Goal: Task Accomplishment & Management: Complete application form

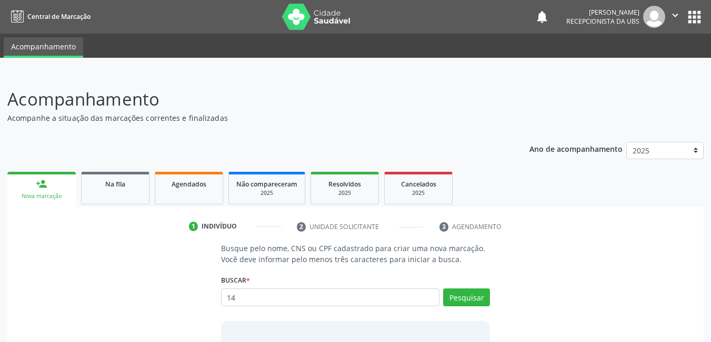
type input "1"
type input "898004661218223"
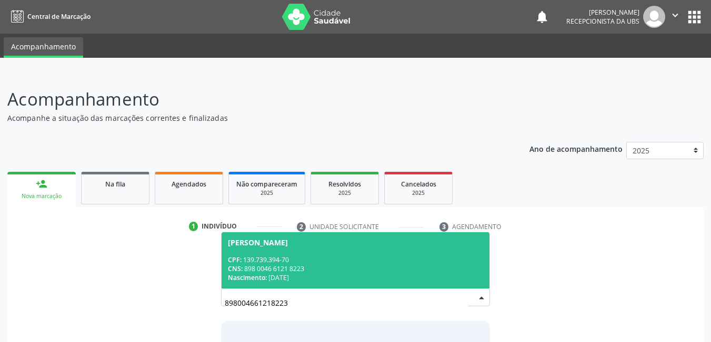
click at [351, 273] on div "CNS: 898 0046 6121 8223" at bounding box center [356, 269] width 256 height 9
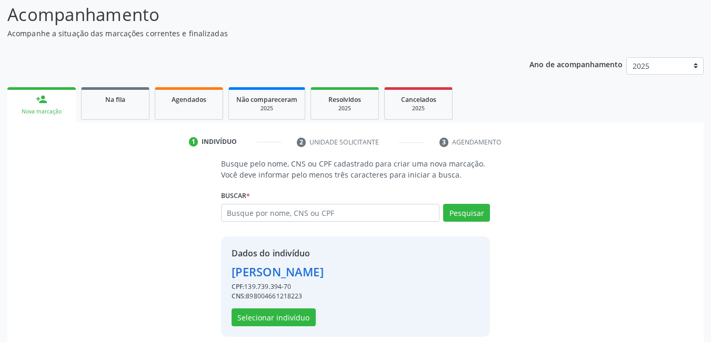
scroll to position [94, 0]
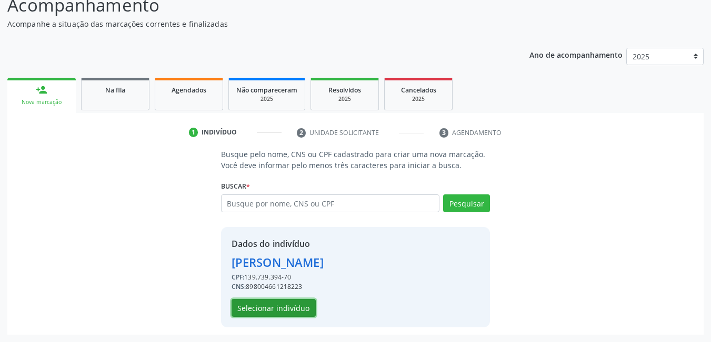
click at [296, 307] on button "Selecionar indivíduo" at bounding box center [273, 308] width 84 height 18
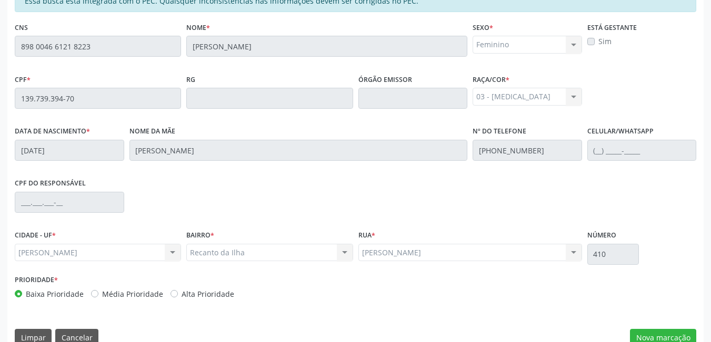
scroll to position [273, 0]
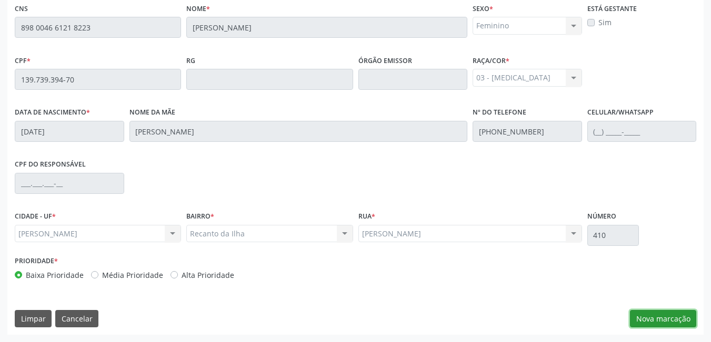
click at [661, 320] on button "Nova marcação" at bounding box center [663, 319] width 66 height 18
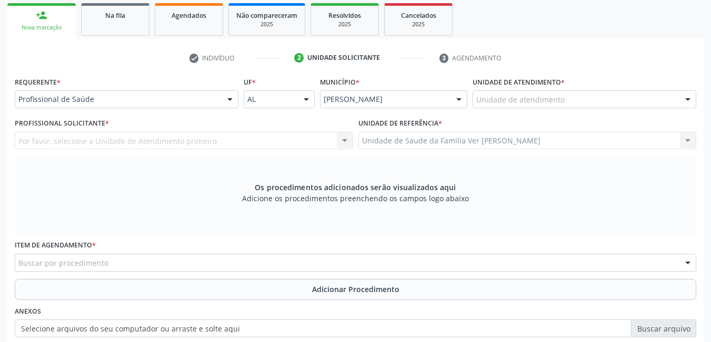
scroll to position [168, 0]
click at [597, 100] on div "Unidade de atendimento" at bounding box center [584, 101] width 224 height 18
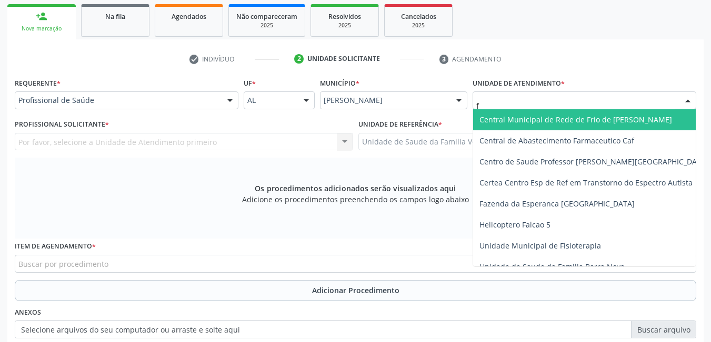
type input "fl"
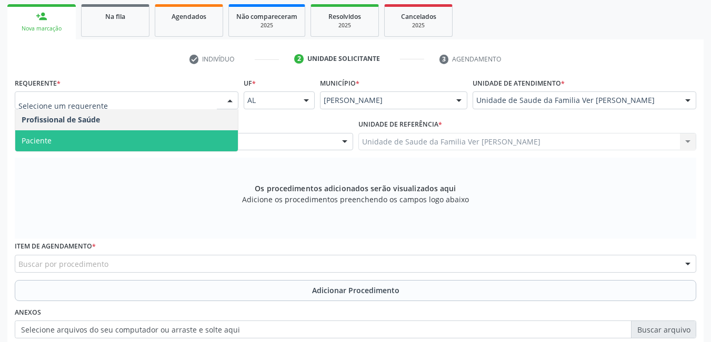
click at [150, 147] on span "Paciente" at bounding box center [126, 140] width 222 height 21
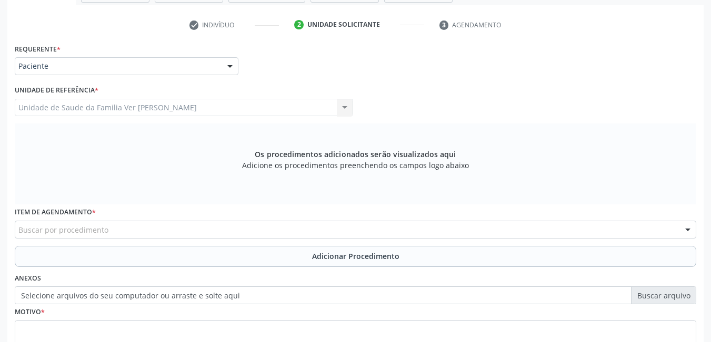
scroll to position [220, 0]
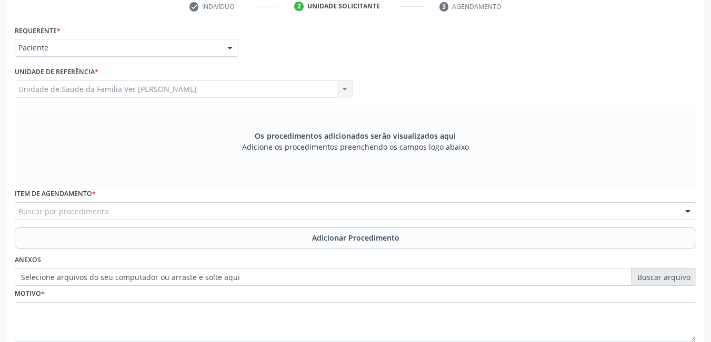
click at [116, 214] on div "Buscar por procedimento" at bounding box center [355, 211] width 681 height 18
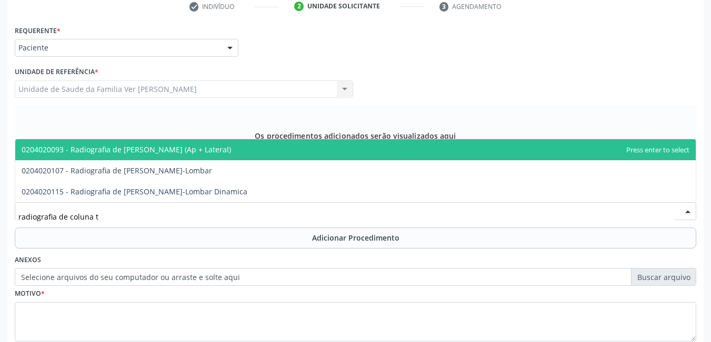
type input "radiografia de coluna to"
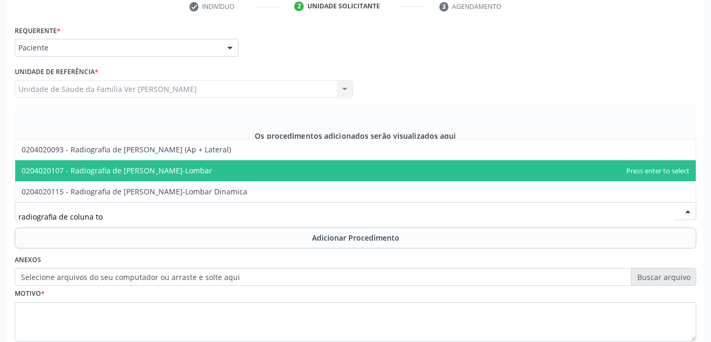
click at [207, 170] on span "0204020107 - Radiografia de [PERSON_NAME]-Lombar" at bounding box center [355, 170] width 680 height 21
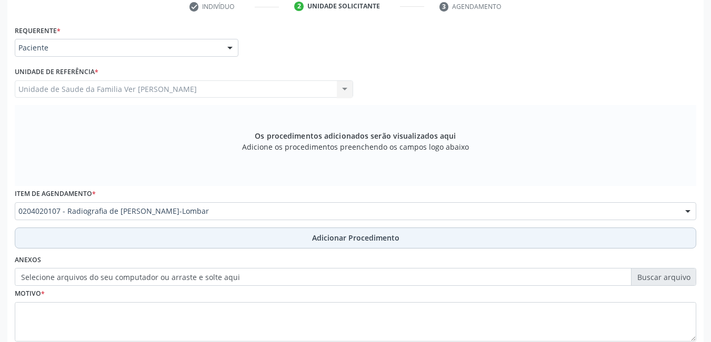
click at [202, 238] on button "Adicionar Procedimento" at bounding box center [355, 238] width 681 height 21
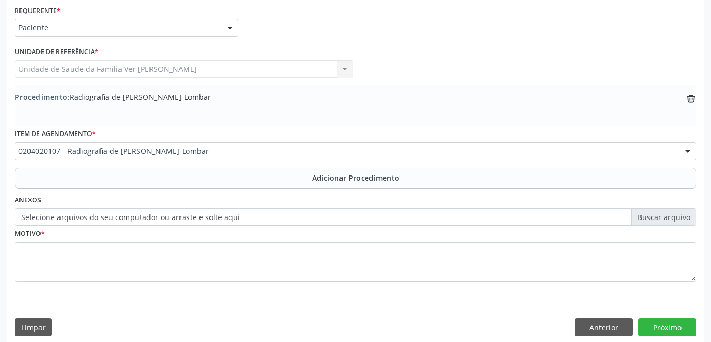
scroll to position [249, 0]
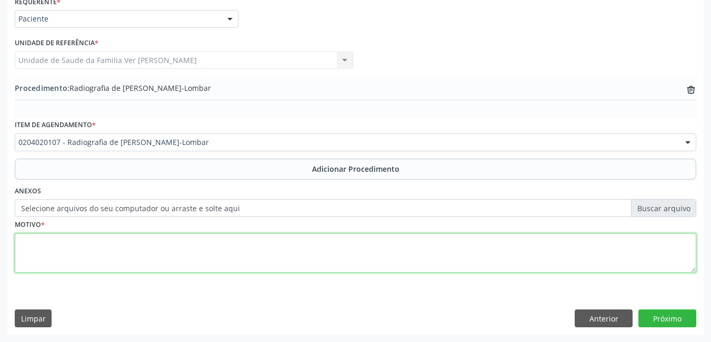
click at [136, 252] on textarea at bounding box center [355, 254] width 681 height 40
type textarea "sem justificativa"
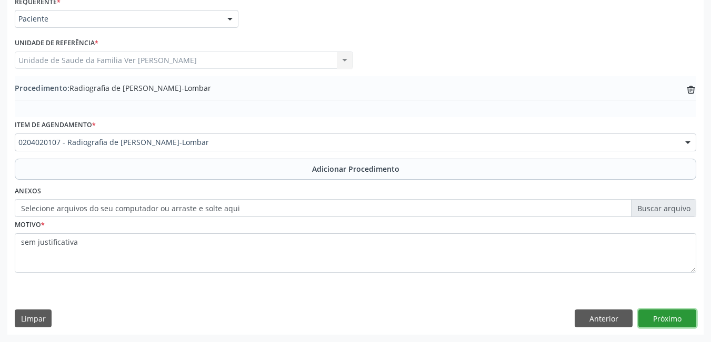
click at [676, 322] on button "Próximo" at bounding box center [667, 319] width 58 height 18
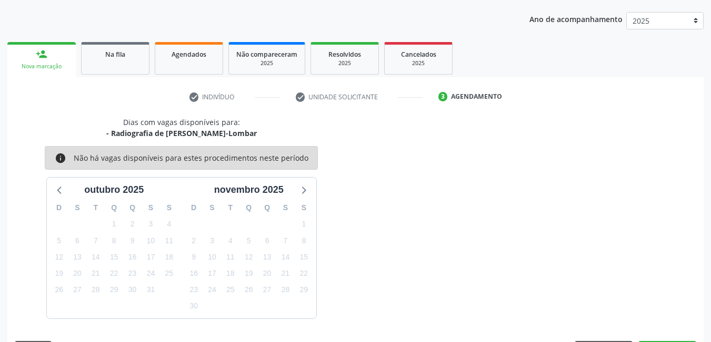
scroll to position [161, 0]
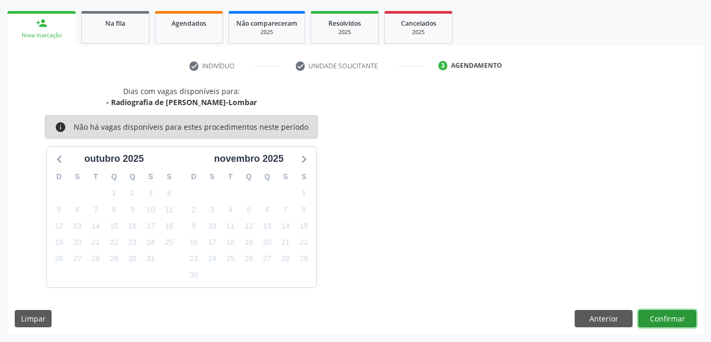
click at [669, 322] on button "Confirmar" at bounding box center [667, 319] width 58 height 18
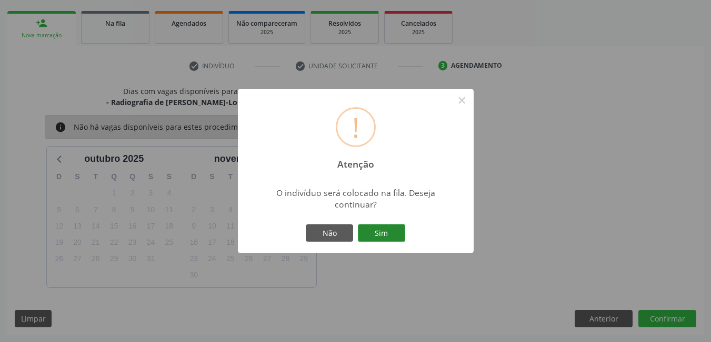
click at [373, 228] on button "Sim" at bounding box center [381, 234] width 47 height 18
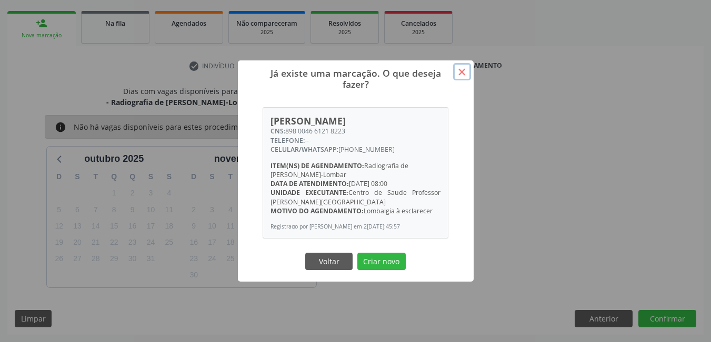
click at [466, 66] on button "×" at bounding box center [462, 72] width 18 height 18
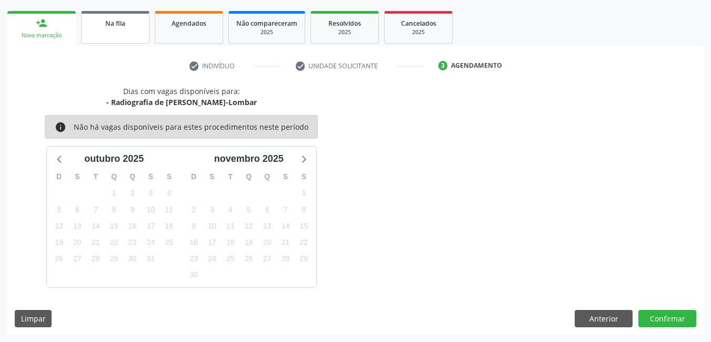
click at [127, 23] on div "Na fila" at bounding box center [115, 22] width 53 height 11
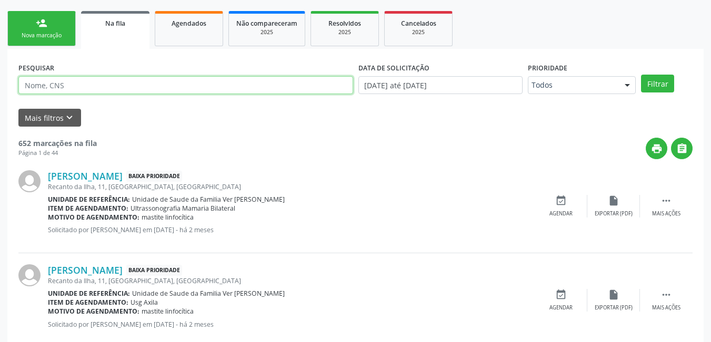
click at [143, 83] on input "text" at bounding box center [185, 85] width 335 height 18
type input "898004661218223"
click at [641, 75] on button "Filtrar" at bounding box center [657, 84] width 33 height 18
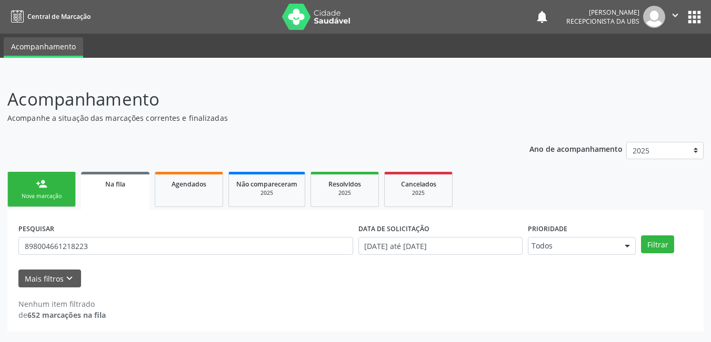
scroll to position [0, 0]
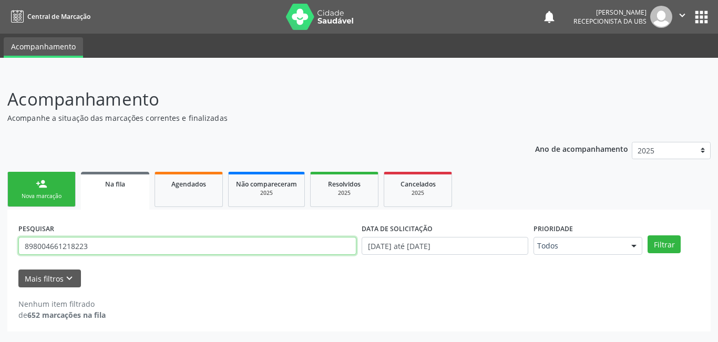
click at [170, 246] on input "898004661218223" at bounding box center [187, 246] width 338 height 18
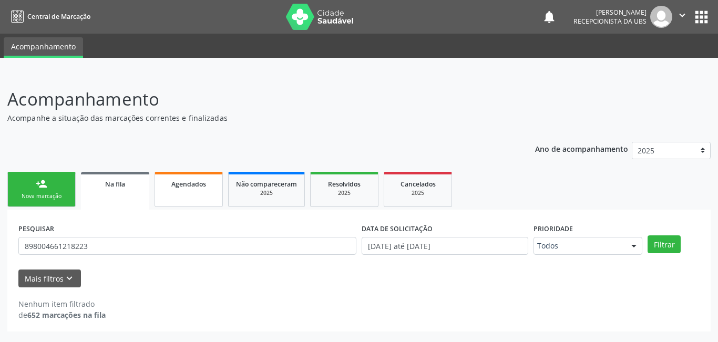
drag, startPoint x: 180, startPoint y: 191, endPoint x: 157, endPoint y: 209, distance: 28.8
click at [181, 190] on link "Agendados" at bounding box center [189, 189] width 68 height 35
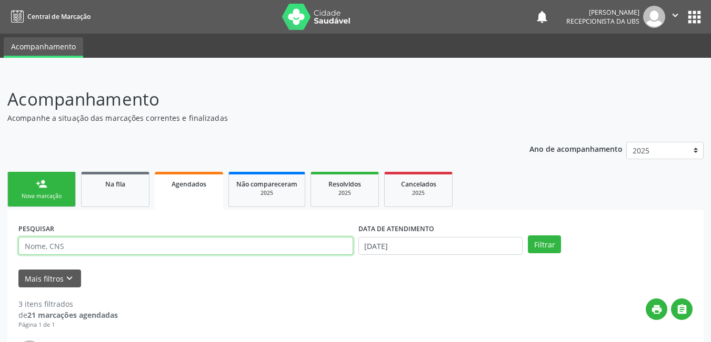
click at [160, 250] on input "text" at bounding box center [185, 246] width 335 height 18
type input "898004661218223"
click at [528, 236] on button "Filtrar" at bounding box center [544, 245] width 33 height 18
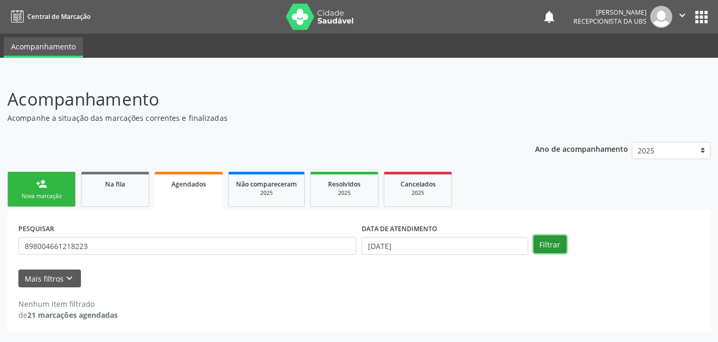
click at [553, 242] on button "Filtrar" at bounding box center [550, 245] width 33 height 18
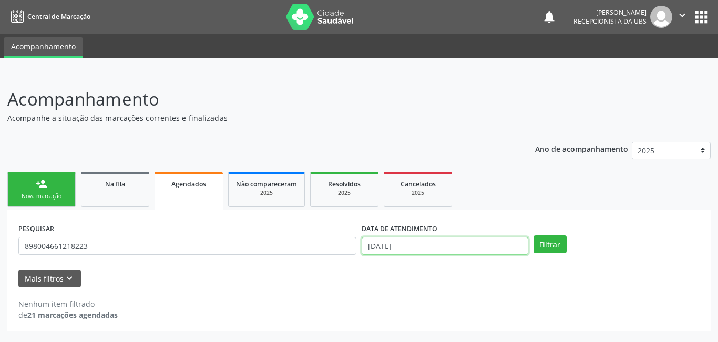
click at [399, 239] on input "[DATE]" at bounding box center [445, 246] width 167 height 18
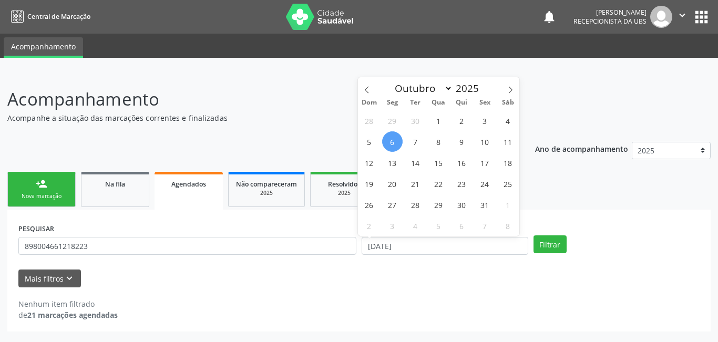
click at [391, 144] on span "6" at bounding box center [392, 141] width 21 height 21
type input "[DATE]"
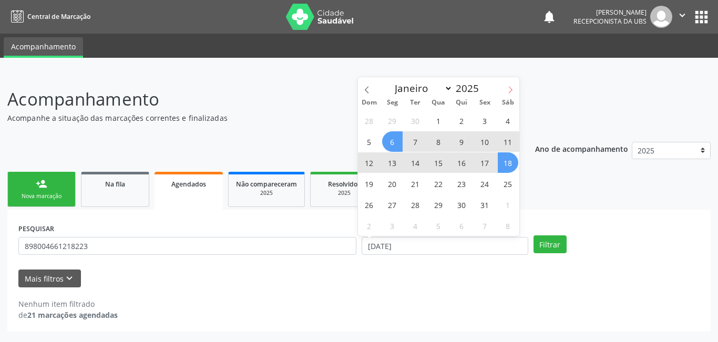
click at [511, 85] on span at bounding box center [511, 86] width 18 height 18
select select "10"
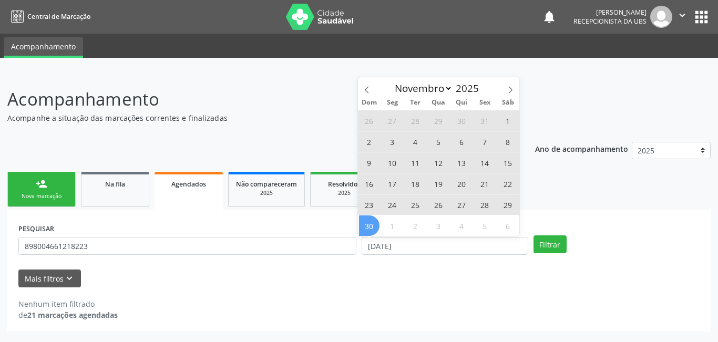
click at [366, 222] on span "30" at bounding box center [369, 226] width 21 height 21
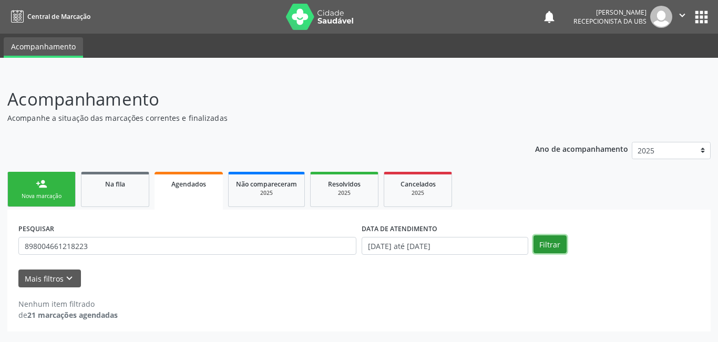
click at [561, 249] on button "Filtrar" at bounding box center [550, 245] width 33 height 18
click at [44, 190] on link "person_add Nova marcação" at bounding box center [41, 189] width 68 height 35
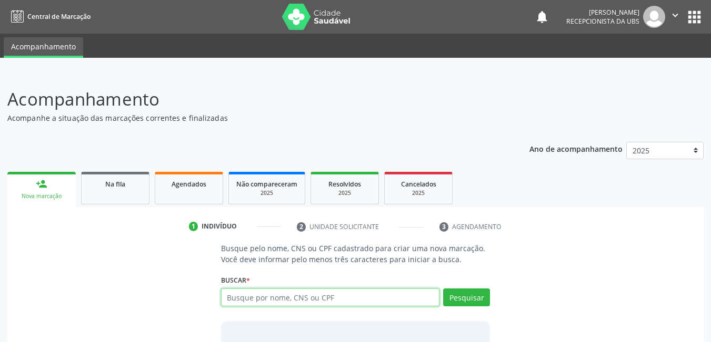
click at [316, 297] on input "text" at bounding box center [330, 298] width 219 height 18
type input "06211590423"
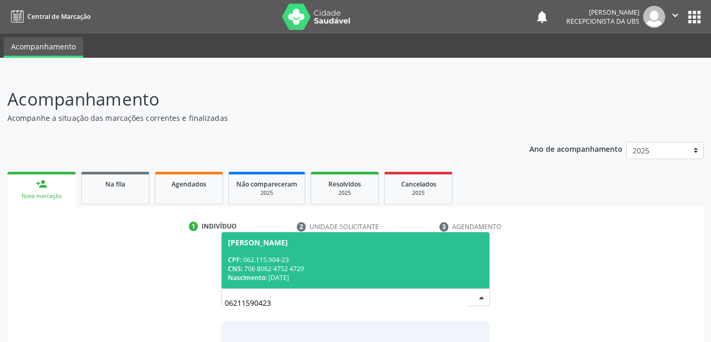
click at [328, 266] on div "CNS: 706 8062 4752 4729" at bounding box center [356, 269] width 256 height 9
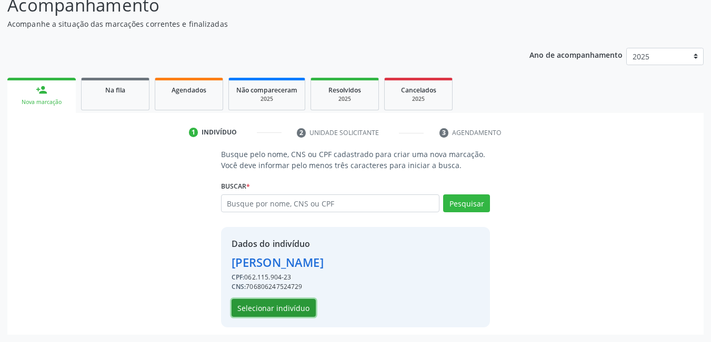
click at [288, 307] on button "Selecionar indivíduo" at bounding box center [273, 308] width 84 height 18
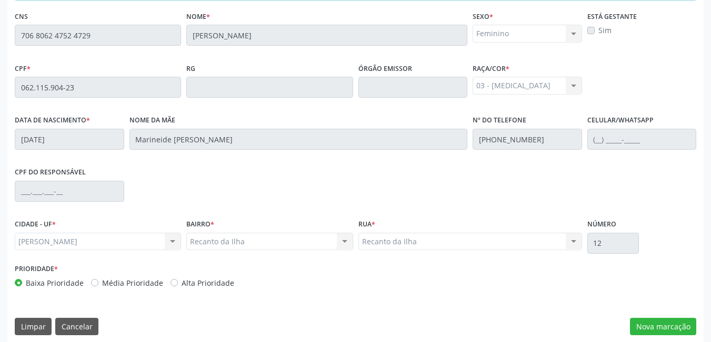
scroll to position [273, 0]
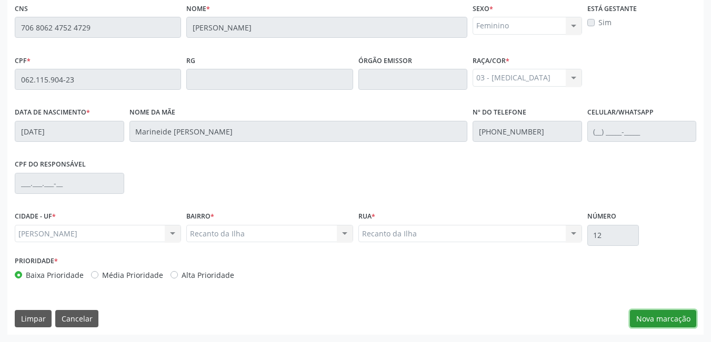
drag, startPoint x: 650, startPoint y: 317, endPoint x: 650, endPoint y: 238, distance: 78.4
click at [651, 316] on button "Nova marcação" at bounding box center [663, 319] width 66 height 18
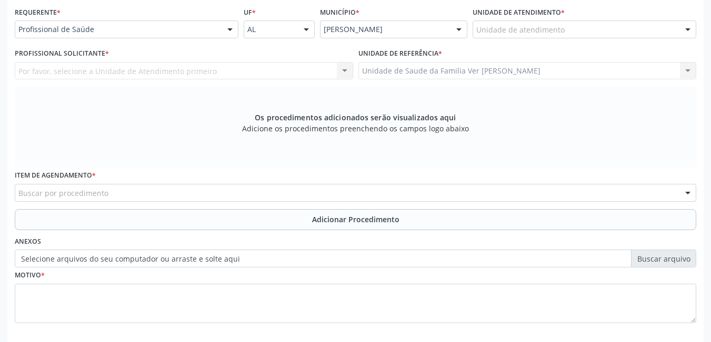
scroll to position [220, 0]
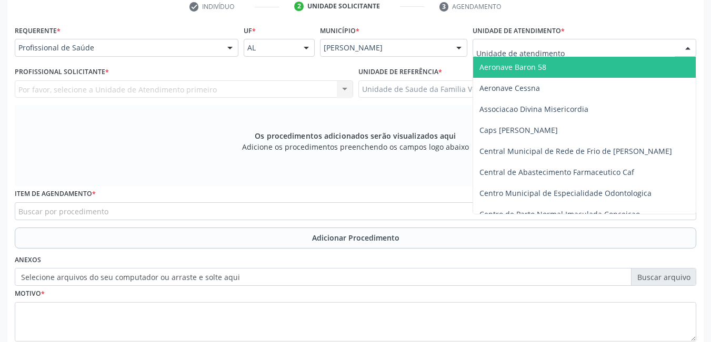
click at [579, 48] on div at bounding box center [584, 48] width 224 height 18
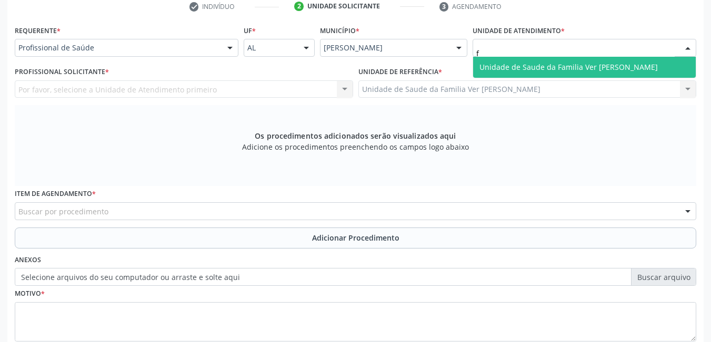
type input "fl"
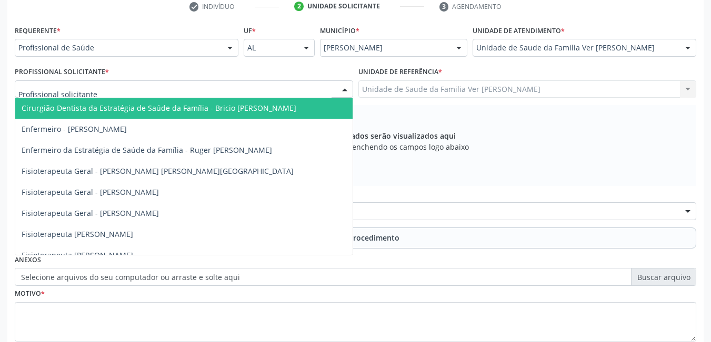
click at [308, 92] on div at bounding box center [184, 89] width 338 height 18
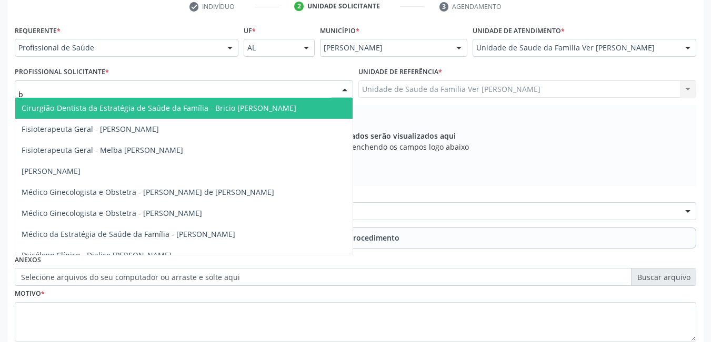
type input "br"
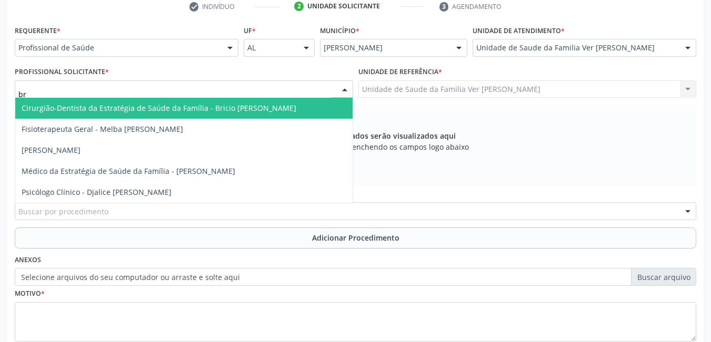
click at [310, 101] on span "Cirurgião-Dentista da Estratégia de Saúde da Família - Bricio [PERSON_NAME]" at bounding box center [183, 108] width 337 height 21
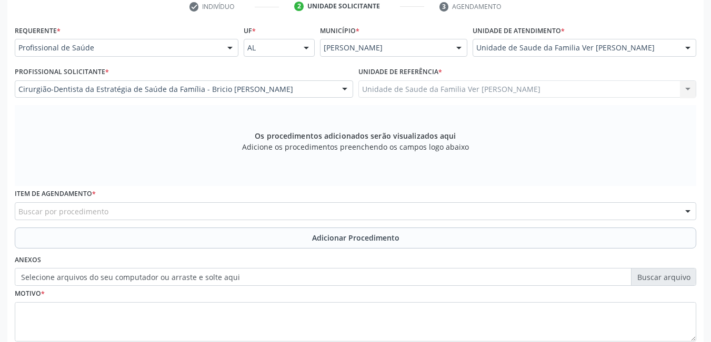
click at [221, 214] on div "Buscar por procedimento" at bounding box center [355, 211] width 681 height 18
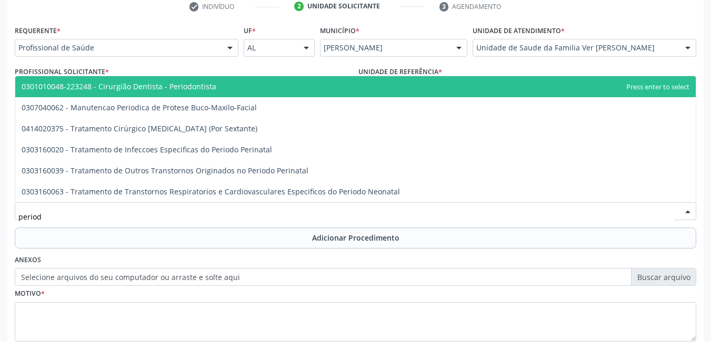
type input "periodo"
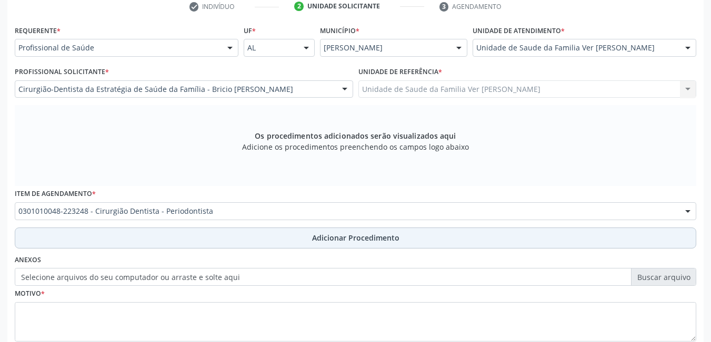
click at [181, 245] on button "Adicionar Procedimento" at bounding box center [355, 238] width 681 height 21
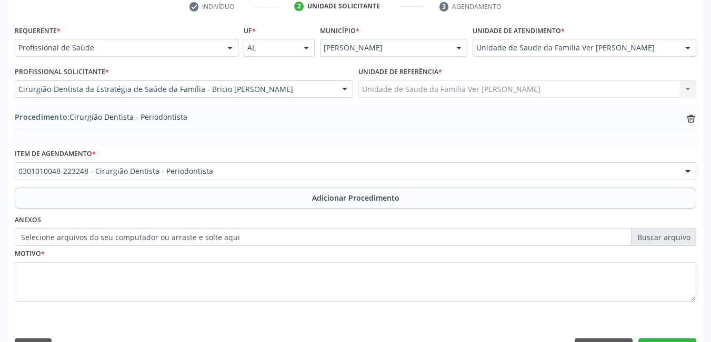
click at [122, 306] on fieldset "Motivo *" at bounding box center [355, 277] width 681 height 63
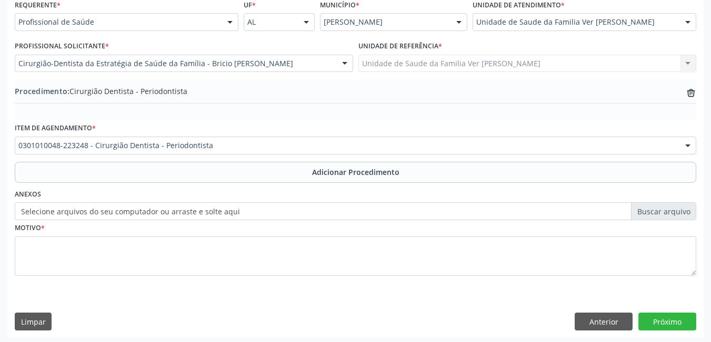
scroll to position [249, 0]
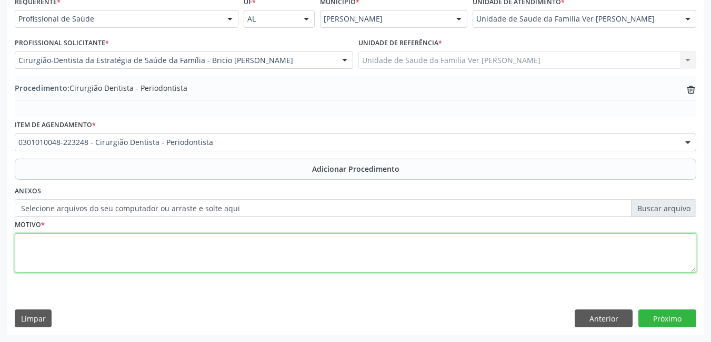
click at [130, 270] on textarea at bounding box center [355, 254] width 681 height 40
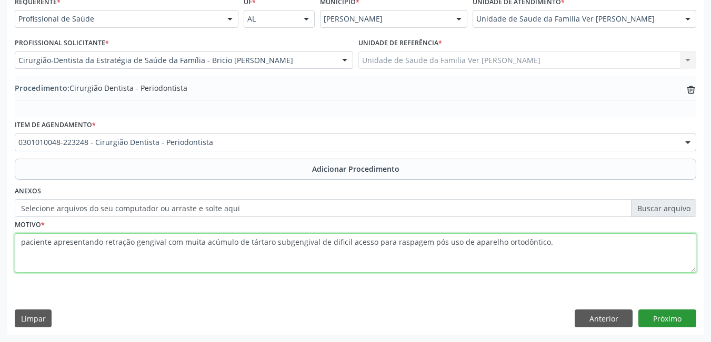
type textarea "paciente apresentando retração gengival com muita acúmulo de tártaro subgengiva…"
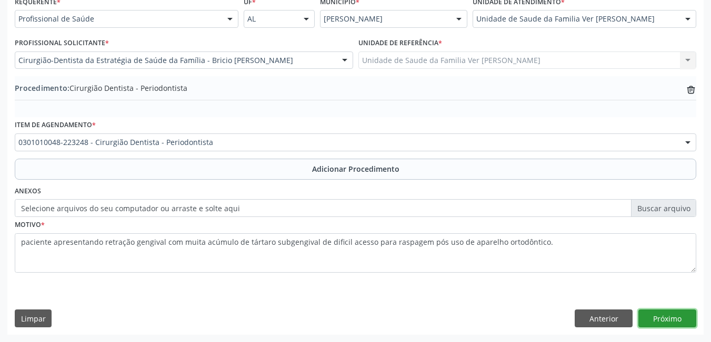
click at [683, 321] on button "Próximo" at bounding box center [667, 319] width 58 height 18
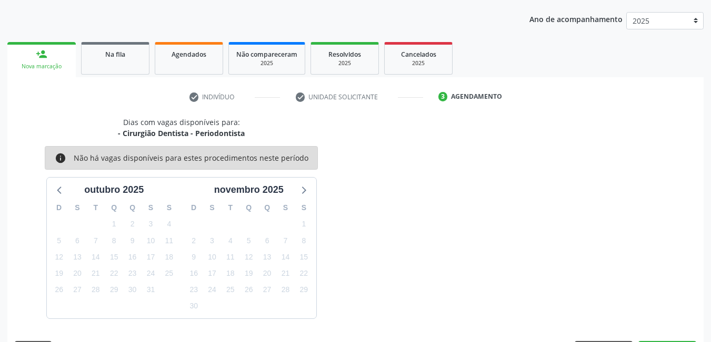
scroll to position [161, 0]
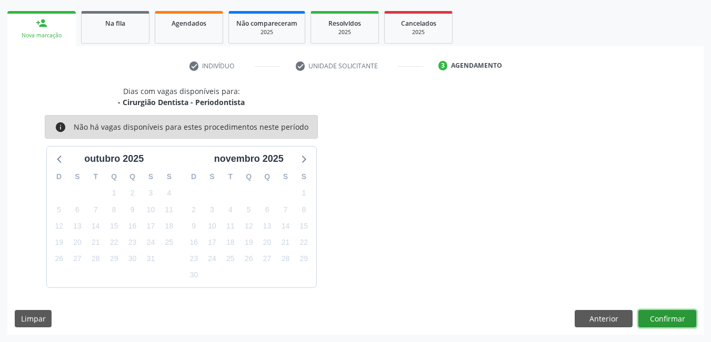
click at [667, 320] on button "Confirmar" at bounding box center [667, 319] width 58 height 18
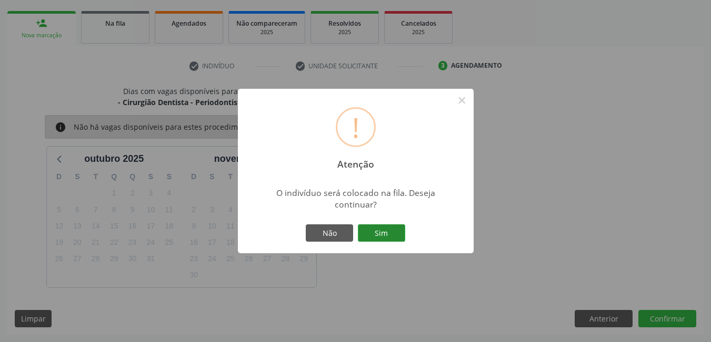
click at [392, 231] on button "Sim" at bounding box center [381, 234] width 47 height 18
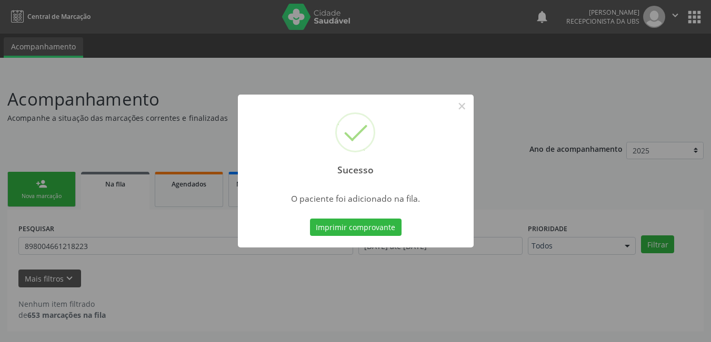
scroll to position [0, 0]
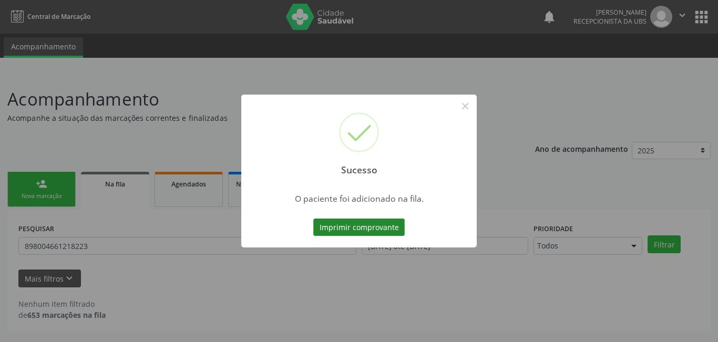
click at [390, 229] on button "Imprimir comprovante" at bounding box center [359, 228] width 92 height 18
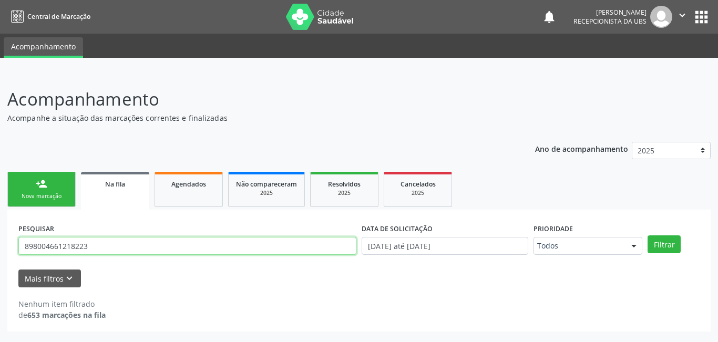
click at [126, 251] on input "898004661218223" at bounding box center [187, 246] width 338 height 18
type input "8"
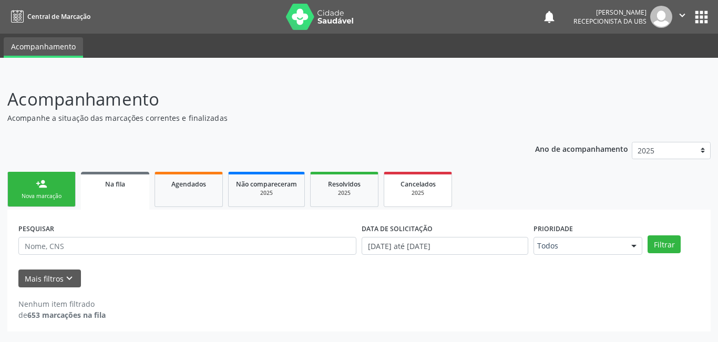
click at [437, 196] on div "2025" at bounding box center [418, 193] width 53 height 8
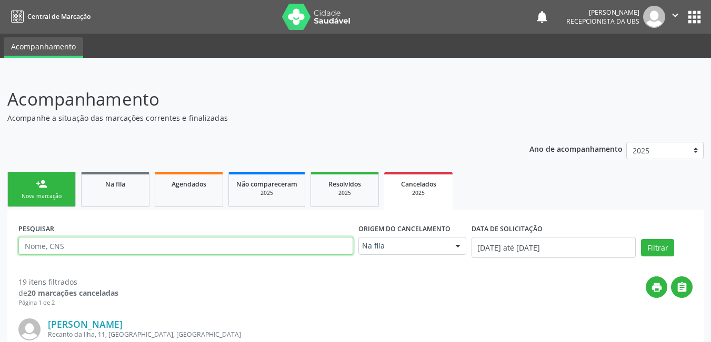
click at [205, 250] on input "text" at bounding box center [185, 246] width 335 height 18
type input "898004661218223"
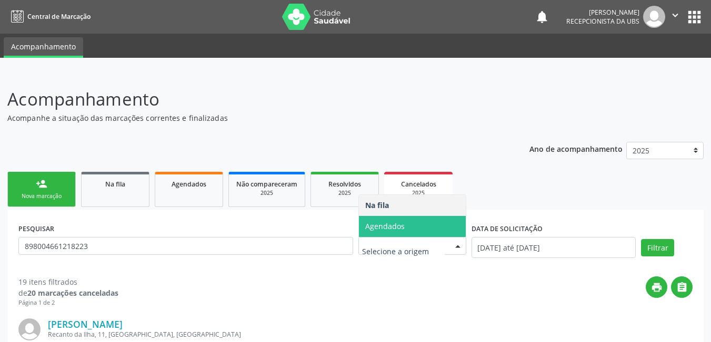
click at [429, 228] on span "Agendados" at bounding box center [412, 226] width 107 height 21
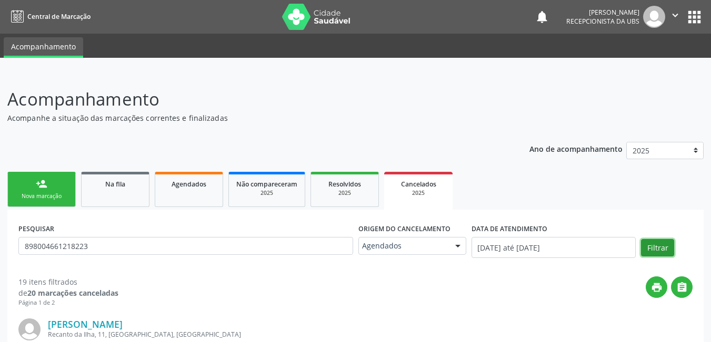
click at [659, 249] on button "Filtrar" at bounding box center [657, 248] width 33 height 18
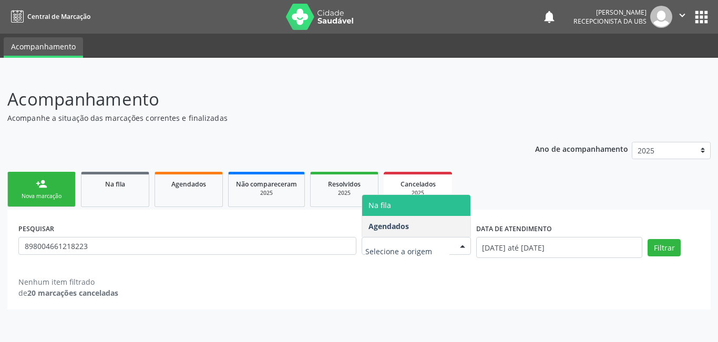
click at [415, 206] on span "Na fila" at bounding box center [416, 205] width 108 height 21
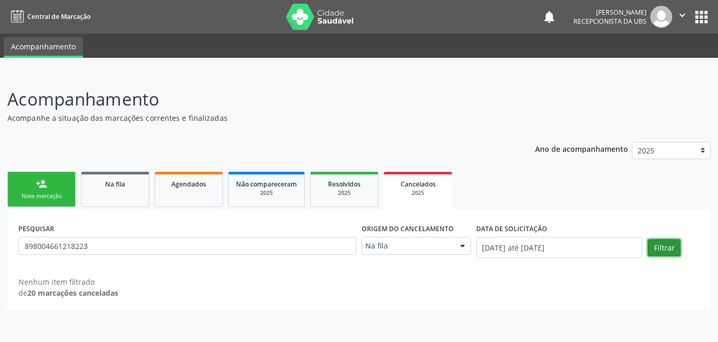
click at [660, 252] on button "Filtrar" at bounding box center [664, 248] width 33 height 18
click at [350, 194] on div "2025" at bounding box center [344, 193] width 53 height 8
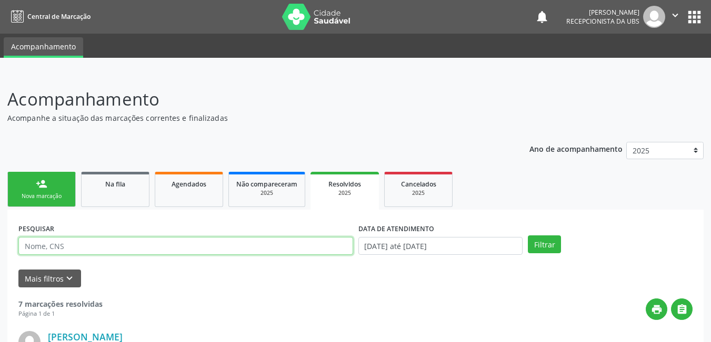
click at [301, 250] on input "text" at bounding box center [185, 246] width 335 height 18
type input "898004661218223"
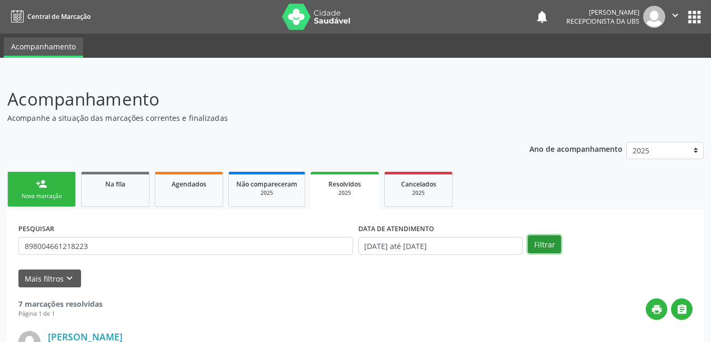
click at [540, 248] on button "Filtrar" at bounding box center [544, 245] width 33 height 18
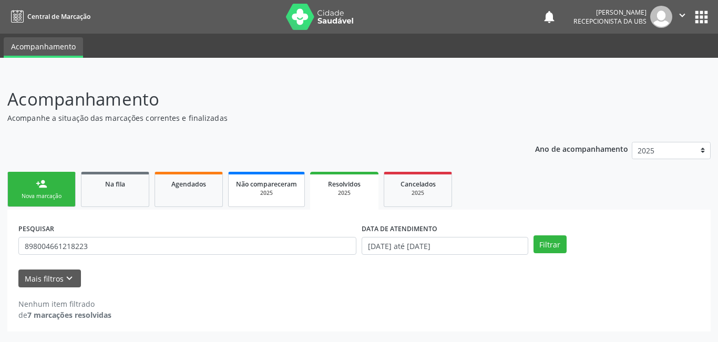
click at [276, 191] on div "2025" at bounding box center [266, 193] width 61 height 8
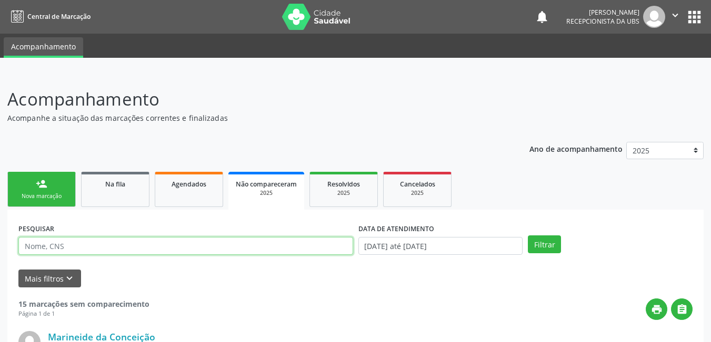
click at [307, 248] on input "text" at bounding box center [185, 246] width 335 height 18
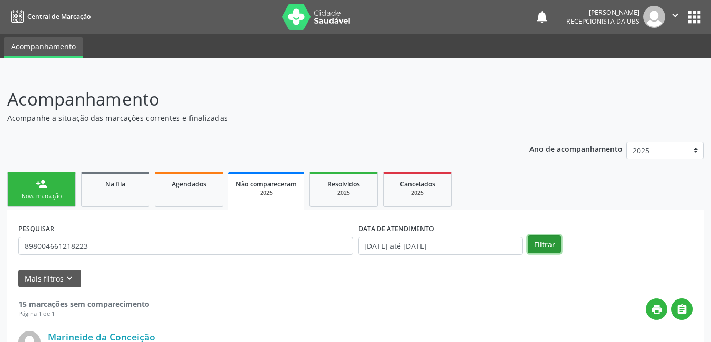
click at [532, 242] on button "Filtrar" at bounding box center [544, 245] width 33 height 18
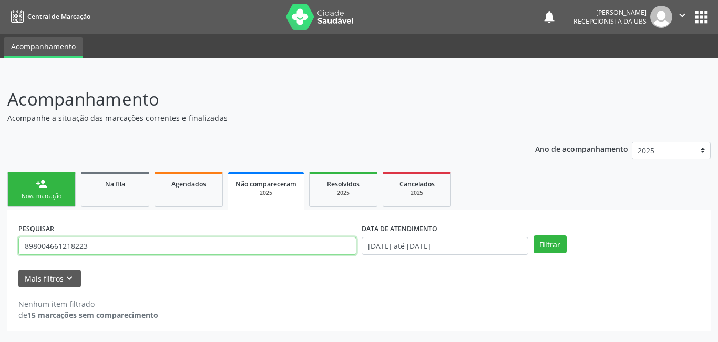
click at [167, 251] on input "898004661218223" at bounding box center [187, 246] width 338 height 18
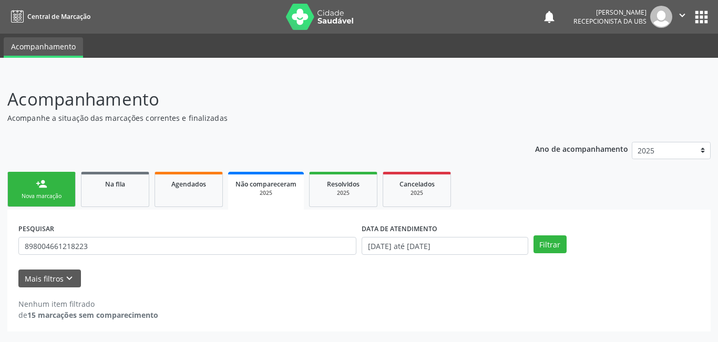
drag, startPoint x: 178, startPoint y: 255, endPoint x: 94, endPoint y: 249, distance: 84.9
click at [103, 248] on div "PESQUISAR 898004661218223" at bounding box center [187, 241] width 343 height 41
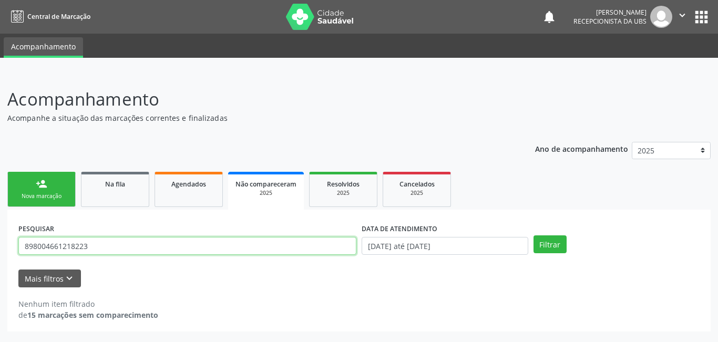
click at [90, 251] on input "898004661218223" at bounding box center [187, 246] width 338 height 18
drag, startPoint x: 85, startPoint y: 248, endPoint x: 0, endPoint y: 248, distance: 85.2
click at [0, 248] on div "Acompanhamento Acompanhe a situação das marcações correntes e finalizadas Relat…" at bounding box center [359, 208] width 718 height 270
type input "3"
click at [42, 251] on input "3" at bounding box center [187, 246] width 338 height 18
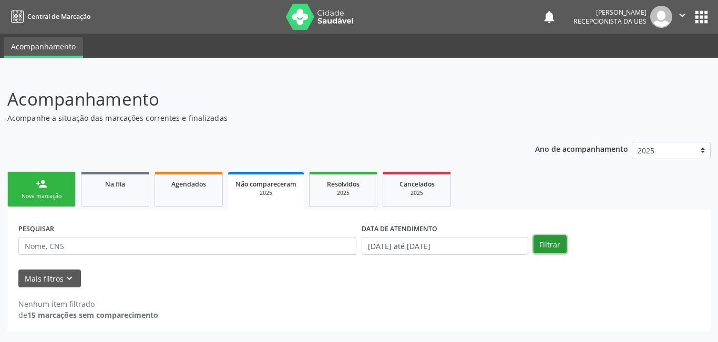
click at [544, 240] on button "Filtrar" at bounding box center [550, 245] width 33 height 18
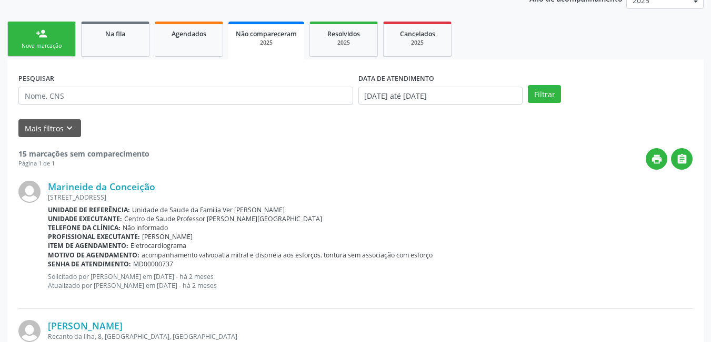
scroll to position [140, 0]
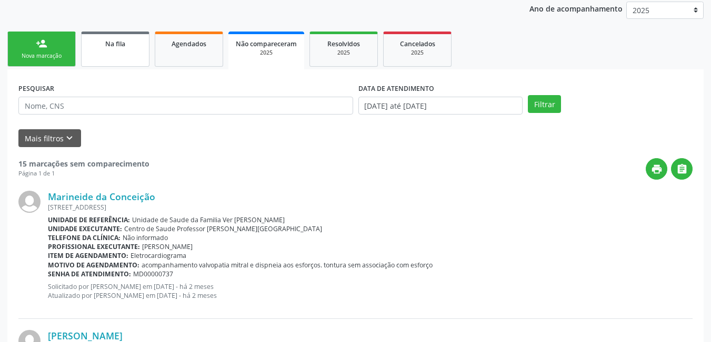
click at [118, 49] on link "Na fila" at bounding box center [115, 49] width 68 height 35
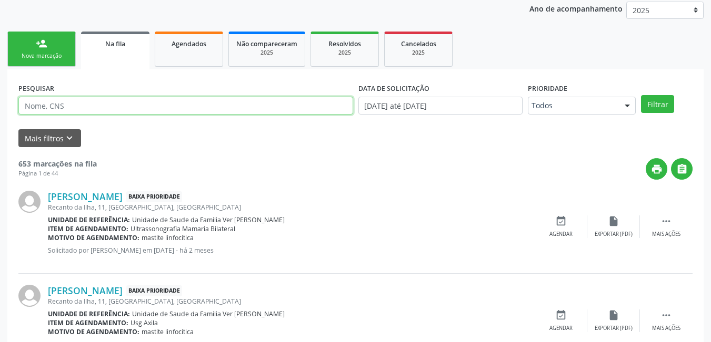
click at [136, 107] on input "text" at bounding box center [185, 106] width 335 height 18
type input "898004661218223"
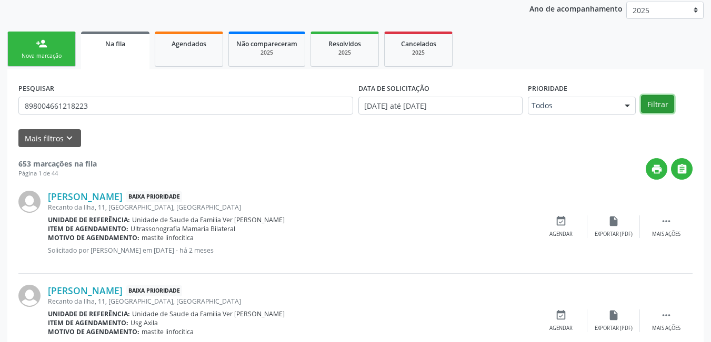
click at [653, 97] on button "Filtrar" at bounding box center [657, 104] width 33 height 18
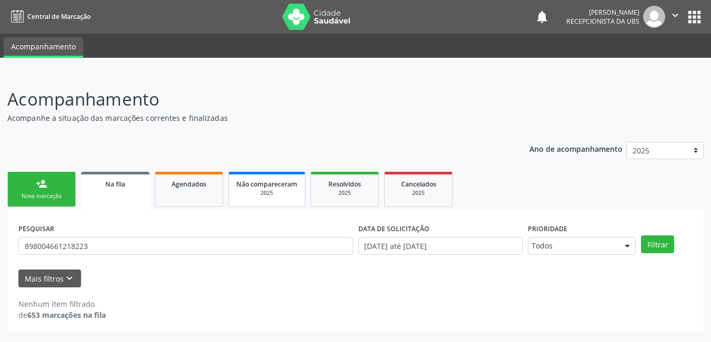
scroll to position [0, 0]
click at [185, 202] on link "Agendados" at bounding box center [189, 189] width 68 height 35
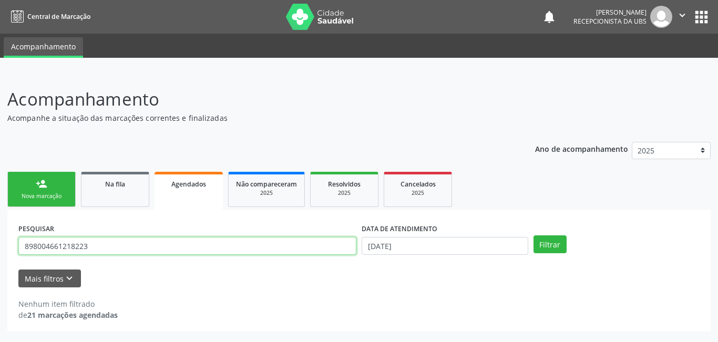
click at [154, 247] on input "898004661218223" at bounding box center [187, 246] width 338 height 18
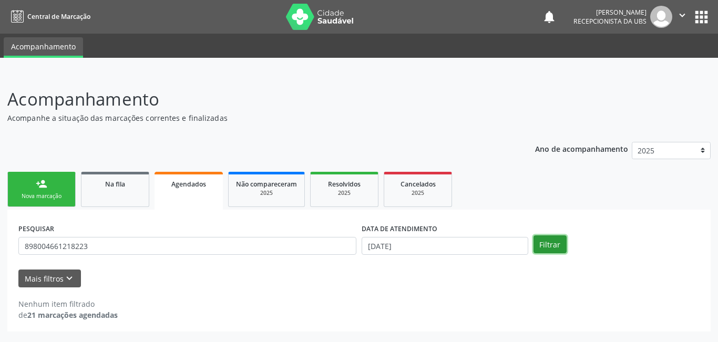
click at [555, 241] on button "Filtrar" at bounding box center [550, 245] width 33 height 18
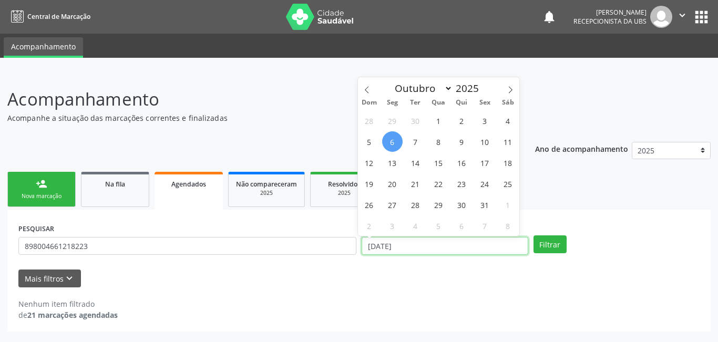
click at [406, 247] on input "[DATE]" at bounding box center [445, 246] width 167 height 18
click at [393, 140] on span "6" at bounding box center [392, 141] width 21 height 21
type input "[DATE]"
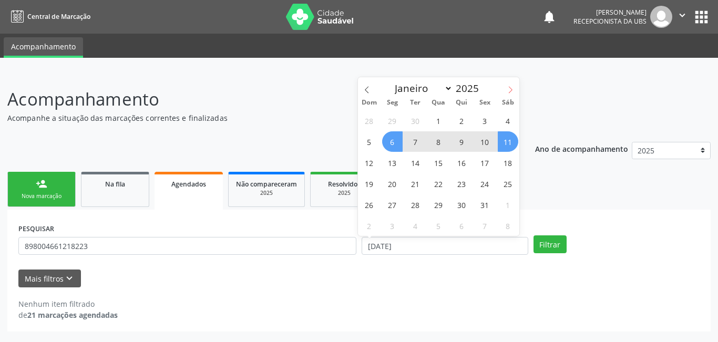
click at [511, 91] on icon at bounding box center [510, 89] width 7 height 7
select select "10"
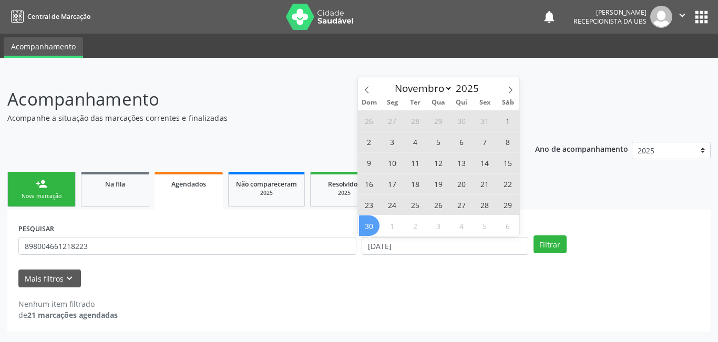
drag, startPoint x: 366, startPoint y: 219, endPoint x: 376, endPoint y: 219, distance: 10.0
click at [372, 219] on span "30" at bounding box center [369, 226] width 21 height 21
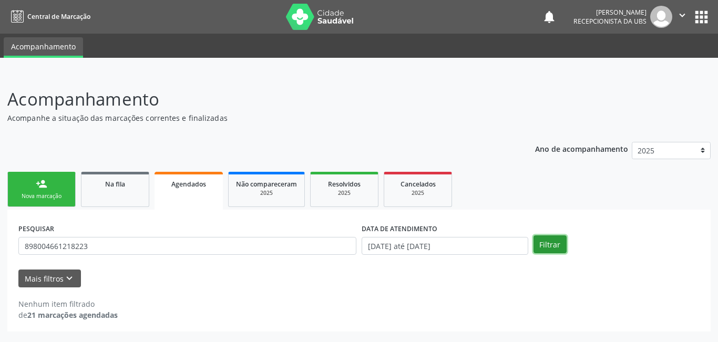
click at [545, 242] on button "Filtrar" at bounding box center [550, 245] width 33 height 18
click at [131, 199] on link "Na fila" at bounding box center [115, 189] width 68 height 35
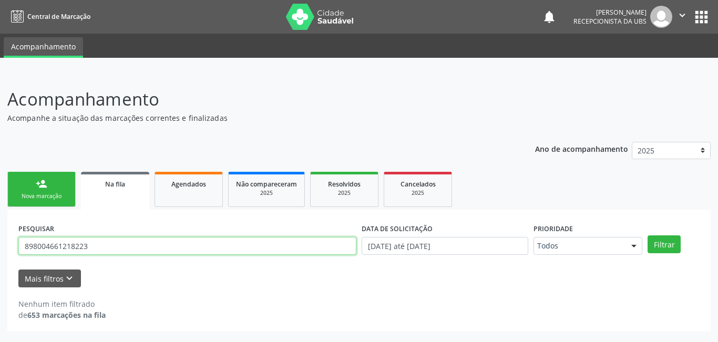
click at [195, 243] on input "898004661218223" at bounding box center [187, 246] width 338 height 18
type input "8"
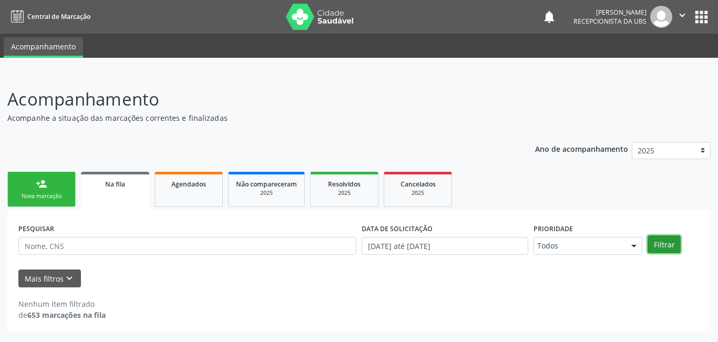
click at [676, 251] on button "Filtrar" at bounding box center [664, 245] width 33 height 18
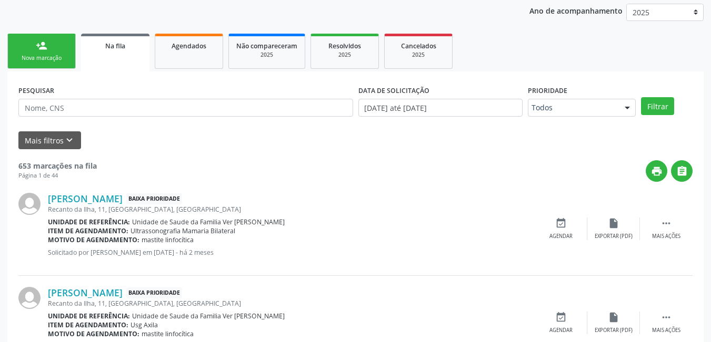
scroll to position [105, 0]
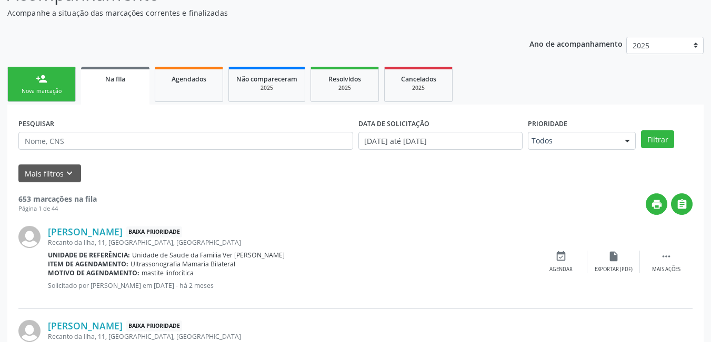
click at [63, 88] on div "Nova marcação" at bounding box center [41, 91] width 53 height 8
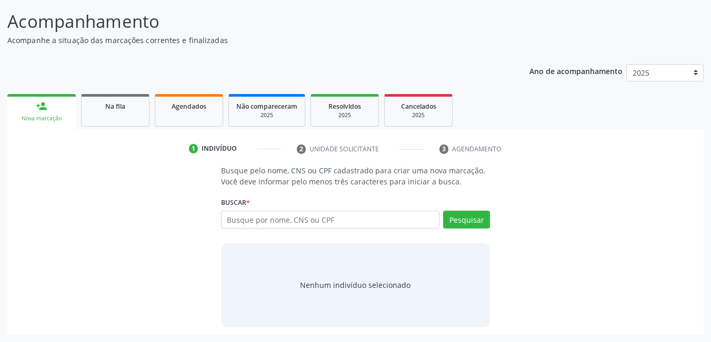
scroll to position [78, 0]
click at [291, 221] on input "text" at bounding box center [330, 220] width 219 height 18
click at [303, 221] on input "text" at bounding box center [330, 220] width 219 height 18
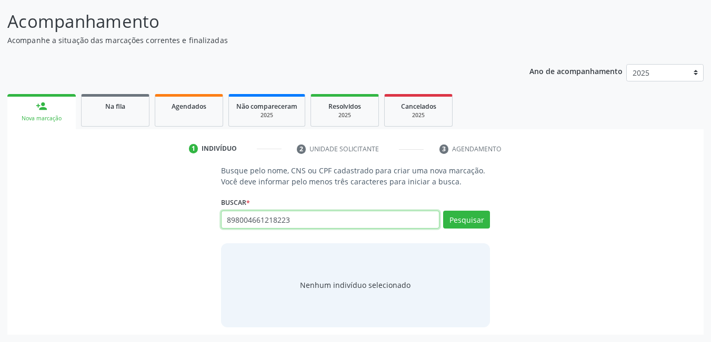
type input "898004661218223"
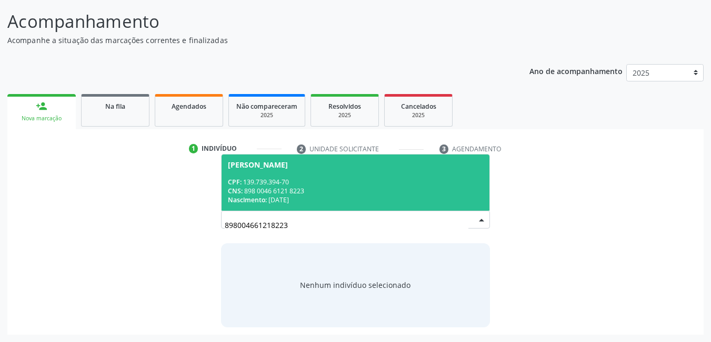
click at [339, 188] on div "CNS: 898 0046 6121 8223" at bounding box center [356, 191] width 256 height 9
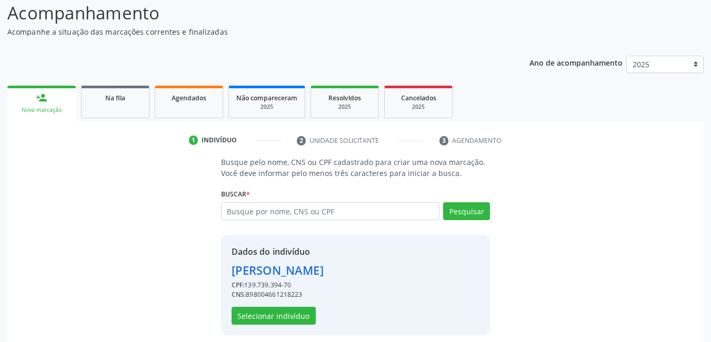
scroll to position [94, 0]
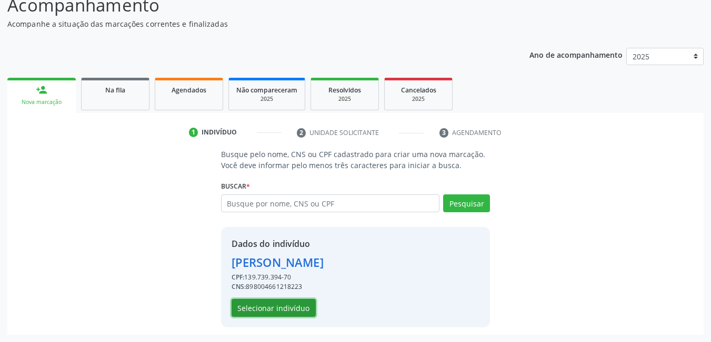
click at [303, 306] on button "Selecionar indivíduo" at bounding box center [273, 308] width 84 height 18
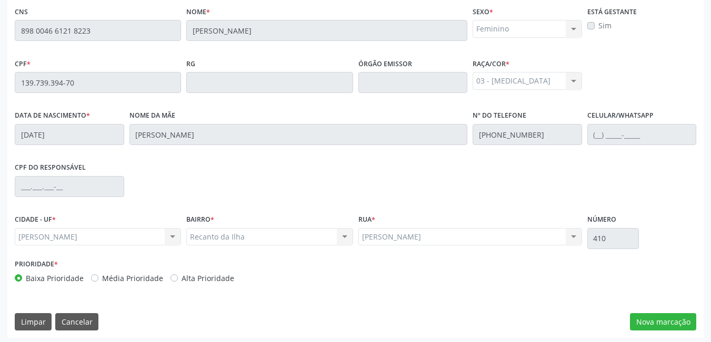
scroll to position [273, 0]
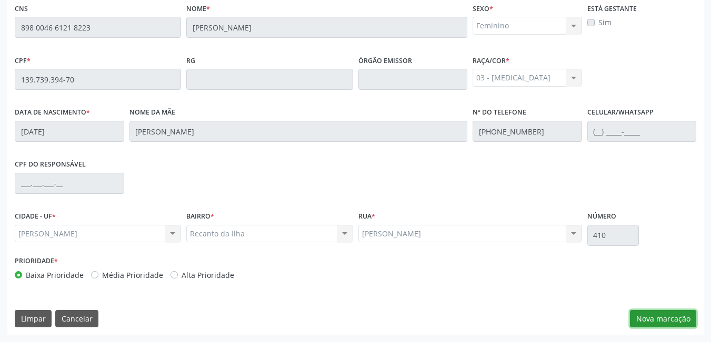
click at [676, 321] on button "Nova marcação" at bounding box center [663, 319] width 66 height 18
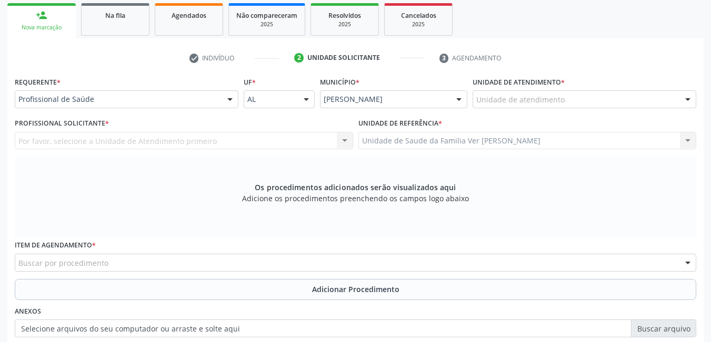
scroll to position [168, 0]
click at [571, 99] on div "Unidade de atendimento" at bounding box center [584, 101] width 224 height 18
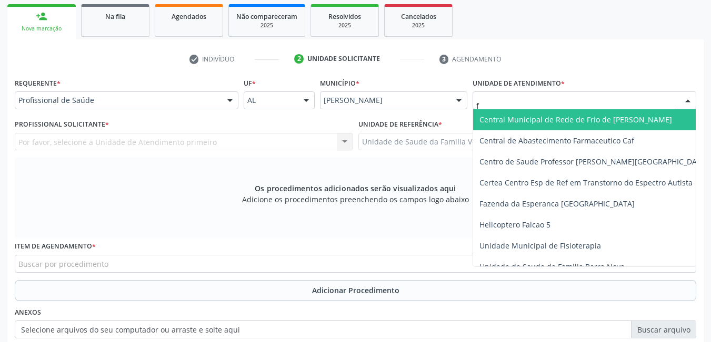
type input "fl"
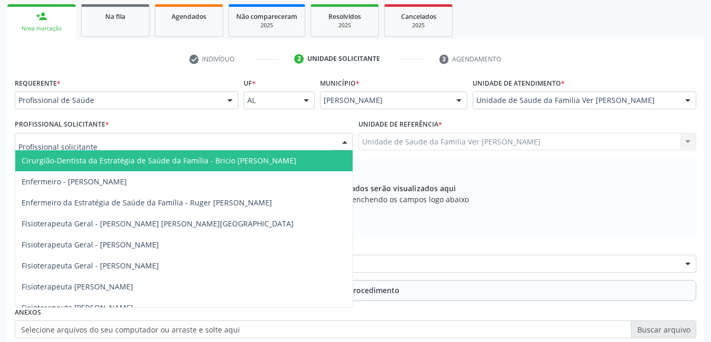
click at [218, 138] on div at bounding box center [184, 142] width 338 height 18
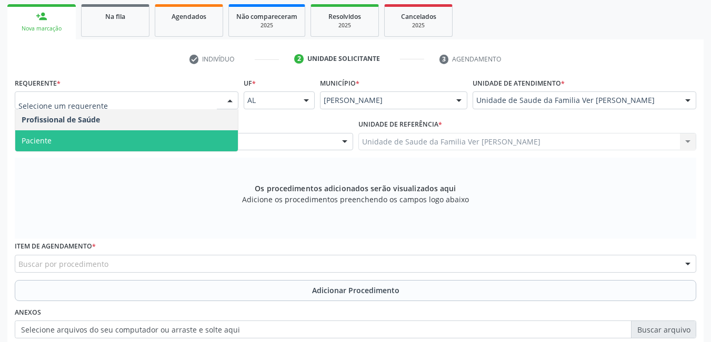
click at [127, 137] on span "Paciente" at bounding box center [126, 140] width 222 height 21
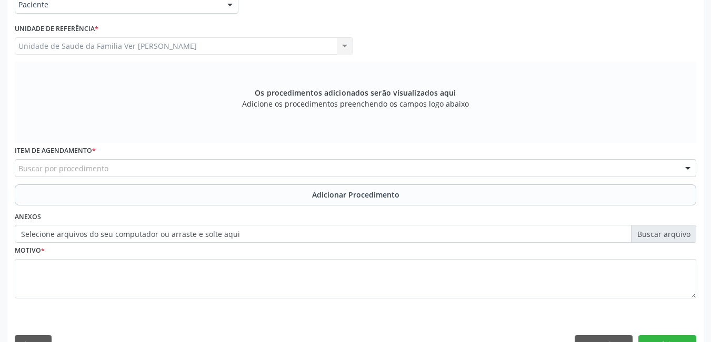
scroll to position [273, 0]
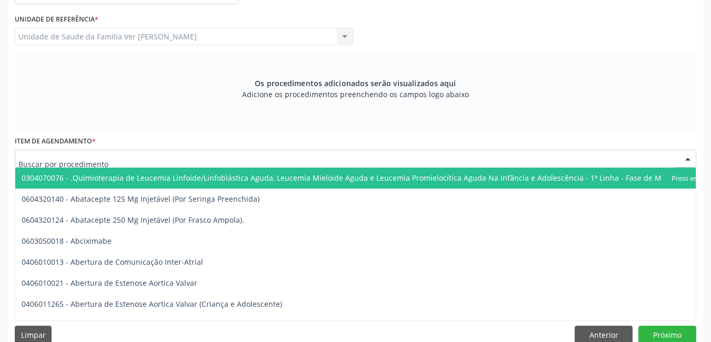
click at [125, 159] on div at bounding box center [355, 159] width 681 height 18
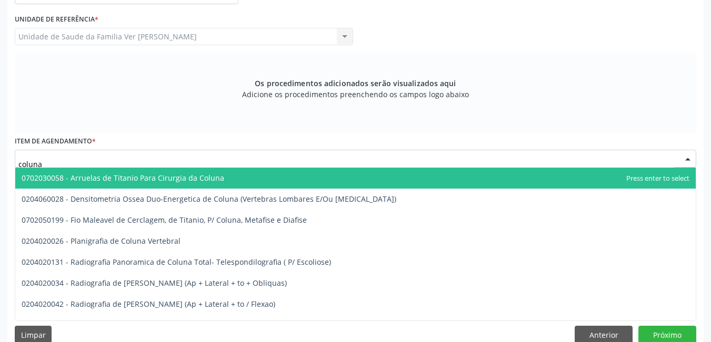
type input "coluna t"
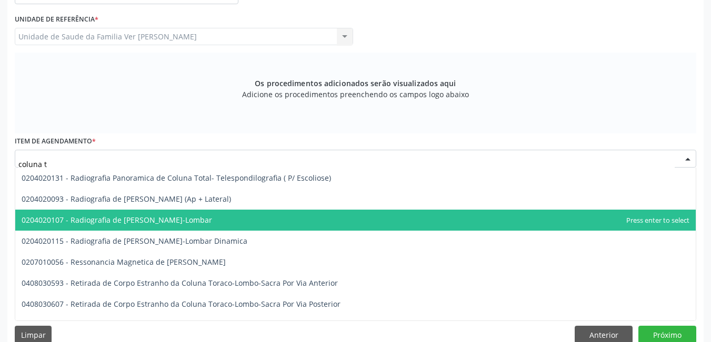
click at [173, 220] on span "0204020107 - Radiografia de [PERSON_NAME]-Lombar" at bounding box center [117, 220] width 190 height 10
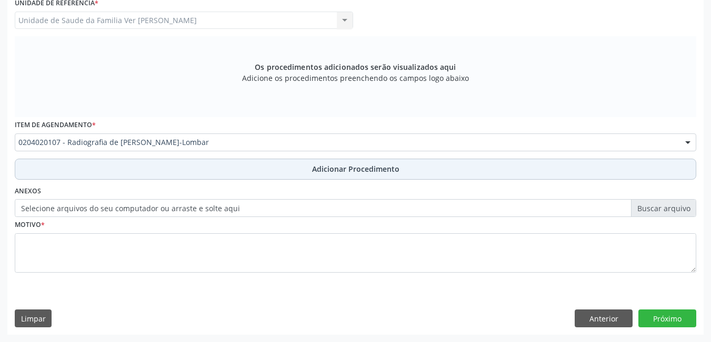
click at [225, 168] on button "Adicionar Procedimento" at bounding box center [355, 169] width 681 height 21
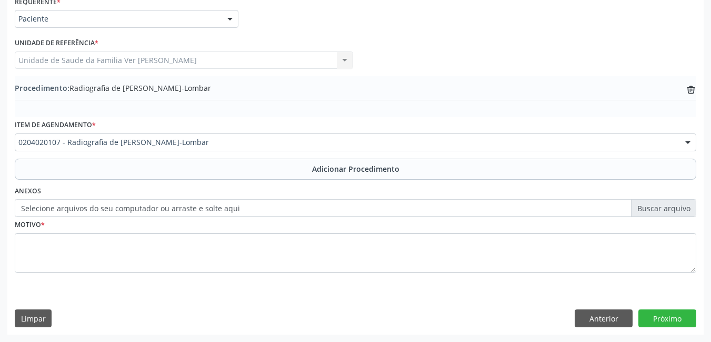
scroll to position [249, 0]
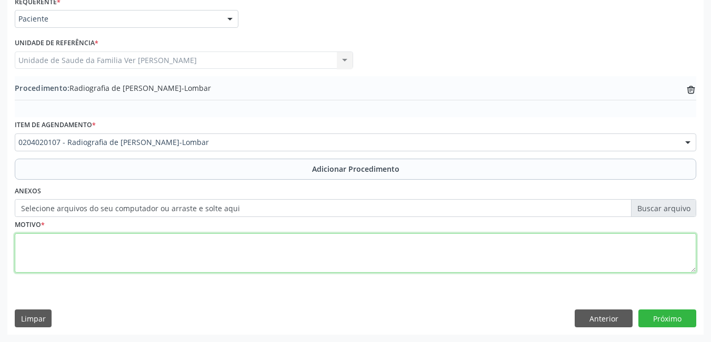
click at [192, 248] on textarea at bounding box center [355, 254] width 681 height 40
type textarea "sem justificativa"
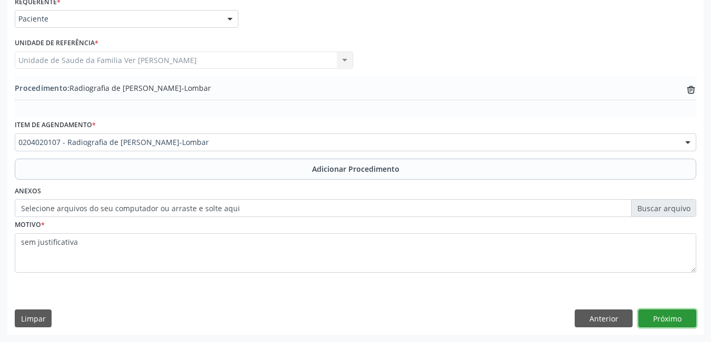
click at [661, 321] on button "Próximo" at bounding box center [667, 319] width 58 height 18
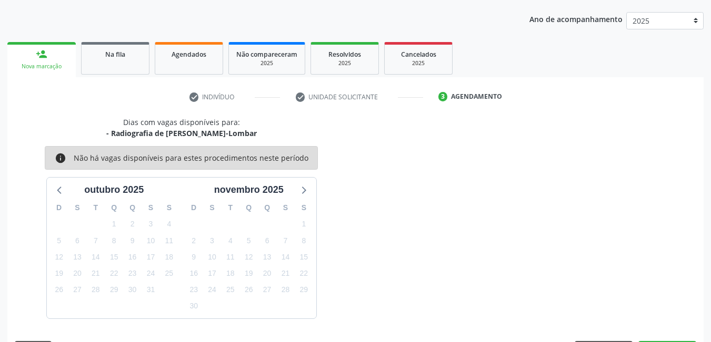
scroll to position [161, 0]
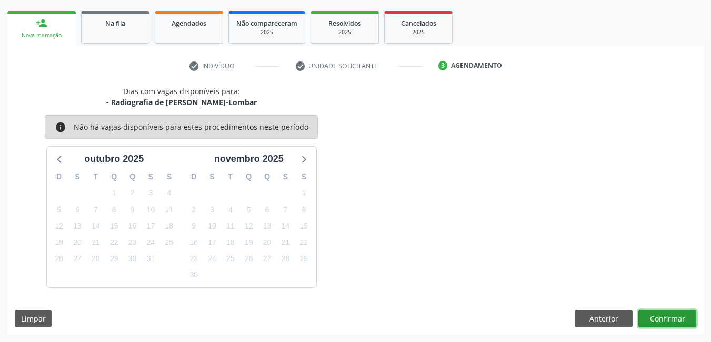
click at [666, 321] on button "Confirmar" at bounding box center [667, 319] width 58 height 18
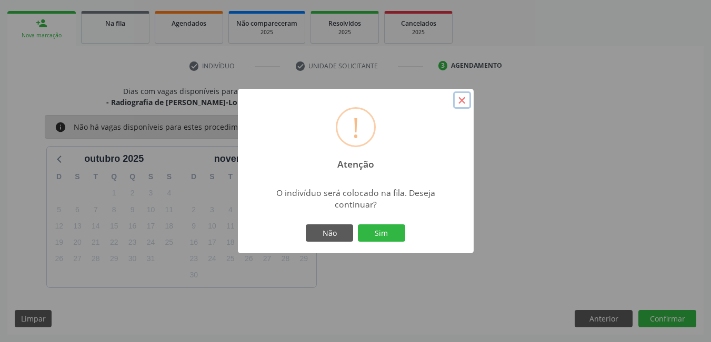
click at [467, 100] on button "×" at bounding box center [462, 101] width 18 height 18
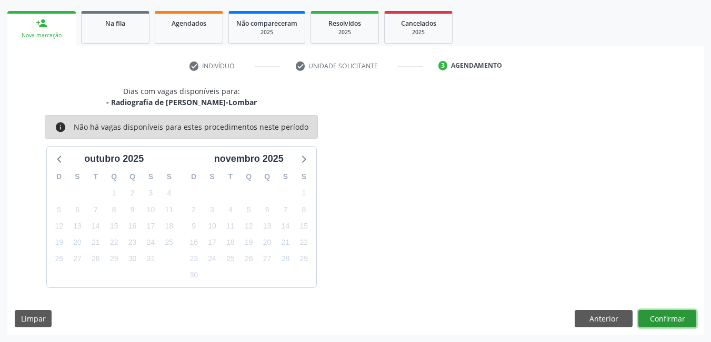
click at [675, 319] on button "Confirmar" at bounding box center [667, 319] width 58 height 18
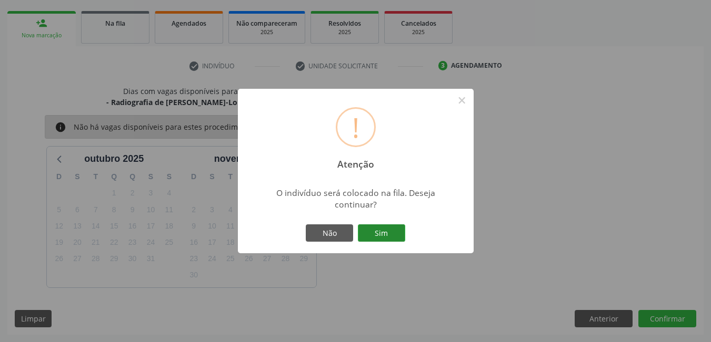
click at [390, 235] on button "Sim" at bounding box center [381, 234] width 47 height 18
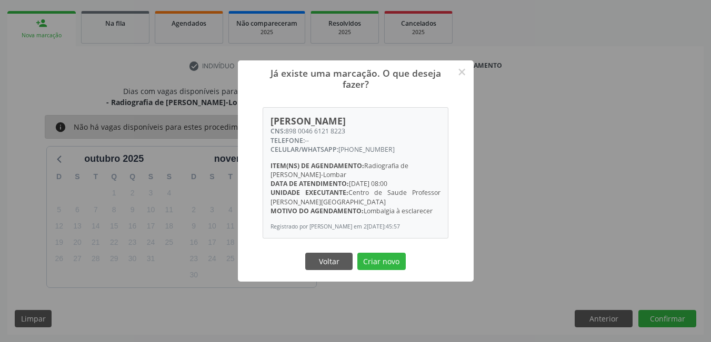
click at [289, 163] on span "Item(ns) de agendamento:" at bounding box center [317, 165] width 94 height 9
click at [396, 264] on button "Criar novo" at bounding box center [381, 262] width 48 height 18
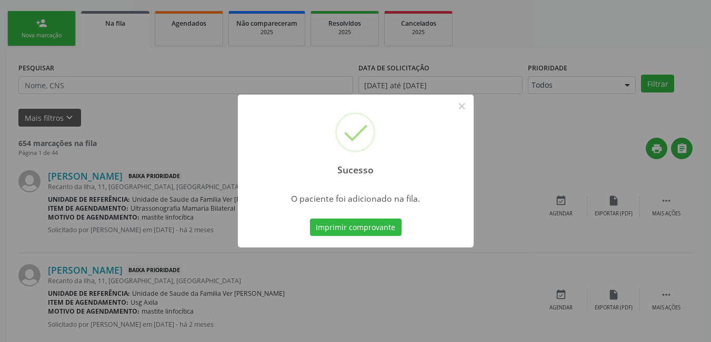
scroll to position [19, 0]
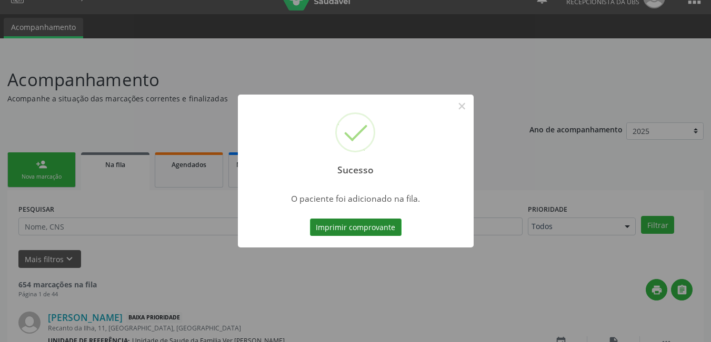
click at [353, 228] on button "Imprimir comprovante" at bounding box center [356, 228] width 92 height 18
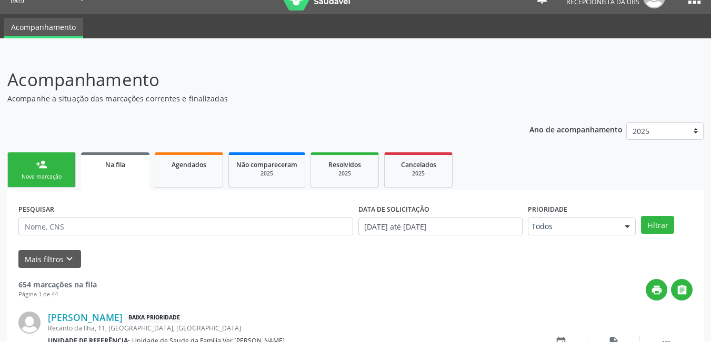
click at [124, 179] on link "Na fila" at bounding box center [115, 172] width 68 height 38
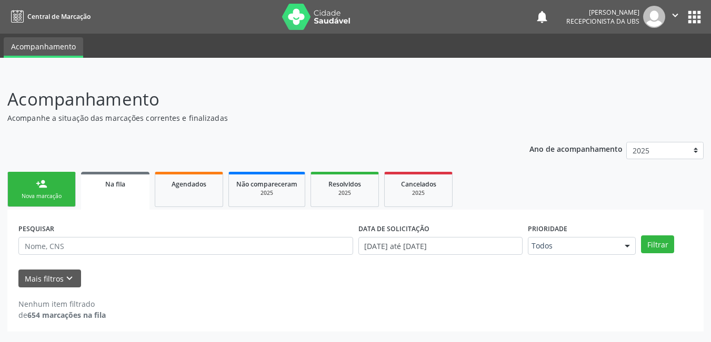
scroll to position [0, 0]
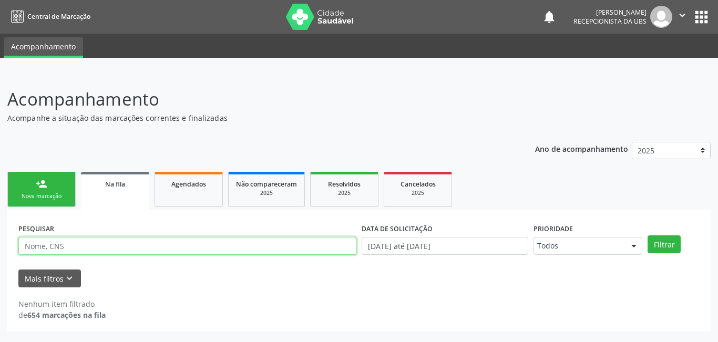
click at [183, 252] on input "text" at bounding box center [187, 246] width 338 height 18
type input "898004661218223"
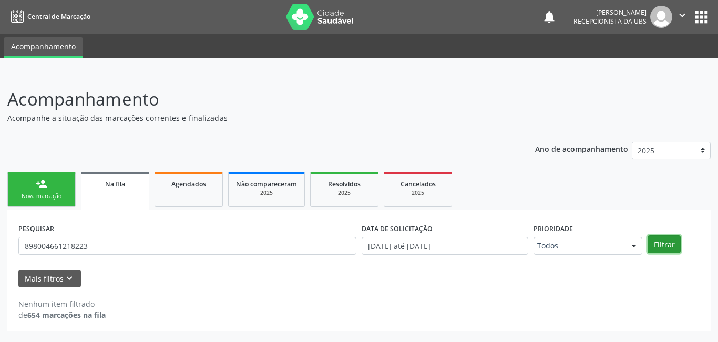
click at [671, 243] on button "Filtrar" at bounding box center [664, 245] width 33 height 18
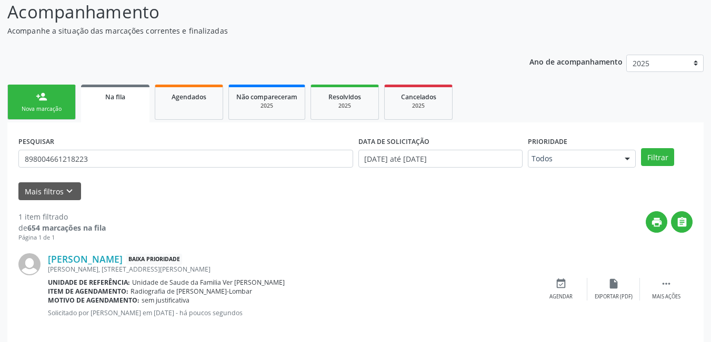
scroll to position [99, 0]
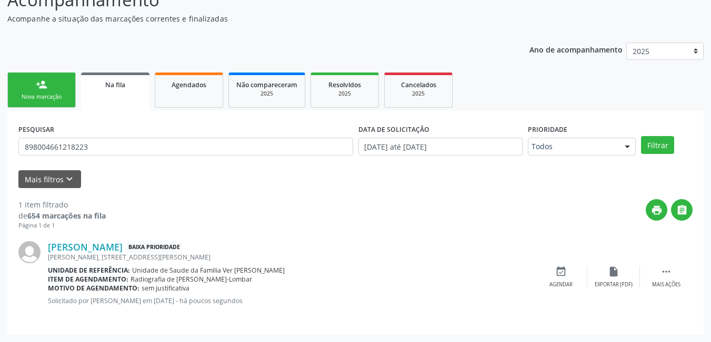
click at [67, 90] on link "person_add Nova marcação" at bounding box center [41, 90] width 68 height 35
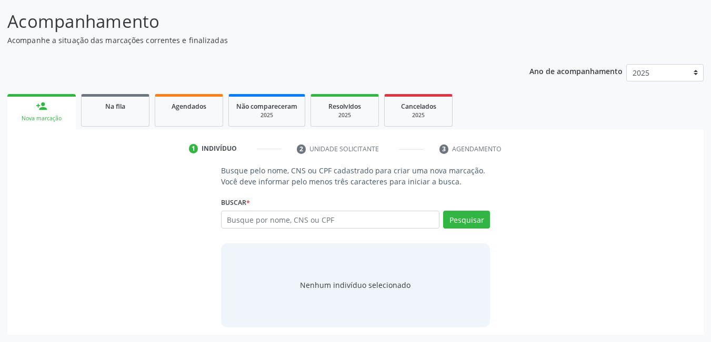
scroll to position [78, 0]
click at [323, 216] on input "text" at bounding box center [330, 220] width 219 height 18
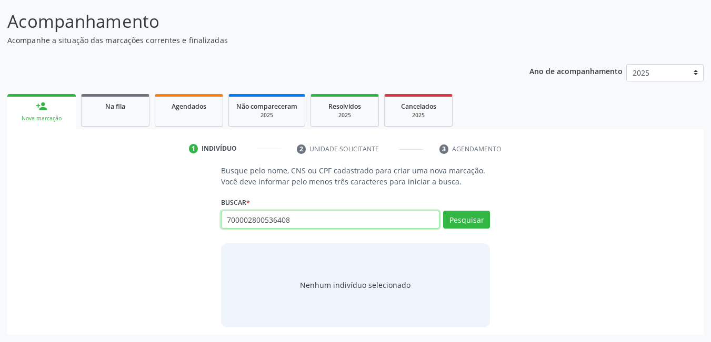
type input "700002800536408"
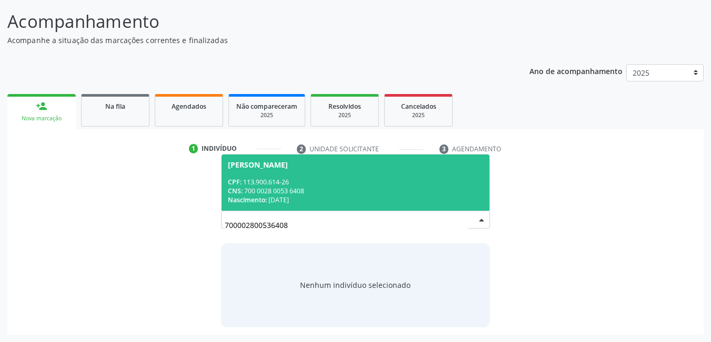
click at [270, 173] on span "[PERSON_NAME] CPF: 113.900.614-26 CNS: 700 0028 0053 6408 Nascimento: [DATE]" at bounding box center [355, 183] width 268 height 56
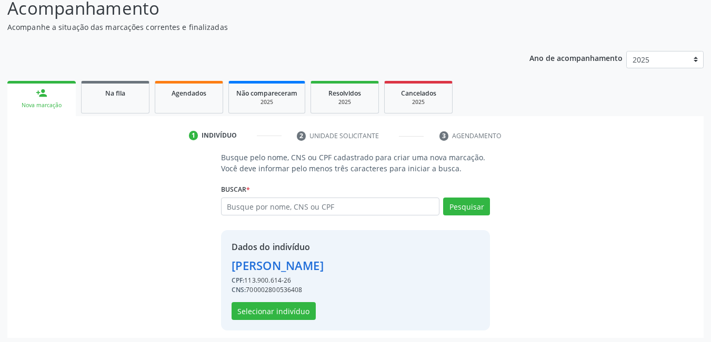
scroll to position [94, 0]
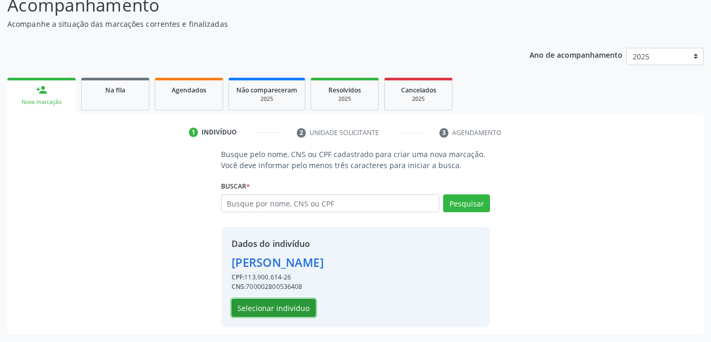
click at [268, 303] on button "Selecionar indivíduo" at bounding box center [273, 308] width 84 height 18
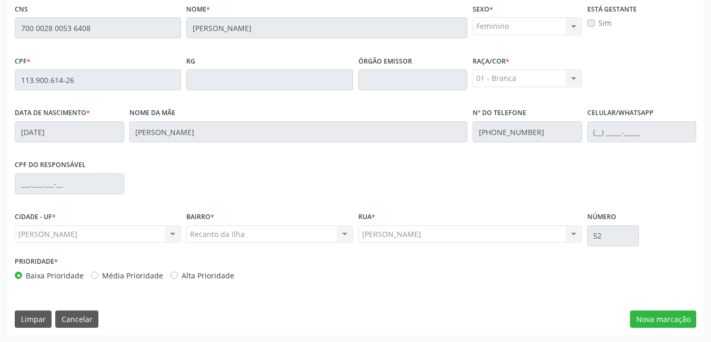
scroll to position [273, 0]
click at [673, 320] on button "Nova marcação" at bounding box center [663, 319] width 66 height 18
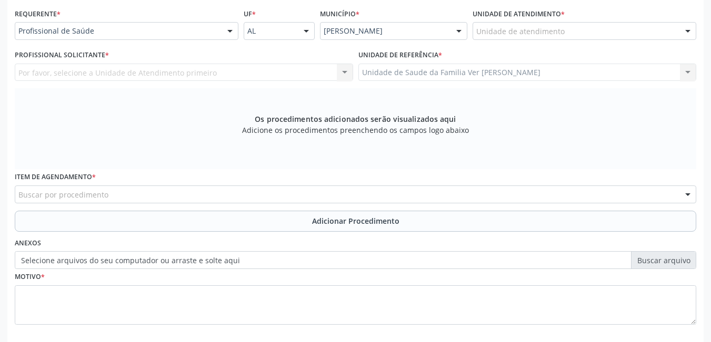
scroll to position [168, 0]
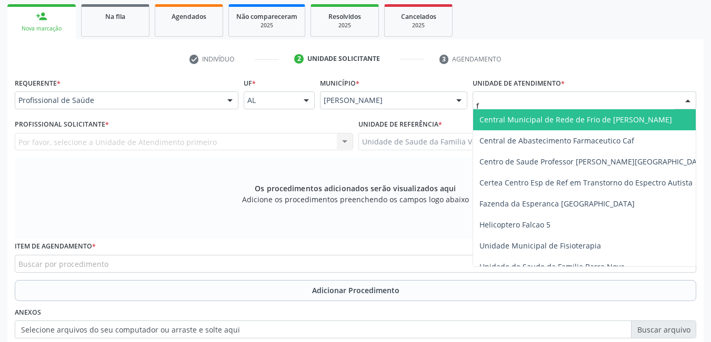
type input "fl"
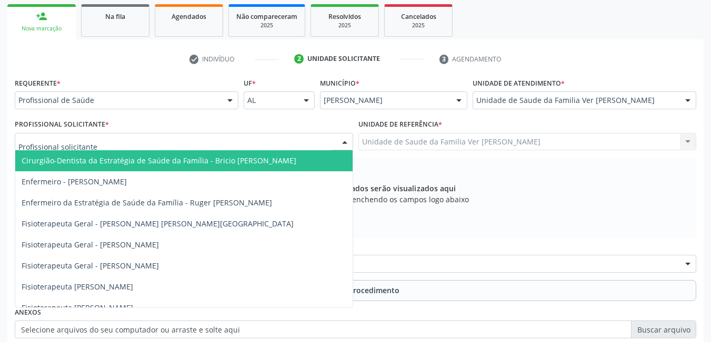
click at [284, 143] on div at bounding box center [184, 142] width 338 height 18
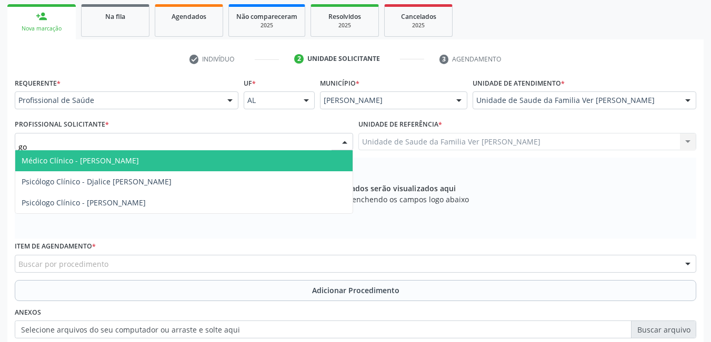
type input "gom"
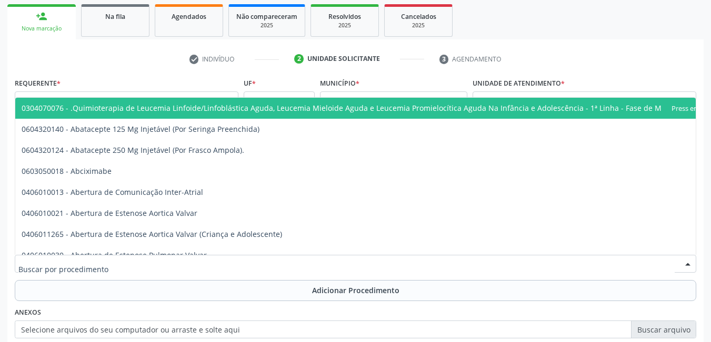
click at [204, 261] on div at bounding box center [355, 264] width 681 height 18
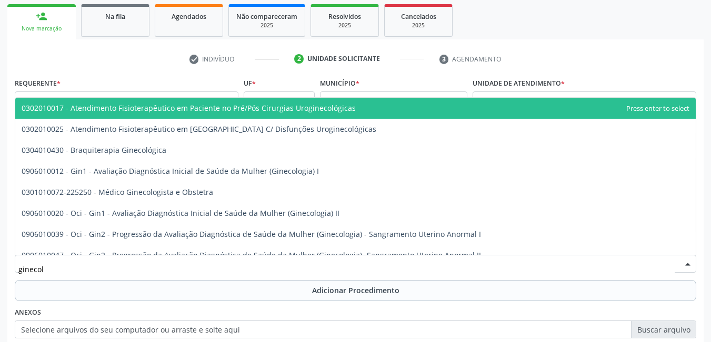
type input "ginecolo"
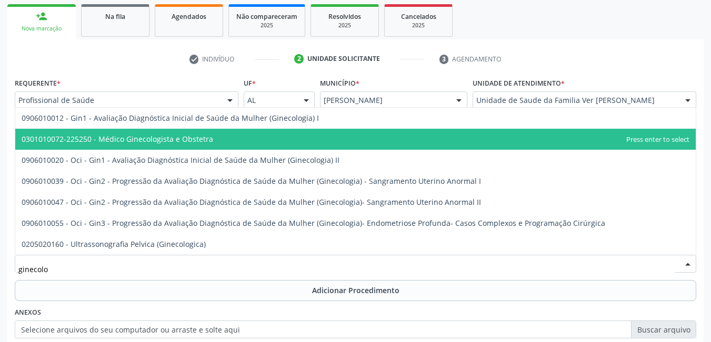
click at [186, 143] on span "0301010072-225250 - Médico Ginecologista e Obstetra" at bounding box center [117, 139] width 191 height 10
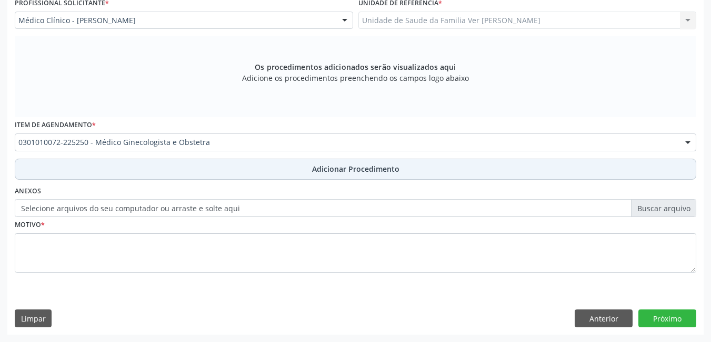
click at [205, 164] on button "Adicionar Procedimento" at bounding box center [355, 169] width 681 height 21
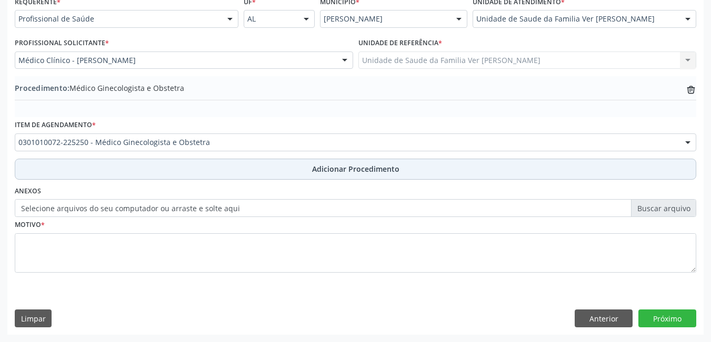
scroll to position [249, 0]
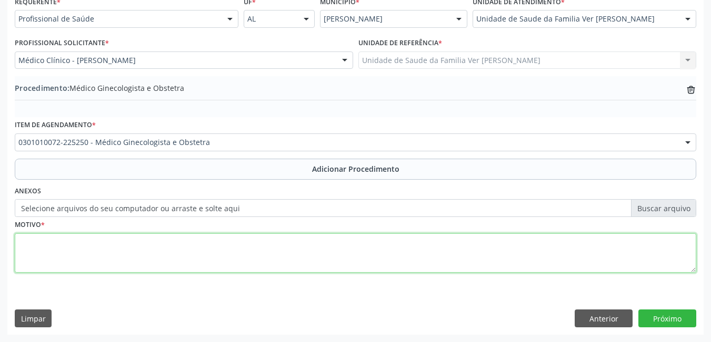
click at [150, 246] on textarea at bounding box center [355, 254] width 681 height 40
type textarea "não da para entender"
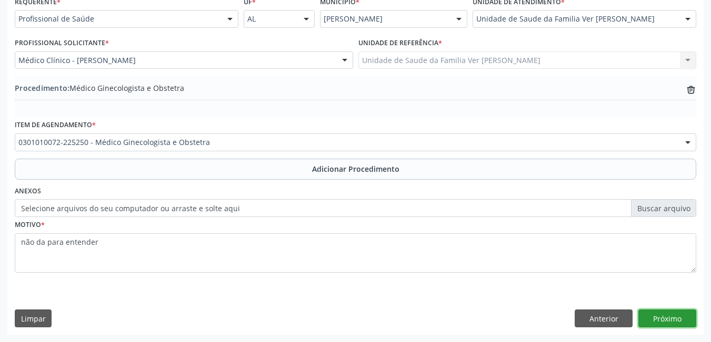
click at [676, 316] on button "Próximo" at bounding box center [667, 319] width 58 height 18
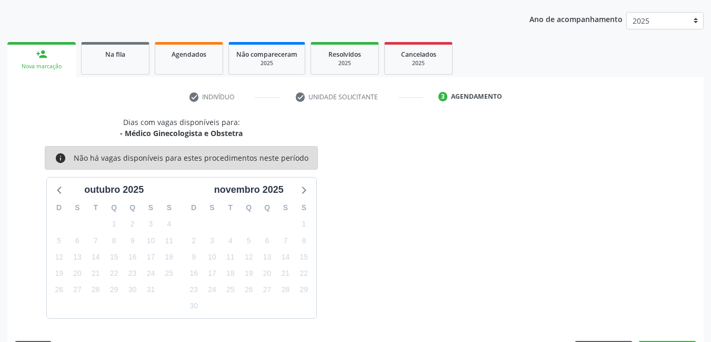
scroll to position [161, 0]
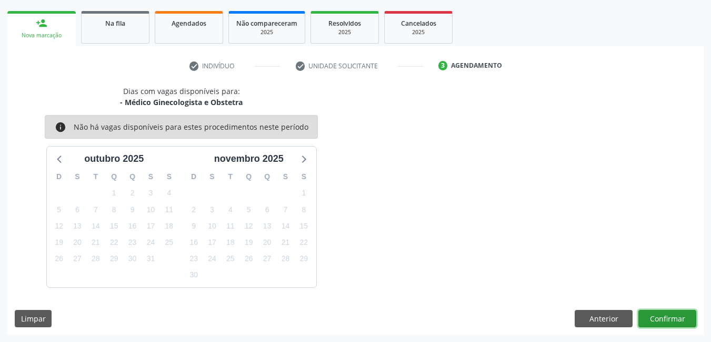
click at [668, 321] on button "Confirmar" at bounding box center [667, 319] width 58 height 18
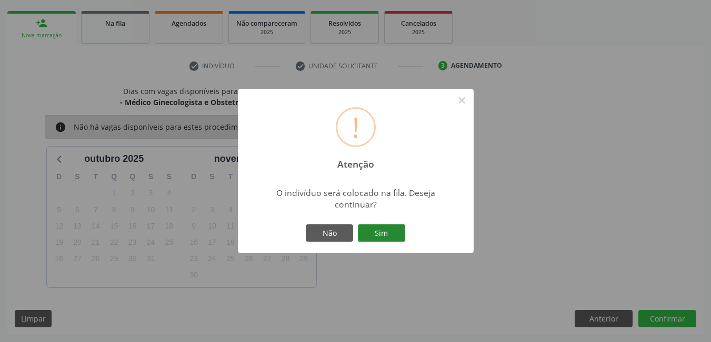
click at [394, 237] on button "Sim" at bounding box center [381, 234] width 47 height 18
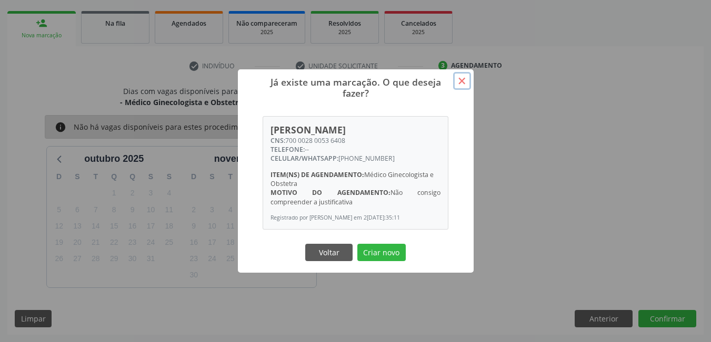
click at [465, 76] on button "×" at bounding box center [462, 81] width 18 height 18
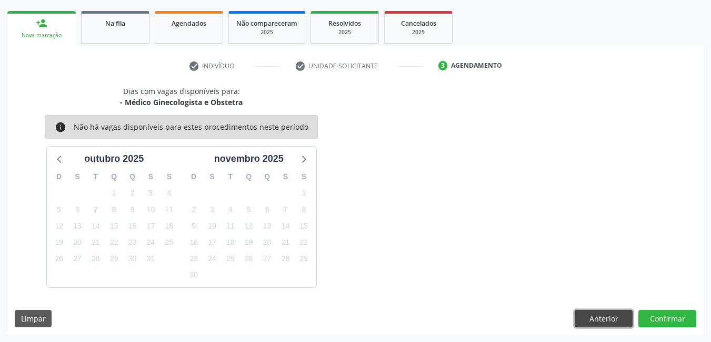
click at [593, 314] on button "Anterior" at bounding box center [603, 319] width 58 height 18
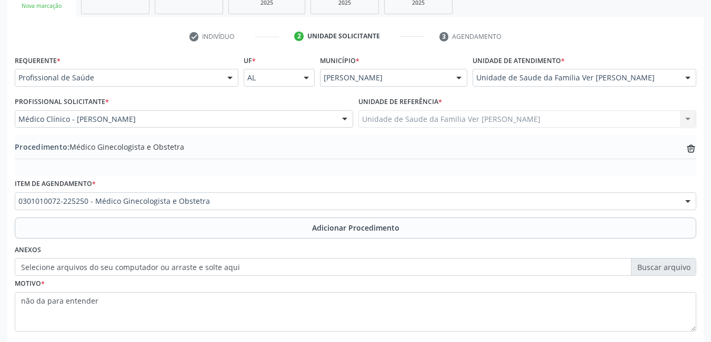
scroll to position [249, 0]
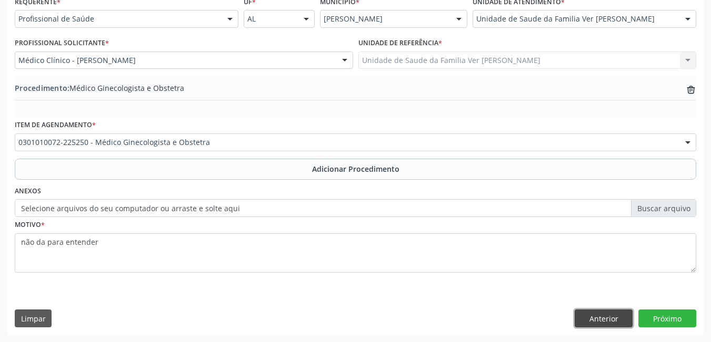
click at [602, 317] on button "Anterior" at bounding box center [603, 319] width 58 height 18
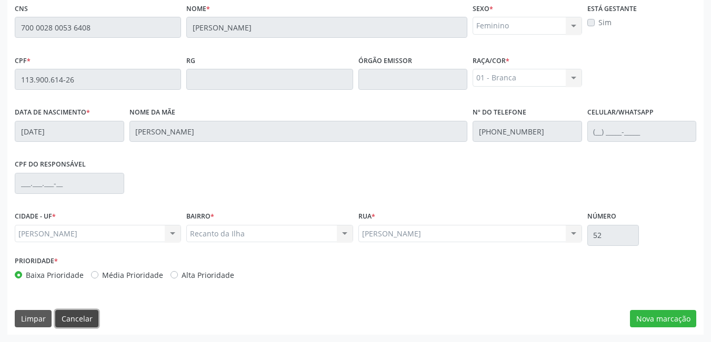
click at [78, 321] on button "Cancelar" at bounding box center [76, 319] width 43 height 18
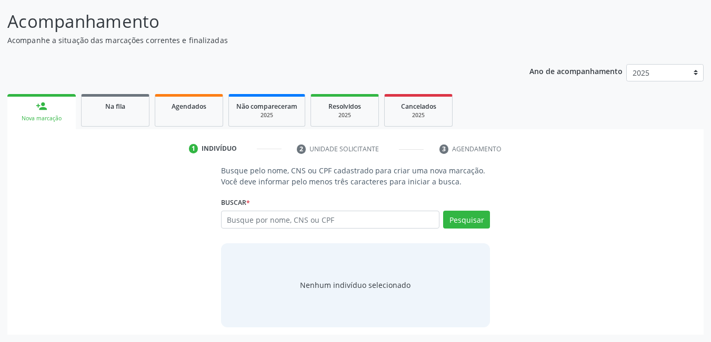
scroll to position [78, 0]
click at [116, 119] on link "Na fila" at bounding box center [115, 110] width 68 height 33
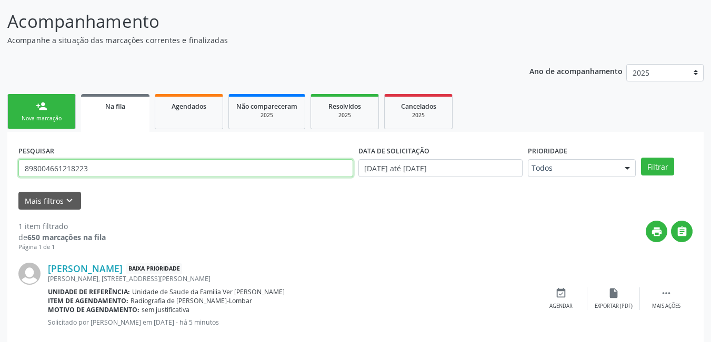
click at [235, 168] on input "898004661218223" at bounding box center [185, 168] width 335 height 18
type input "8"
type input "700002800536408"
click at [641, 158] on button "Filtrar" at bounding box center [657, 167] width 33 height 18
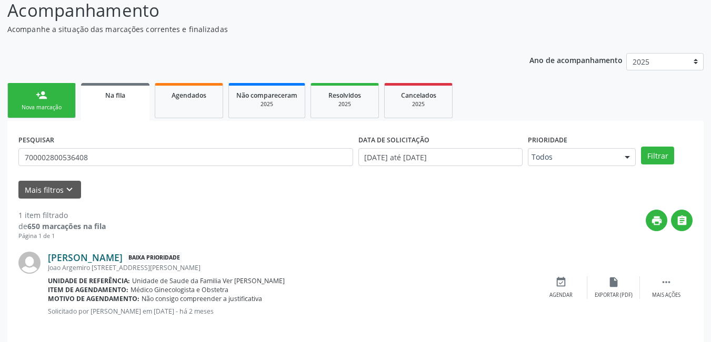
scroll to position [99, 0]
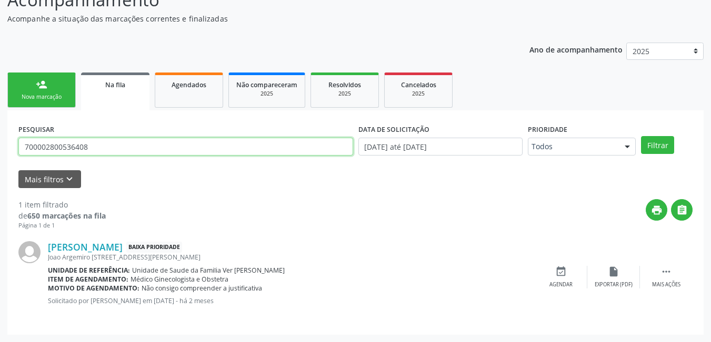
drag, startPoint x: 97, startPoint y: 147, endPoint x: 86, endPoint y: 149, distance: 11.2
click at [94, 147] on input "700002800536408" at bounding box center [185, 147] width 335 height 18
drag, startPoint x: 86, startPoint y: 149, endPoint x: 5, endPoint y: 150, distance: 80.5
click at [5, 150] on div "Acompanhamento Acompanhe a situação das marcações correntes e finalizadas Relat…" at bounding box center [355, 157] width 711 height 369
click at [58, 85] on link "person_add Nova marcação" at bounding box center [41, 90] width 68 height 35
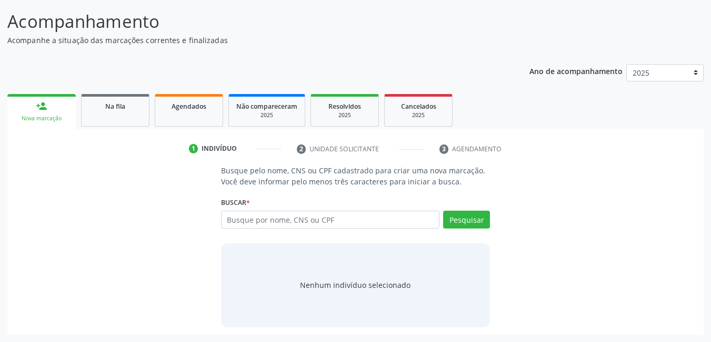
scroll to position [78, 0]
click at [279, 221] on input "text" at bounding box center [330, 220] width 219 height 18
type input "702101747157791"
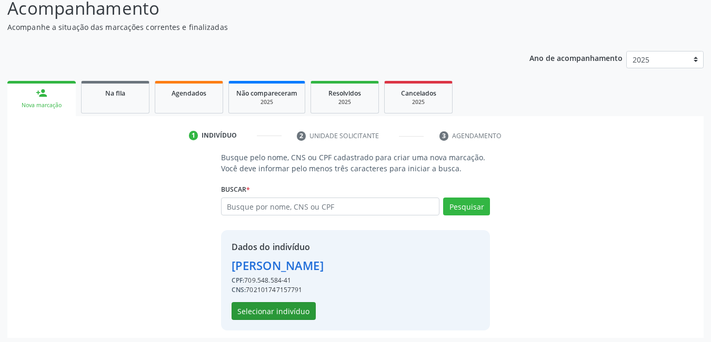
scroll to position [94, 0]
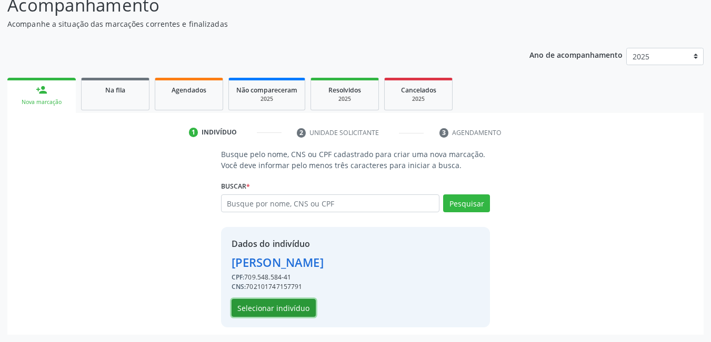
click at [261, 311] on button "Selecionar indivíduo" at bounding box center [273, 308] width 84 height 18
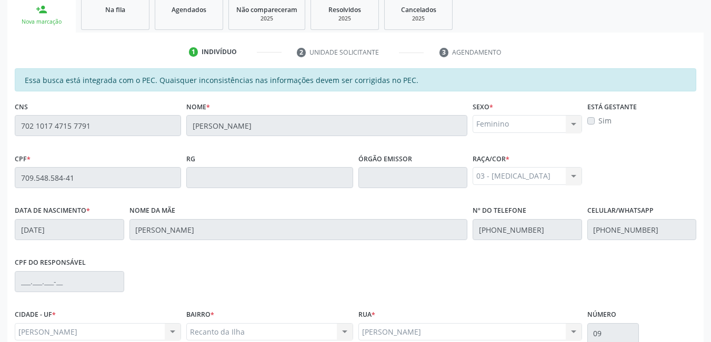
scroll to position [273, 0]
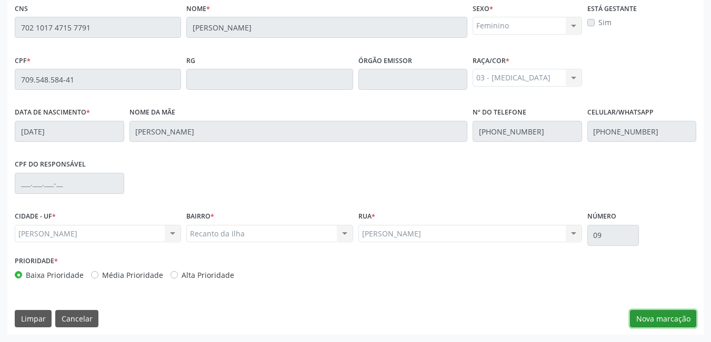
click at [669, 318] on button "Nova marcação" at bounding box center [663, 319] width 66 height 18
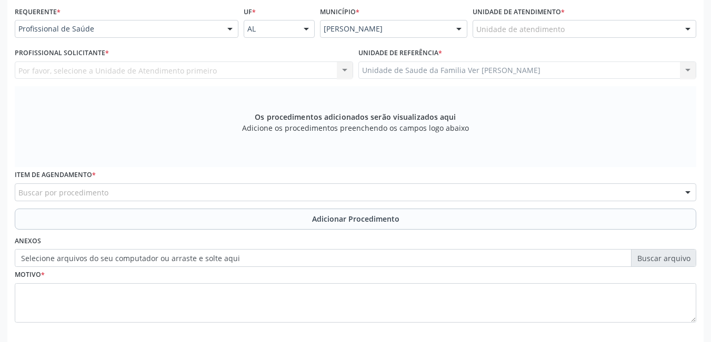
scroll to position [220, 0]
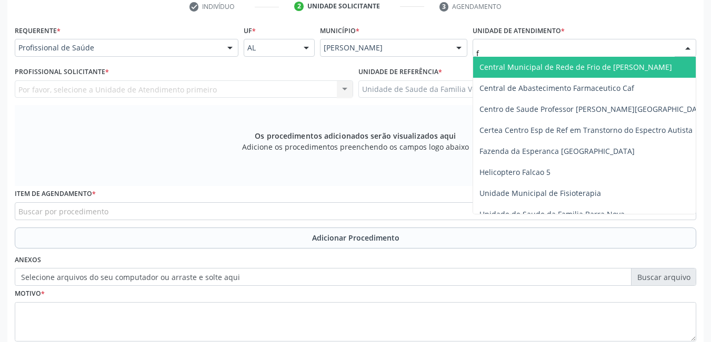
type input "fl"
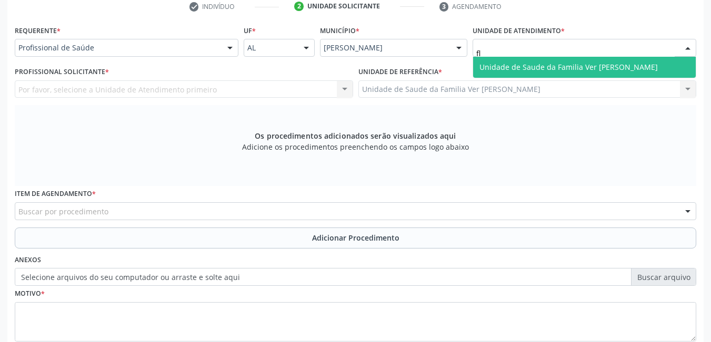
drag, startPoint x: 526, startPoint y: 54, endPoint x: 508, endPoint y: 58, distance: 18.3
click at [525, 54] on input "fl" at bounding box center [575, 53] width 198 height 21
click at [489, 65] on span "Unidade de Saude da Familia Ver [PERSON_NAME]" at bounding box center [568, 67] width 178 height 10
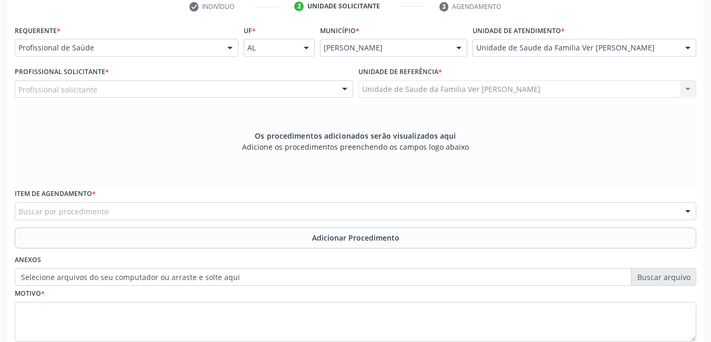
click at [286, 84] on div "Profissional solicitante" at bounding box center [184, 89] width 338 height 18
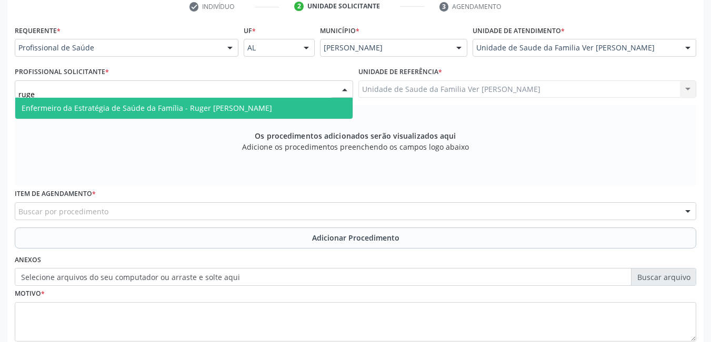
type input "ruger"
click at [272, 107] on span "Enfermeiro da Estratégia de Saúde da Família - Ruger [PERSON_NAME]" at bounding box center [147, 108] width 250 height 10
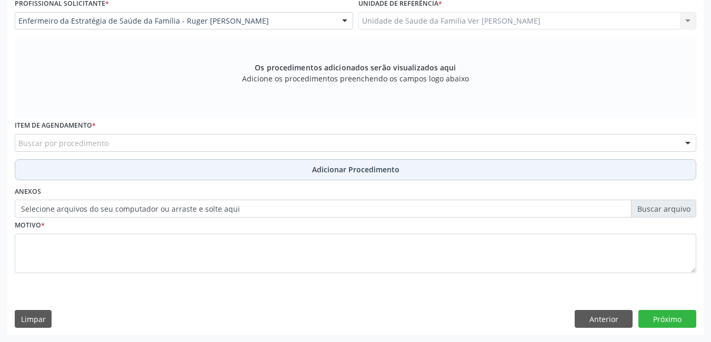
scroll to position [289, 0]
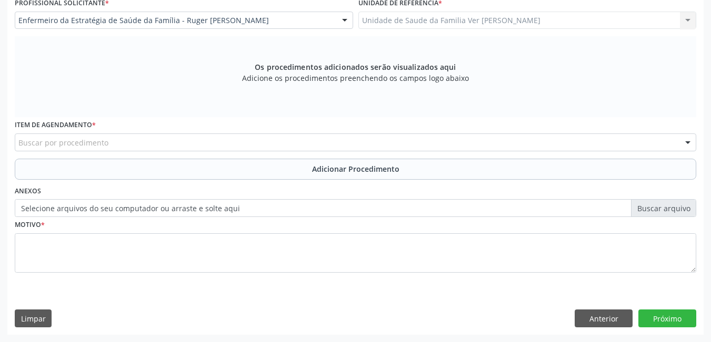
click at [214, 136] on div "Buscar por procedimento" at bounding box center [355, 143] width 681 height 18
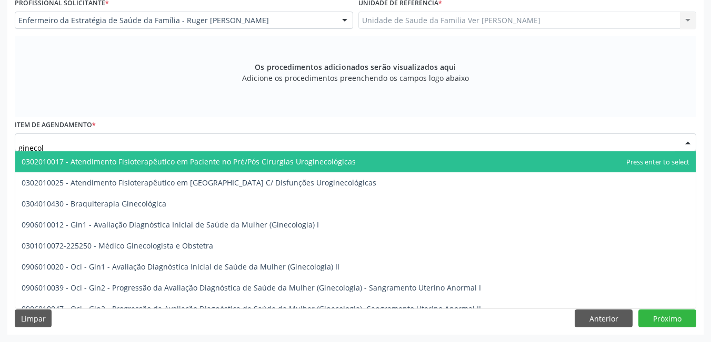
type input "ginecolo"
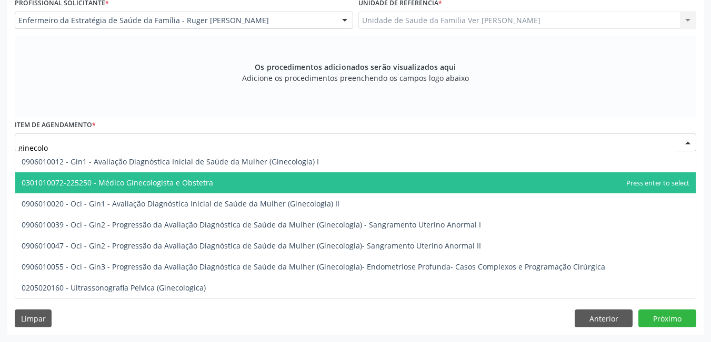
click at [221, 185] on span "0301010072-225250 - Médico Ginecologista e Obstetra" at bounding box center [355, 183] width 680 height 21
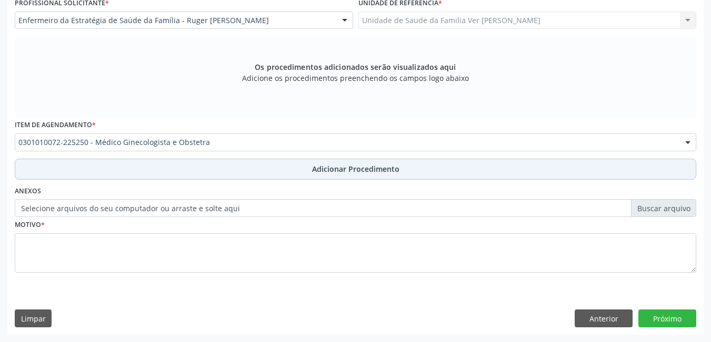
click at [184, 164] on button "Adicionar Procedimento" at bounding box center [355, 169] width 681 height 21
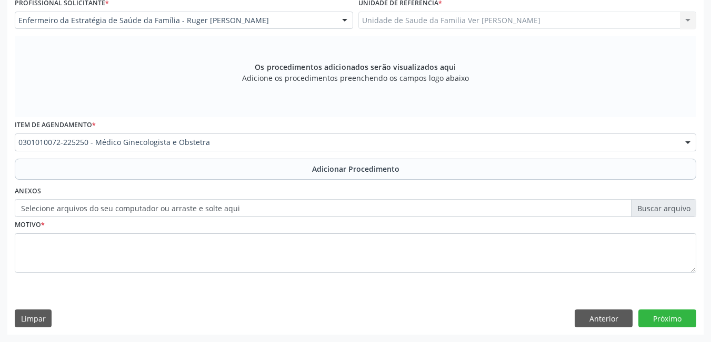
scroll to position [249, 0]
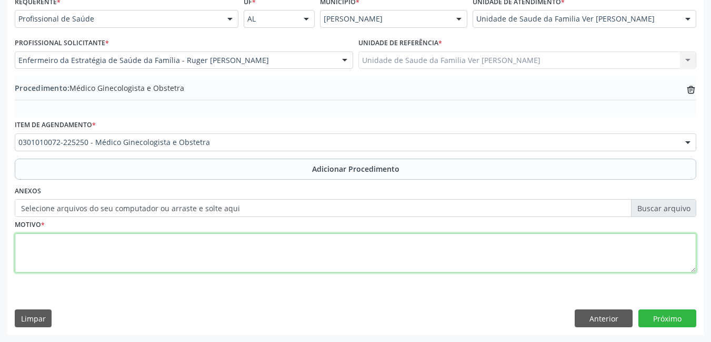
click at [112, 264] on textarea at bounding box center [355, 254] width 681 height 40
type textarea "fluxo menstrual enrregular"
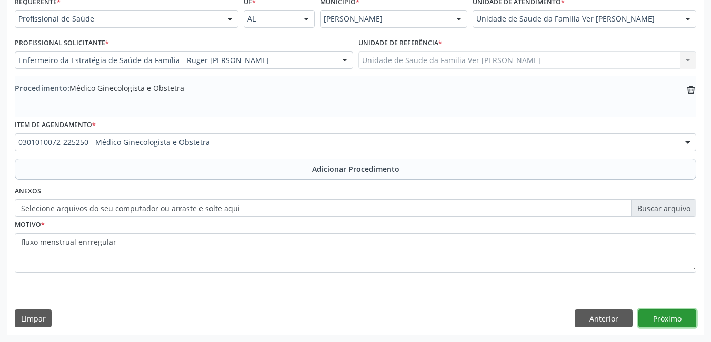
click at [677, 313] on button "Próximo" at bounding box center [667, 319] width 58 height 18
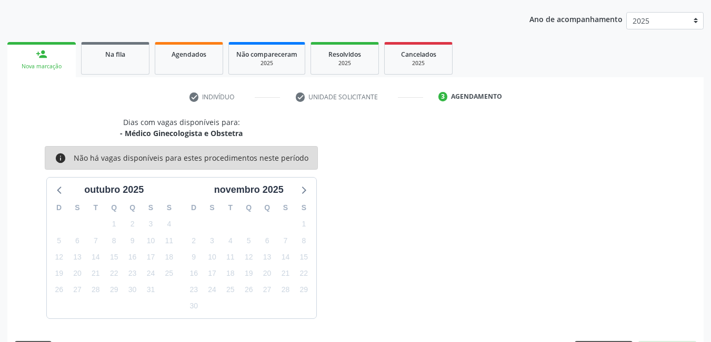
scroll to position [161, 0]
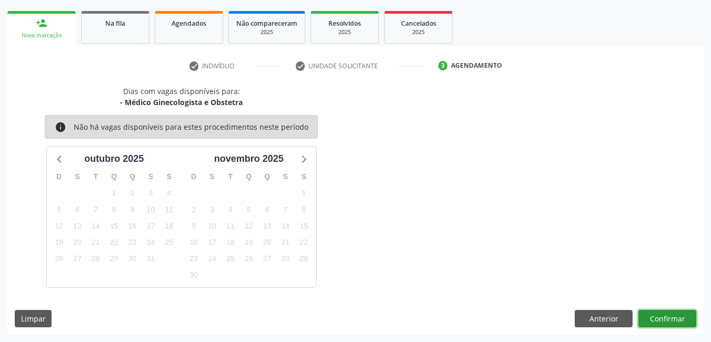
click at [660, 317] on button "Confirmar" at bounding box center [667, 319] width 58 height 18
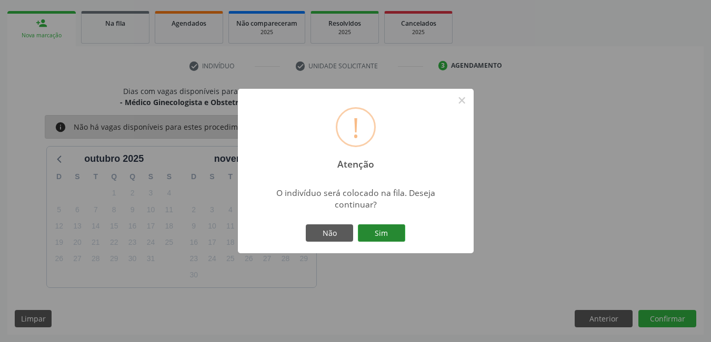
click at [380, 234] on button "Sim" at bounding box center [381, 234] width 47 height 18
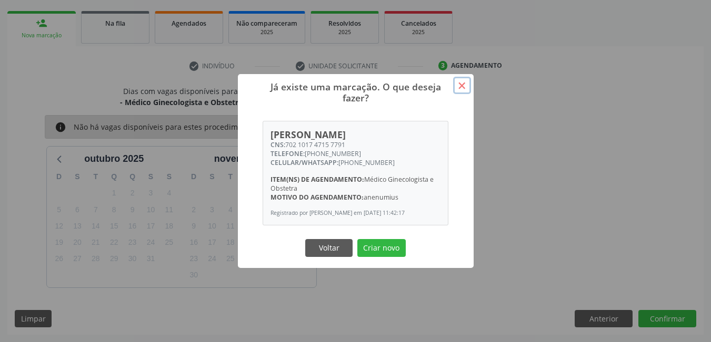
click at [460, 79] on button "×" at bounding box center [462, 86] width 18 height 18
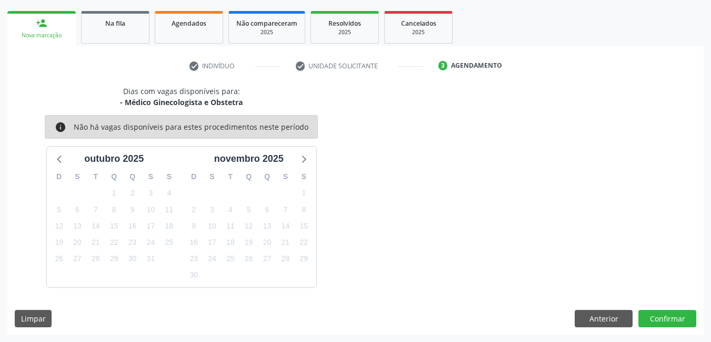
click at [60, 33] on div "Nova marcação" at bounding box center [42, 36] width 54 height 8
click at [593, 319] on button "Anterior" at bounding box center [603, 319] width 58 height 18
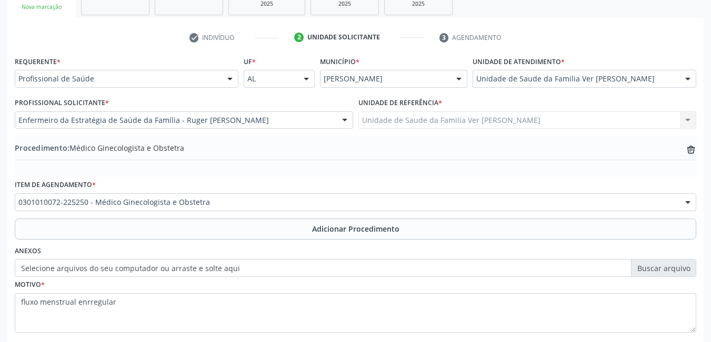
scroll to position [249, 0]
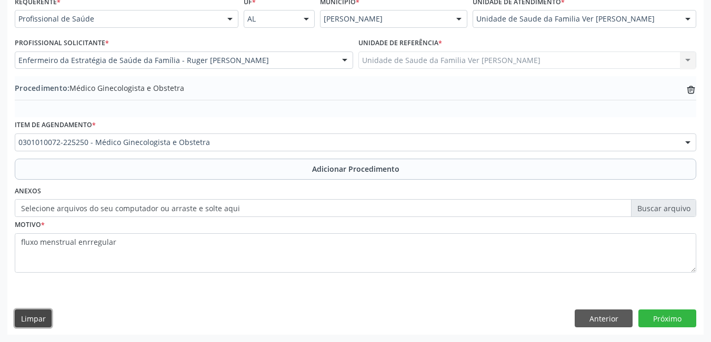
drag, startPoint x: 48, startPoint y: 316, endPoint x: 131, endPoint y: 294, distance: 85.9
click at [49, 316] on button "Limpar" at bounding box center [33, 319] width 37 height 18
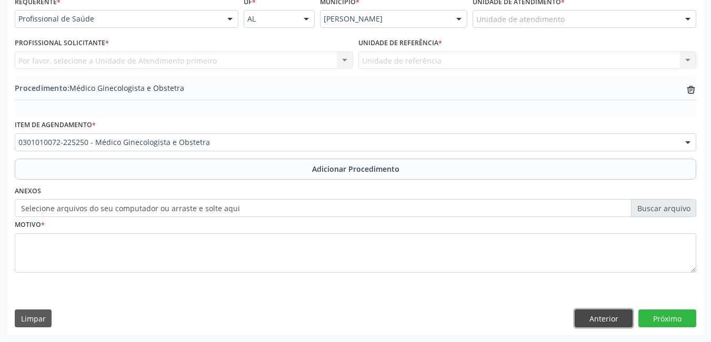
click at [599, 324] on button "Anterior" at bounding box center [603, 319] width 58 height 18
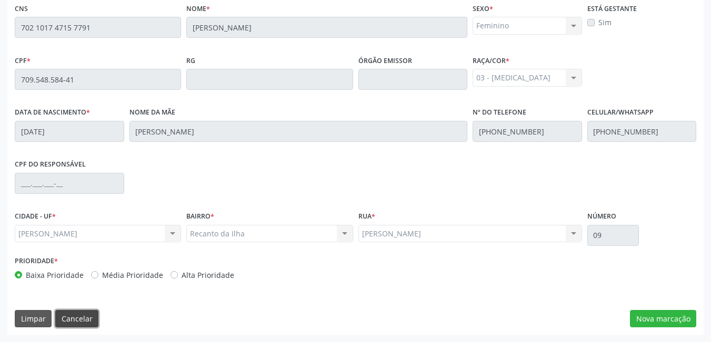
drag, startPoint x: 83, startPoint y: 320, endPoint x: 90, endPoint y: 321, distance: 6.9
click at [90, 321] on button "Cancelar" at bounding box center [76, 319] width 43 height 18
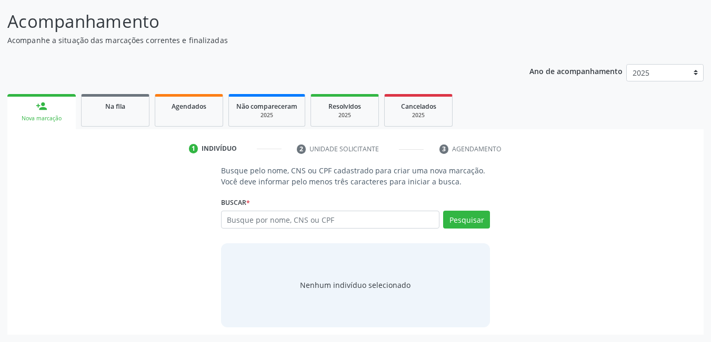
scroll to position [78, 0]
click at [334, 225] on input "text" at bounding box center [330, 220] width 219 height 18
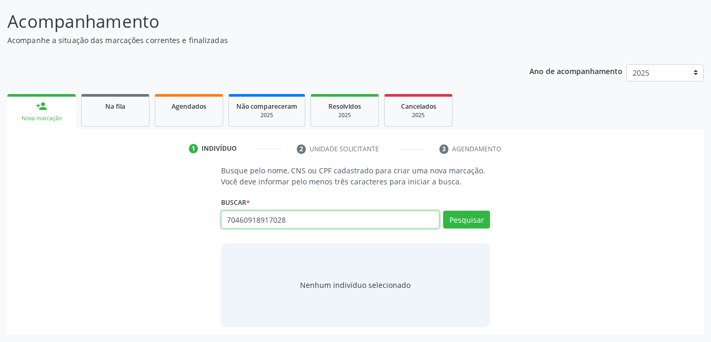
type input "70460918917028"
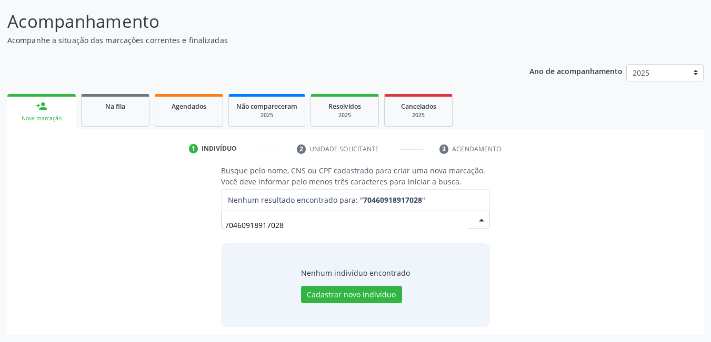
click at [244, 223] on input "70460918917028" at bounding box center [347, 225] width 244 height 21
click at [336, 226] on input "704600918917028" at bounding box center [347, 225] width 244 height 21
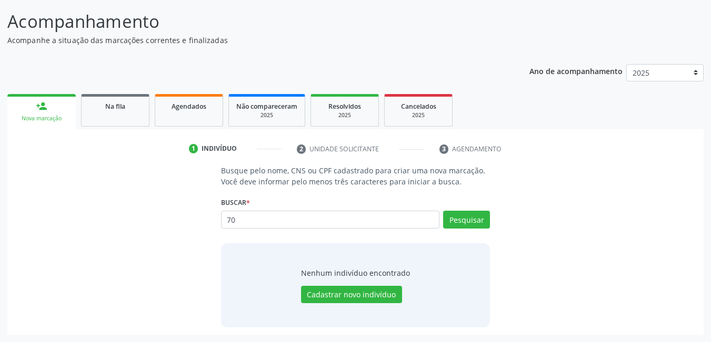
type input "7"
type input "700460918917028"
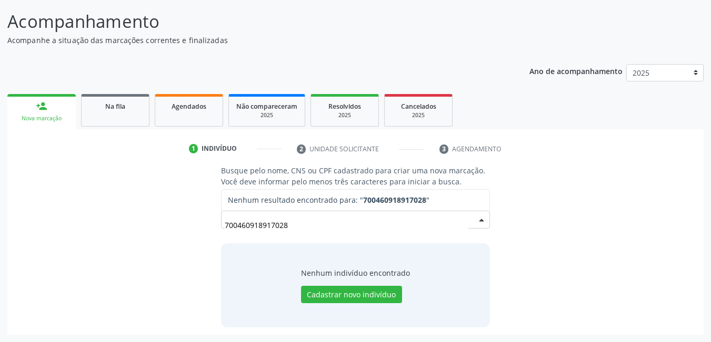
click at [324, 219] on input "700460918917028" at bounding box center [347, 225] width 244 height 21
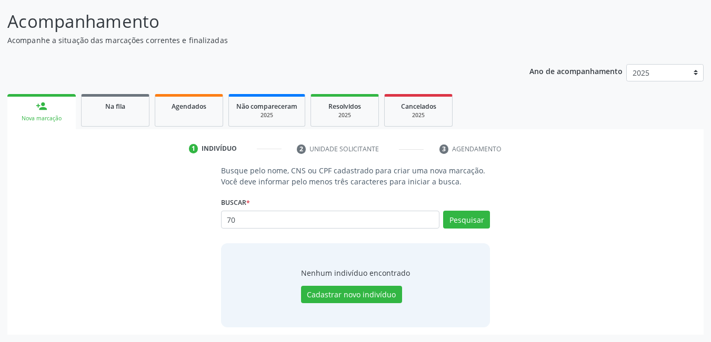
type input "7"
click at [464, 224] on button "Pesquisar" at bounding box center [466, 220] width 47 height 18
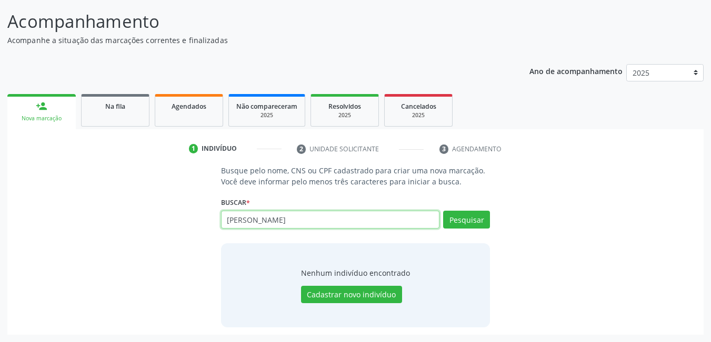
click at [296, 224] on input "[PERSON_NAME]" at bounding box center [330, 220] width 219 height 18
type input "a"
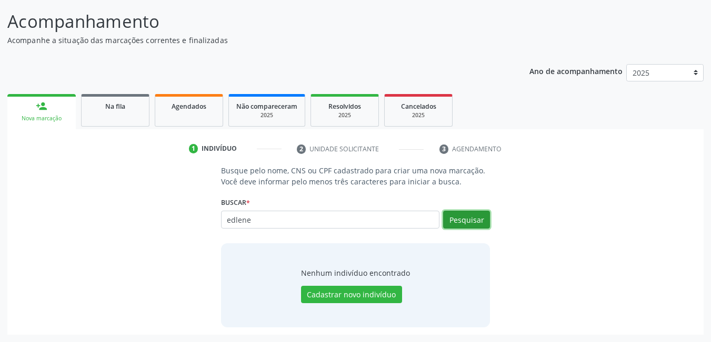
click at [471, 224] on button "Pesquisar" at bounding box center [466, 220] width 47 height 18
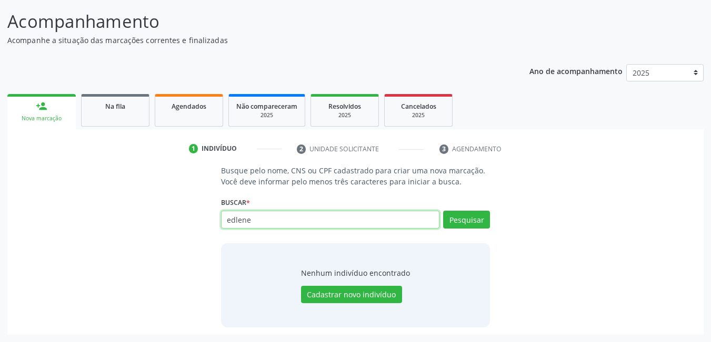
click at [311, 227] on input "edlene" at bounding box center [330, 220] width 219 height 18
type input "e"
type input "14151683429"
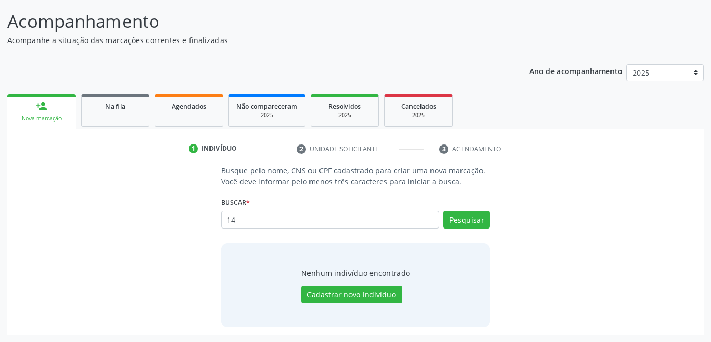
type input "1"
type input "[PERSON_NAME]"
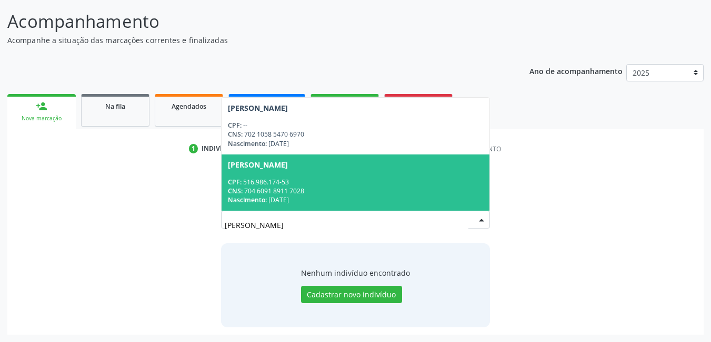
click at [301, 176] on span "[PERSON_NAME] CPF: 516.986.174-53 CNS: 704 6091 8911 7028 Nascimento: 0[DATE]" at bounding box center [355, 183] width 268 height 56
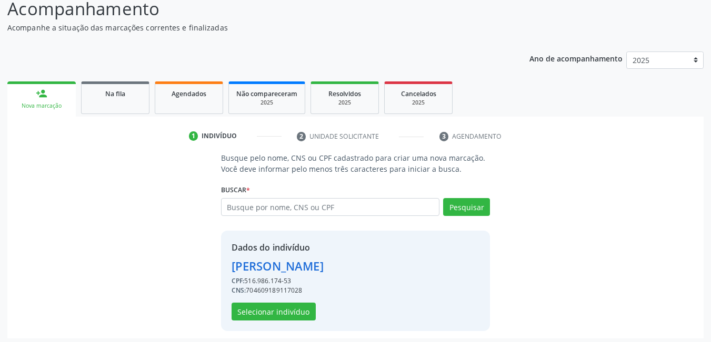
scroll to position [94, 0]
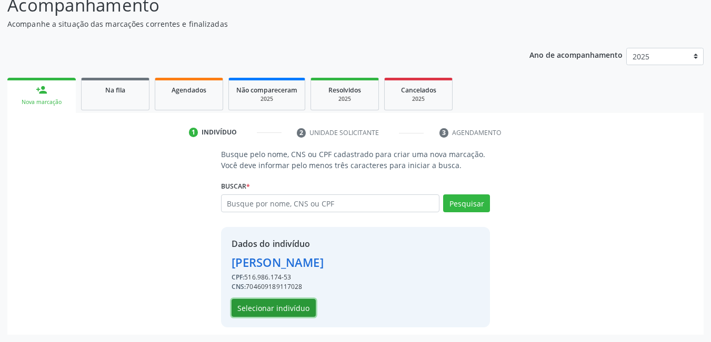
click at [296, 311] on button "Selecionar indivíduo" at bounding box center [273, 308] width 84 height 18
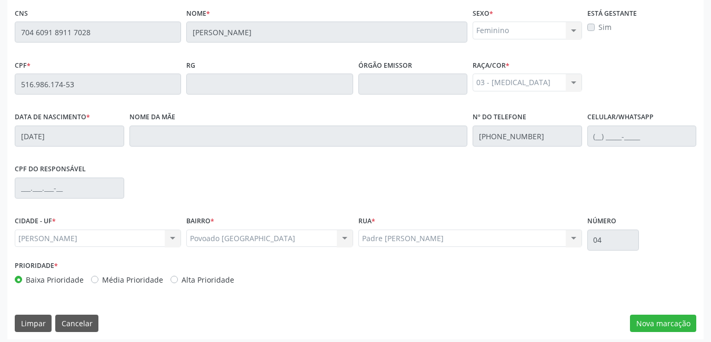
scroll to position [273, 0]
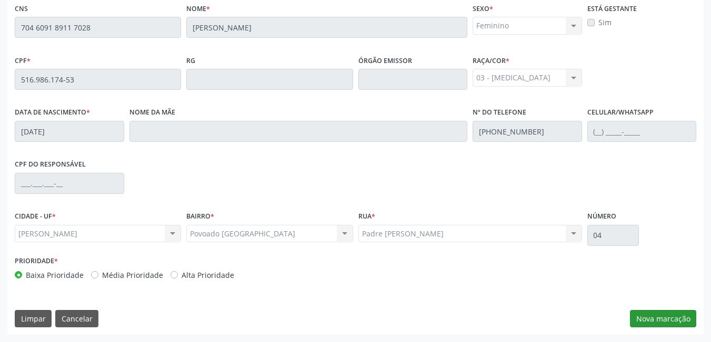
click at [664, 309] on div "Essa busca está integrada com o PEC. Quaisquer inconsistências nas informações …" at bounding box center [355, 152] width 696 height 365
click at [663, 319] on button "Nova marcação" at bounding box center [663, 319] width 66 height 18
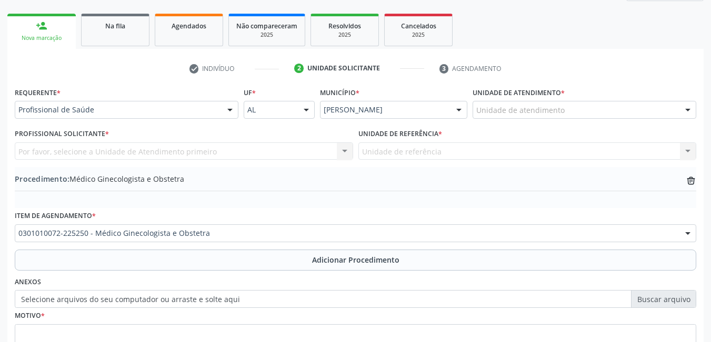
scroll to position [144, 0]
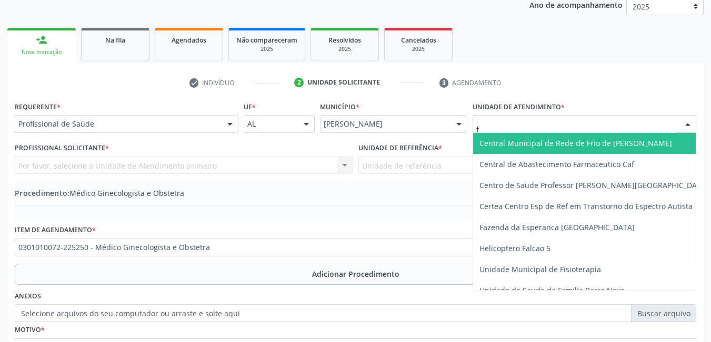
type input "fl"
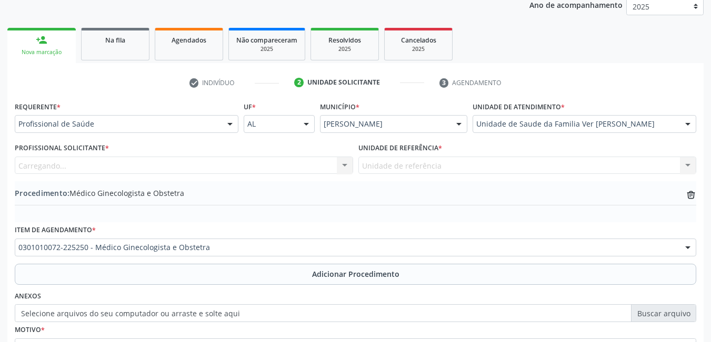
click at [279, 172] on div "Carregando... Cirurgião-Dentista da Estratégia de Saúde da Família - [PERSON_NA…" at bounding box center [184, 166] width 338 height 18
click at [133, 164] on div "Profissional solicitante" at bounding box center [184, 166] width 338 height 18
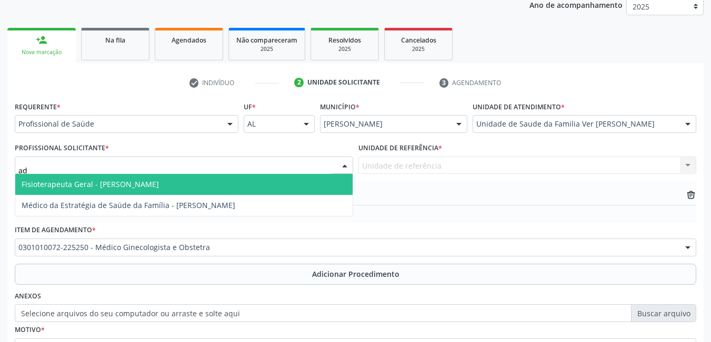
type input "ade"
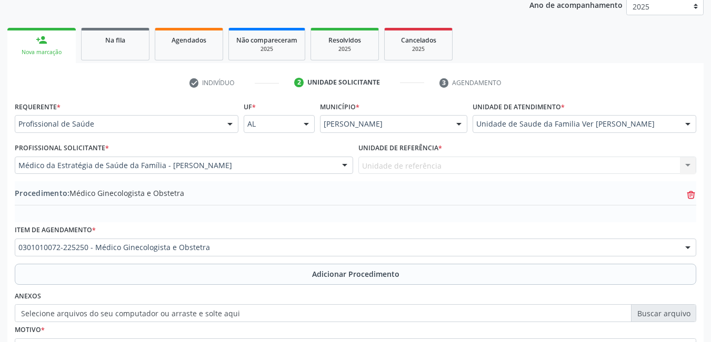
click at [691, 196] on icon "trash-outline icon" at bounding box center [690, 195] width 11 height 11
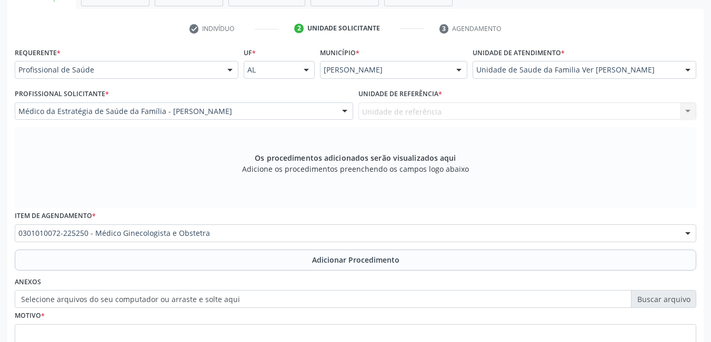
scroll to position [249, 0]
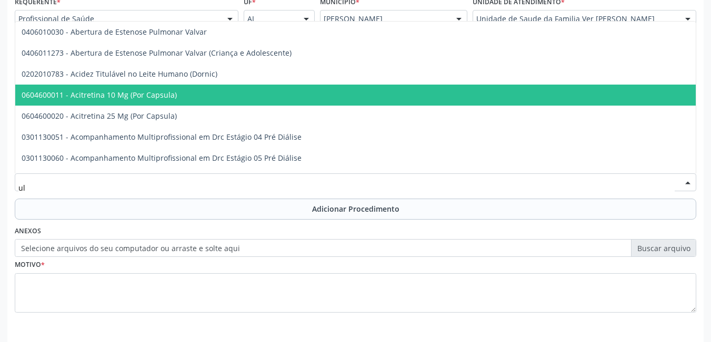
type input "u"
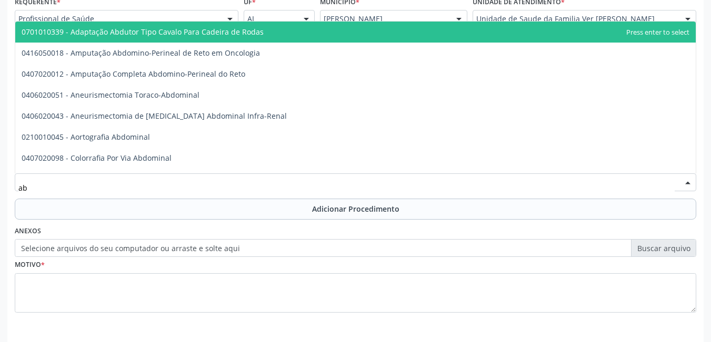
type input "a"
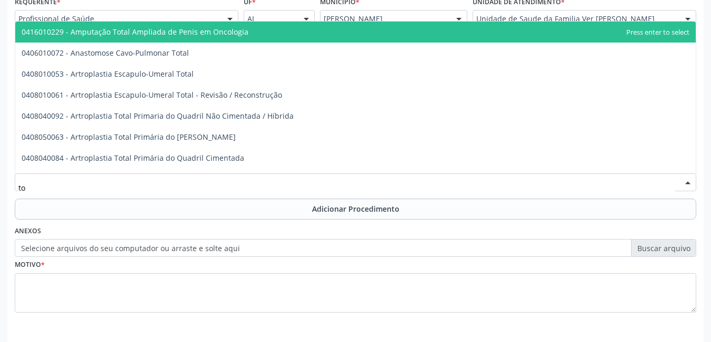
type input "t"
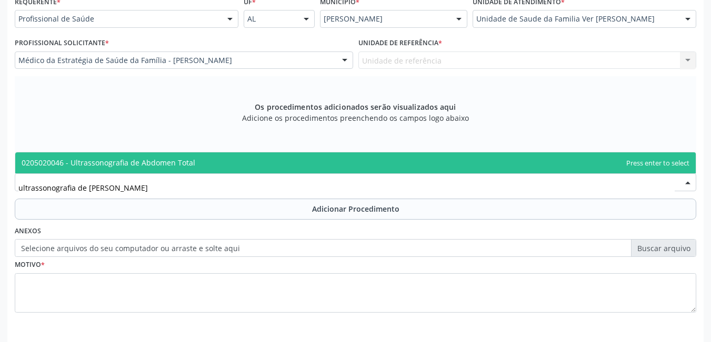
type input "ultrassonografia de abdom"
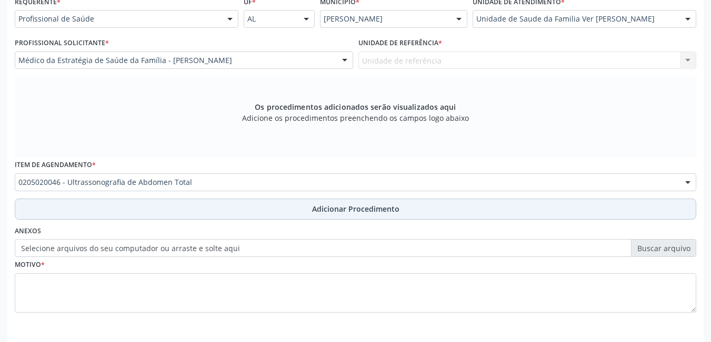
click at [232, 211] on button "Adicionar Procedimento" at bounding box center [355, 209] width 681 height 21
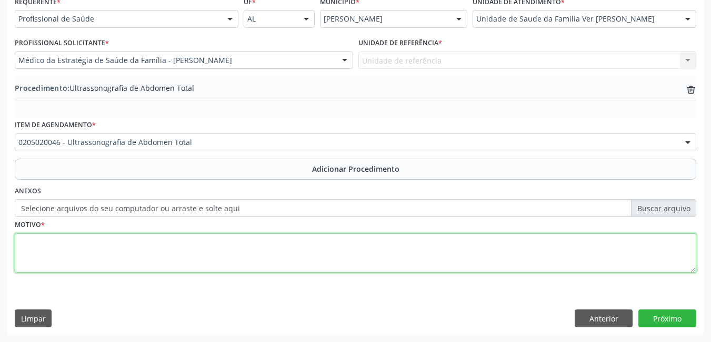
click at [81, 267] on textarea at bounding box center [355, 254] width 681 height 40
type textarea "sem justificativa"
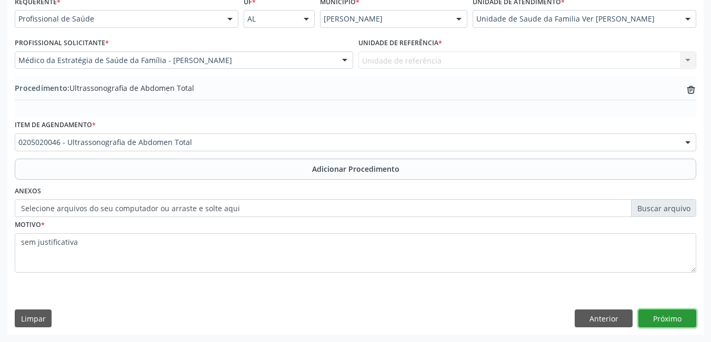
click at [655, 321] on button "Próximo" at bounding box center [667, 319] width 58 height 18
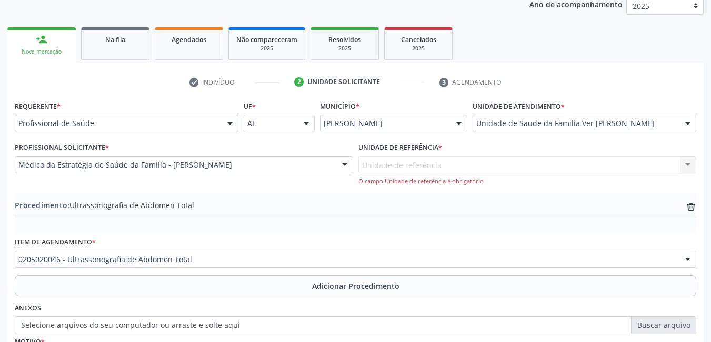
scroll to position [144, 0]
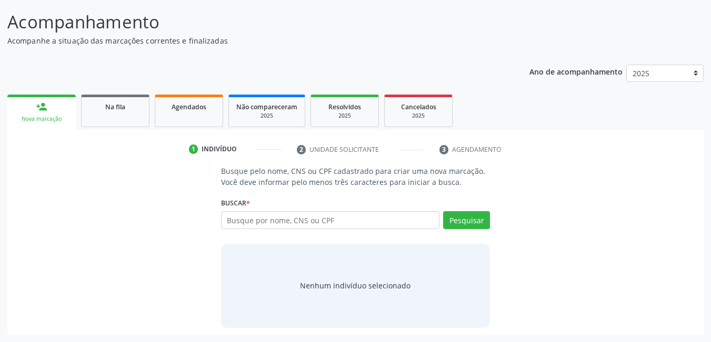
scroll to position [78, 0]
click at [321, 219] on input "text" at bounding box center [330, 220] width 219 height 18
type input "704609189117028"
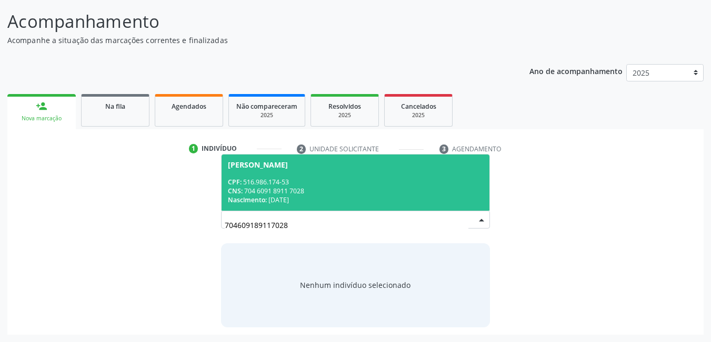
click at [299, 207] on span "[PERSON_NAME] CPF: 516.986.174-53 CNS: 704 6091 8911 7028 Nascimento: 0[DATE]" at bounding box center [355, 183] width 268 height 56
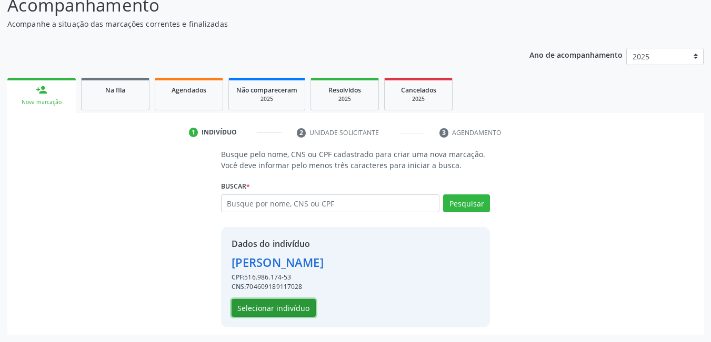
click at [278, 311] on button "Selecionar indivíduo" at bounding box center [273, 308] width 84 height 18
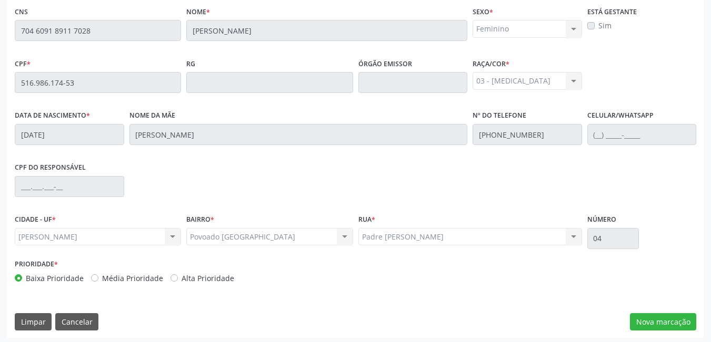
scroll to position [273, 0]
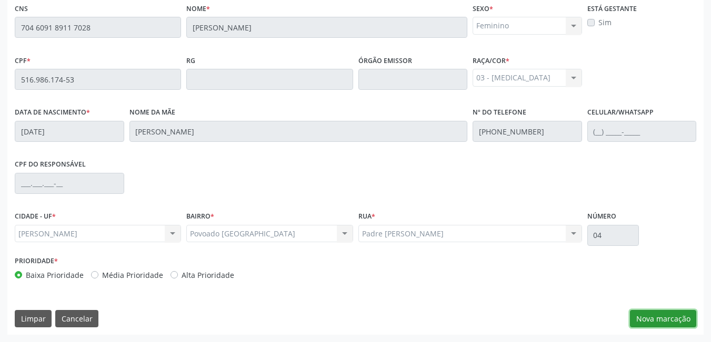
click at [675, 322] on button "Nova marcação" at bounding box center [663, 319] width 66 height 18
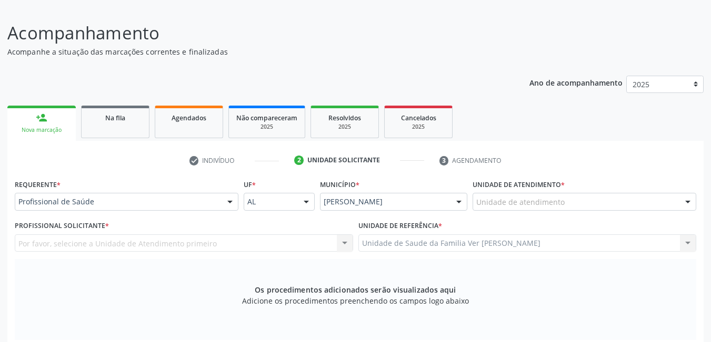
scroll to position [63, 0]
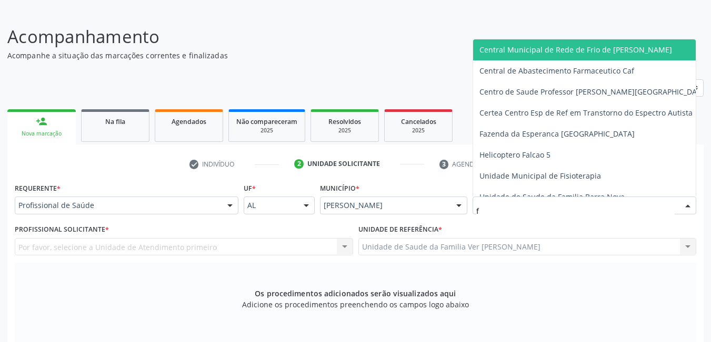
type input "fl"
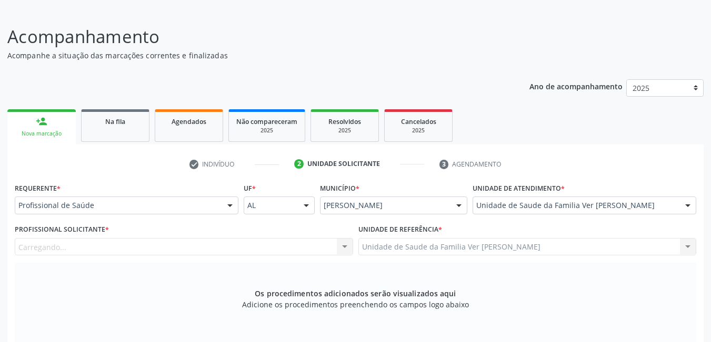
click at [278, 240] on div "Carregando..." at bounding box center [184, 247] width 338 height 18
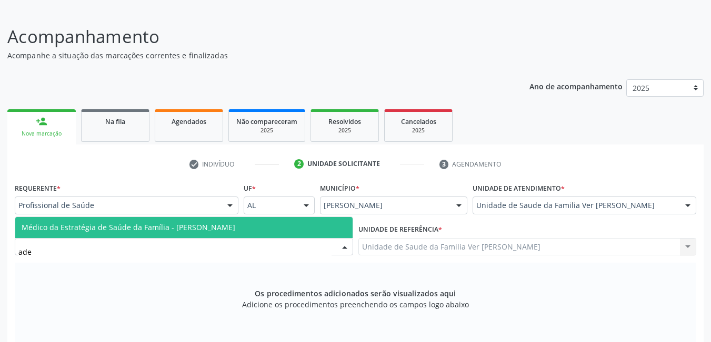
type input "adel"
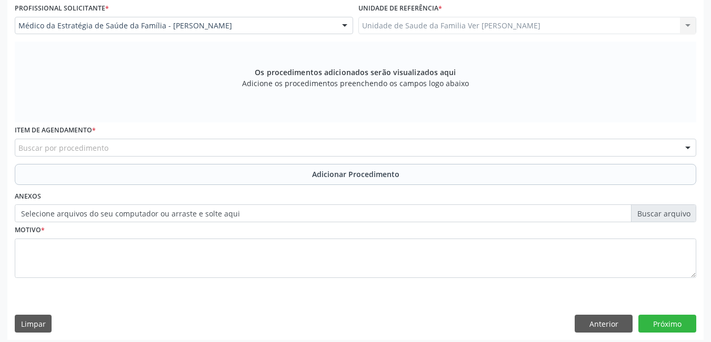
scroll to position [289, 0]
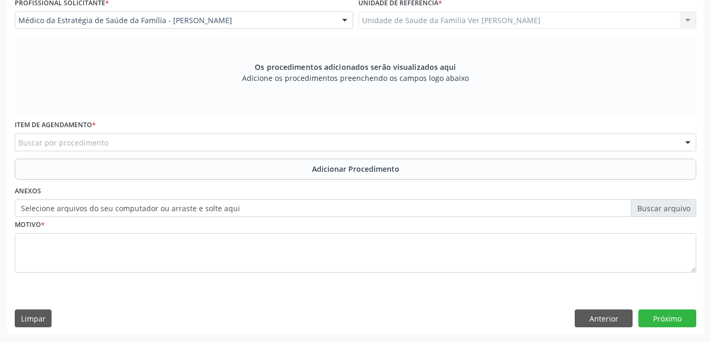
click at [259, 133] on div "Item de agendamento * Buscar por procedimento 0304070076 - .Quimioterapia de Le…" at bounding box center [355, 134] width 681 height 34
click at [288, 136] on div "Buscar por procedimento" at bounding box center [355, 143] width 681 height 18
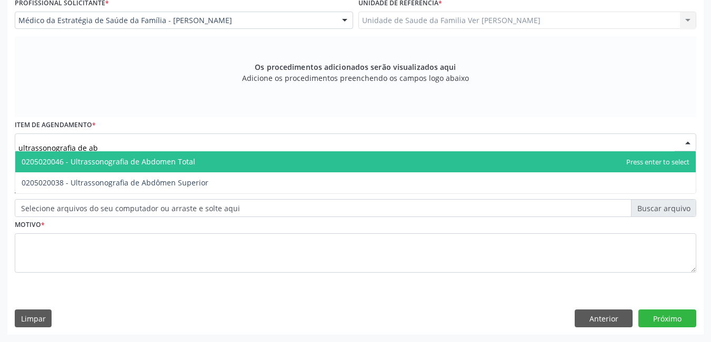
type input "ultrassonografia de abd"
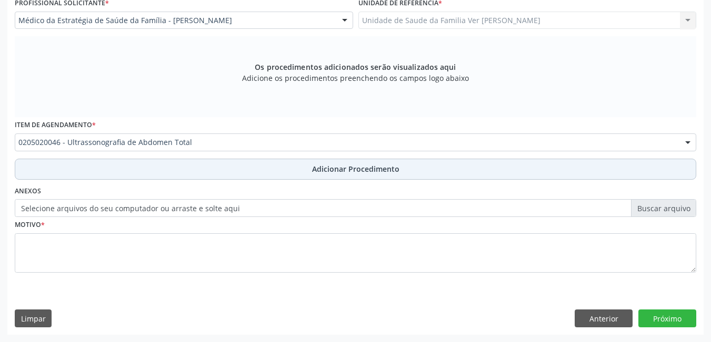
click at [185, 172] on button "Adicionar Procedimento" at bounding box center [355, 169] width 681 height 21
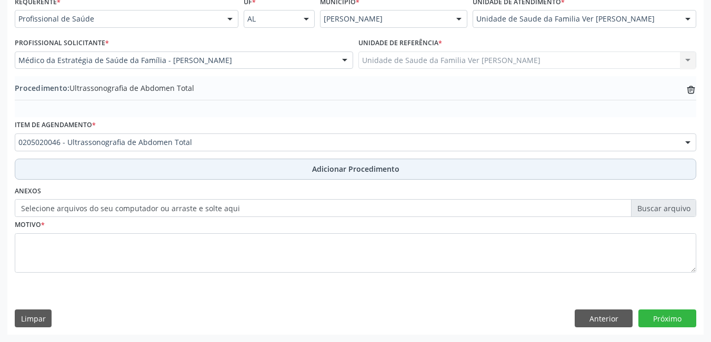
scroll to position [249, 0]
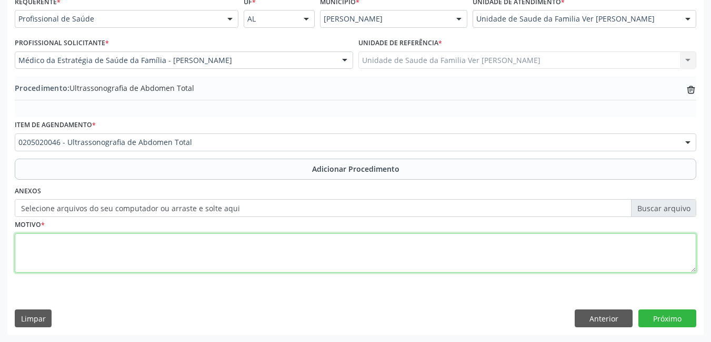
drag, startPoint x: 185, startPoint y: 236, endPoint x: 188, endPoint y: 242, distance: 6.6
click at [186, 239] on textarea at bounding box center [355, 254] width 681 height 40
type textarea "sem justificativa"
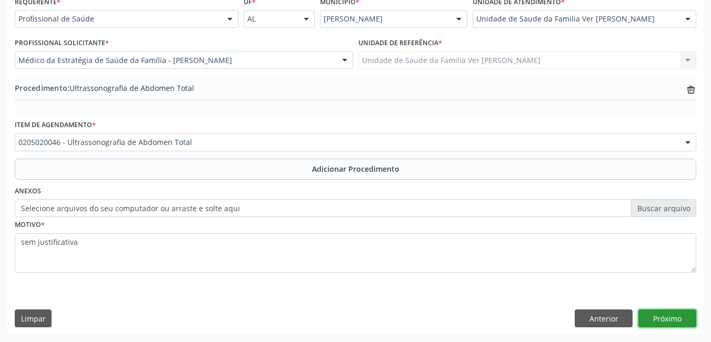
click at [682, 320] on button "Próximo" at bounding box center [667, 319] width 58 height 18
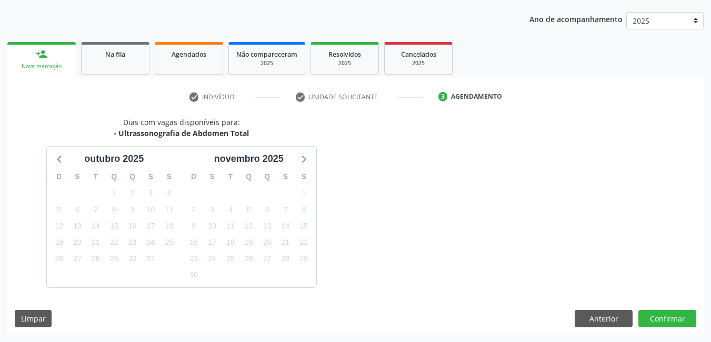
scroll to position [161, 0]
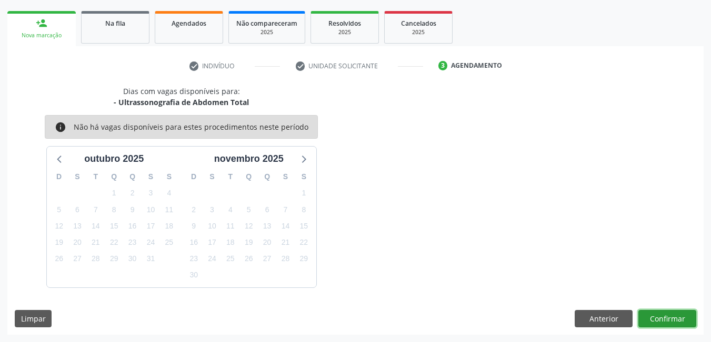
click at [667, 316] on button "Confirmar" at bounding box center [667, 319] width 58 height 18
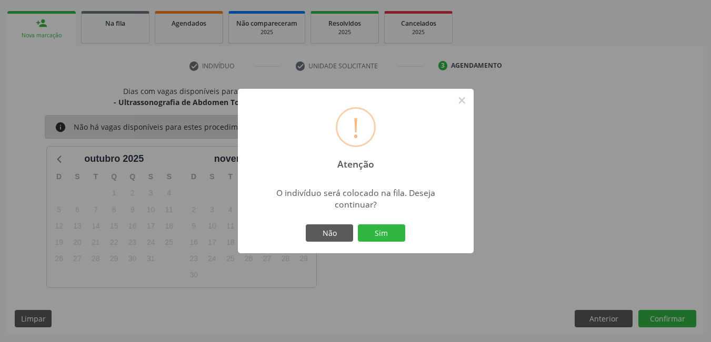
drag, startPoint x: 380, startPoint y: 227, endPoint x: 388, endPoint y: 232, distance: 9.9
click at [382, 229] on button "Sim" at bounding box center [381, 234] width 47 height 18
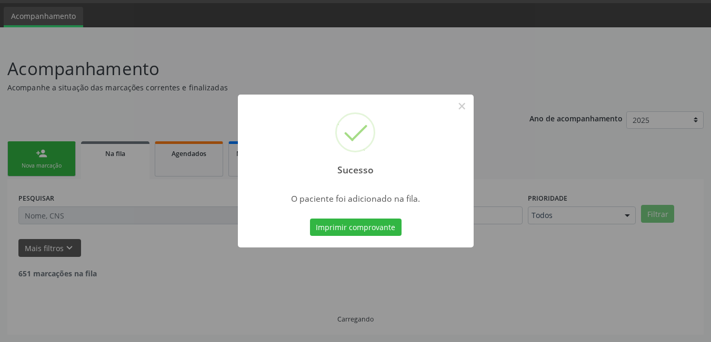
scroll to position [19, 0]
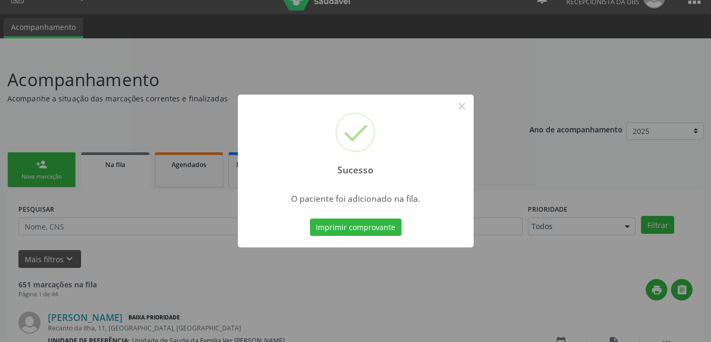
click at [390, 234] on button "Imprimir comprovante" at bounding box center [356, 228] width 92 height 18
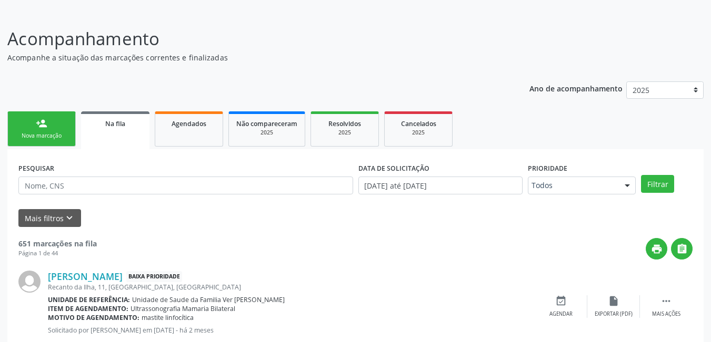
scroll to position [72, 0]
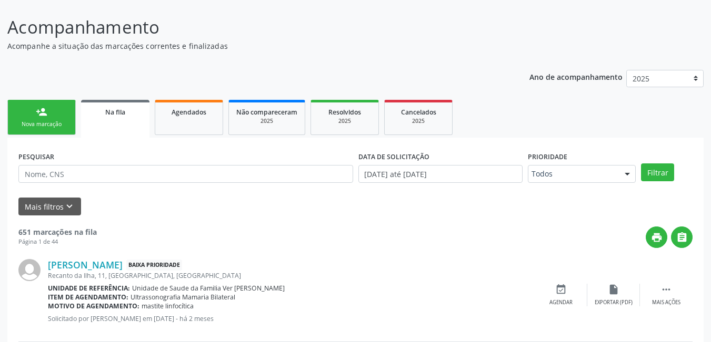
click at [200, 128] on link "Agendados" at bounding box center [189, 117] width 68 height 35
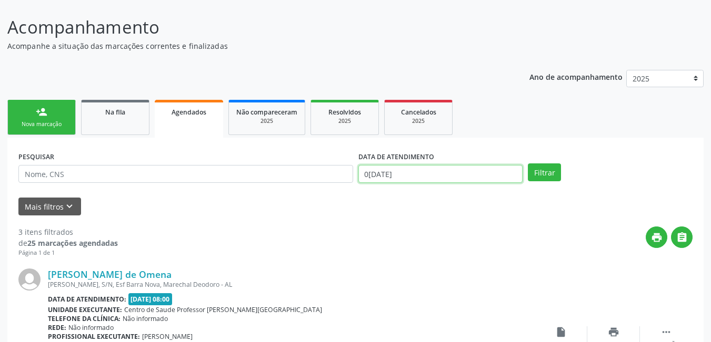
click at [421, 170] on input "[DATE]" at bounding box center [440, 174] width 165 height 18
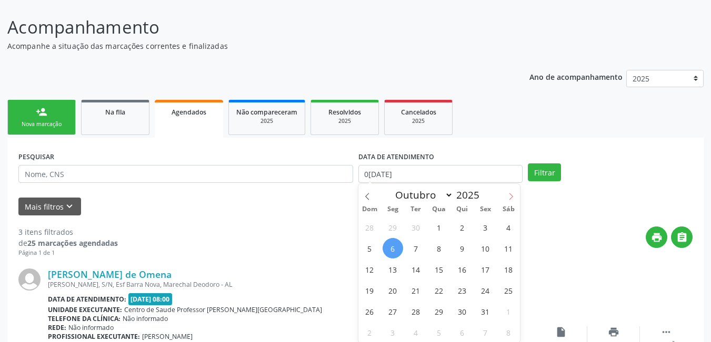
click at [510, 195] on icon at bounding box center [510, 196] width 7 height 7
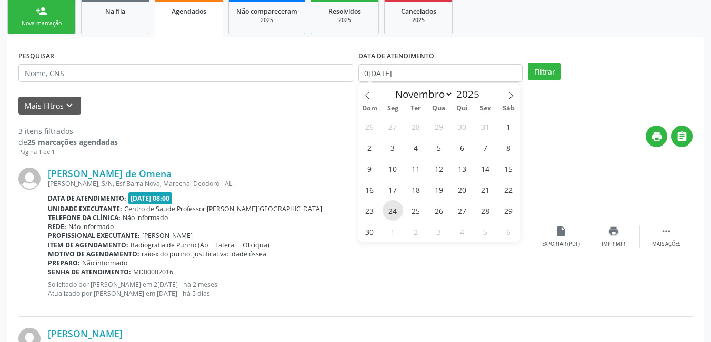
scroll to position [177, 0]
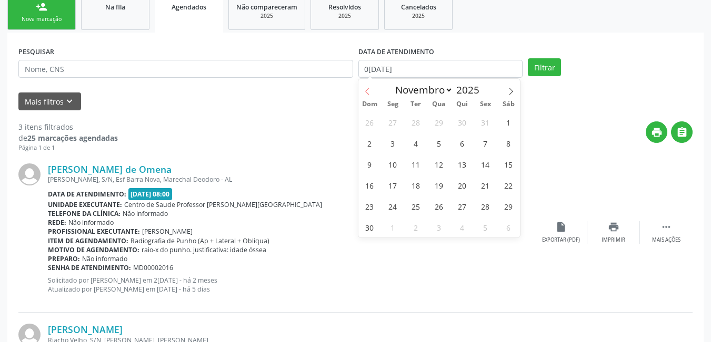
drag, startPoint x: 361, startPoint y: 90, endPoint x: 367, endPoint y: 89, distance: 5.9
click at [362, 89] on span at bounding box center [367, 88] width 18 height 18
select select "9"
click at [391, 145] on span "6" at bounding box center [392, 143] width 21 height 21
type input "[DATE]"
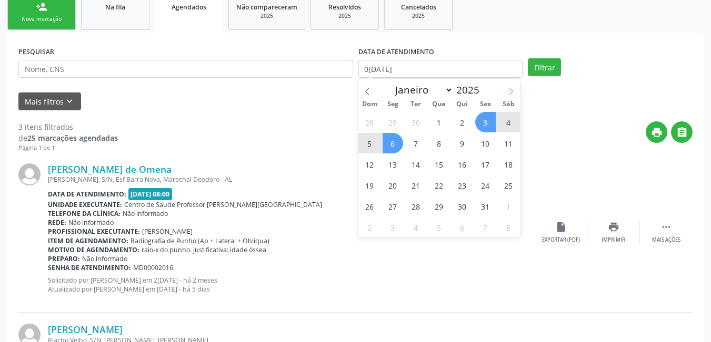
click at [509, 88] on icon at bounding box center [510, 91] width 7 height 7
select select "10"
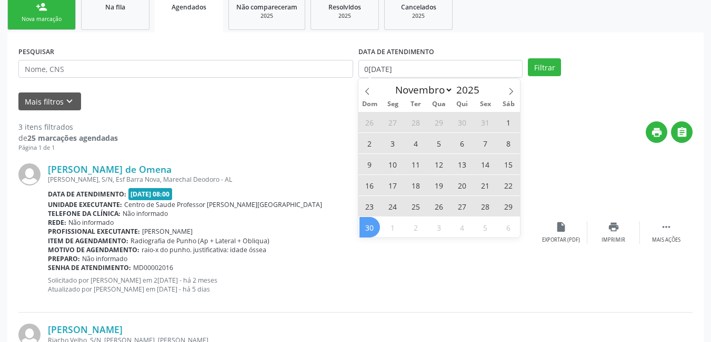
drag, startPoint x: 377, startPoint y: 232, endPoint x: 396, endPoint y: 207, distance: 31.6
click at [378, 232] on span "30" at bounding box center [369, 227] width 21 height 21
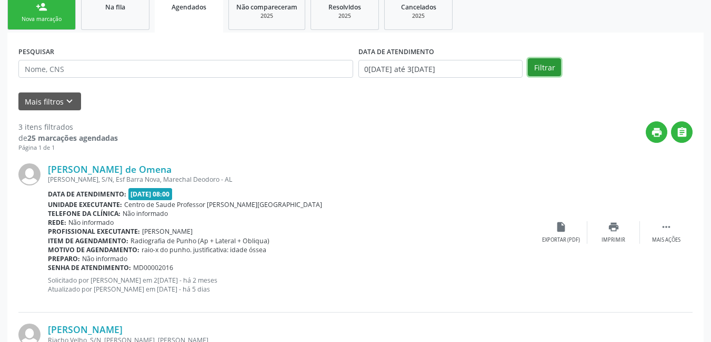
click at [560, 70] on button "Filtrar" at bounding box center [544, 67] width 33 height 18
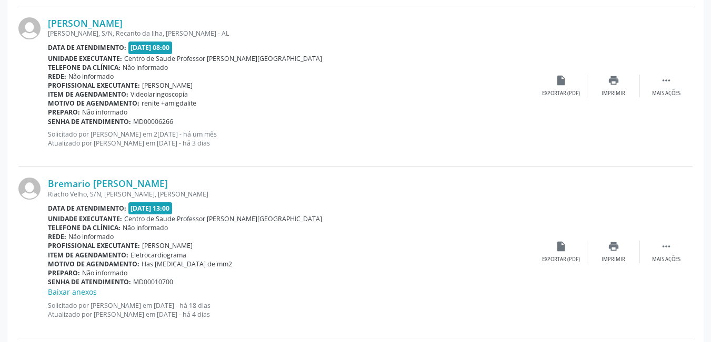
scroll to position [906, 0]
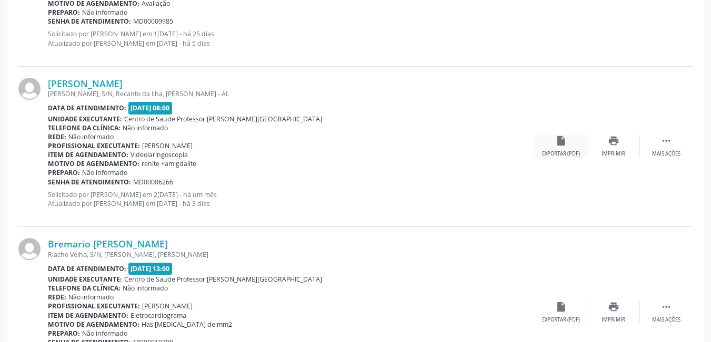
click at [554, 147] on div "insert_drive_file Exportar (PDF)" at bounding box center [560, 146] width 53 height 23
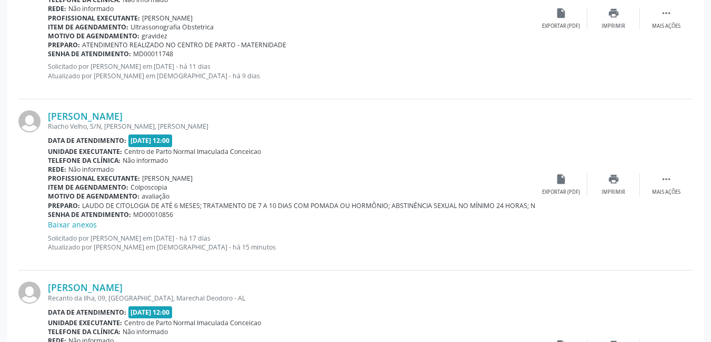
scroll to position [1695, 0]
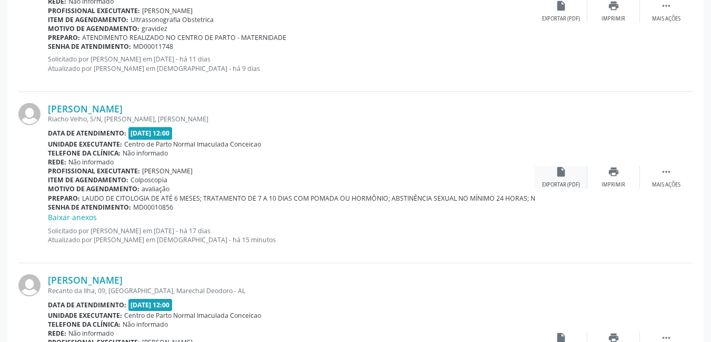
click at [555, 174] on icon "insert_drive_file" at bounding box center [561, 172] width 12 height 12
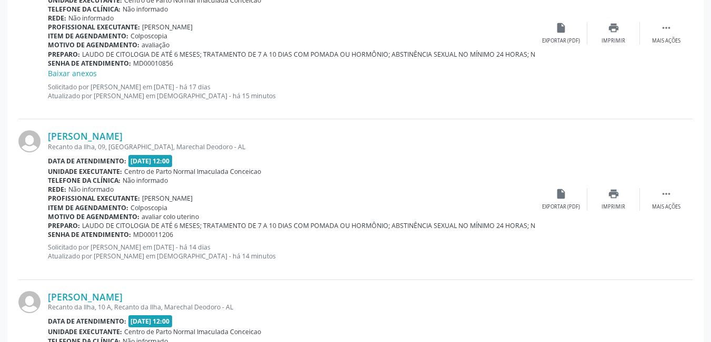
scroll to position [1852, 0]
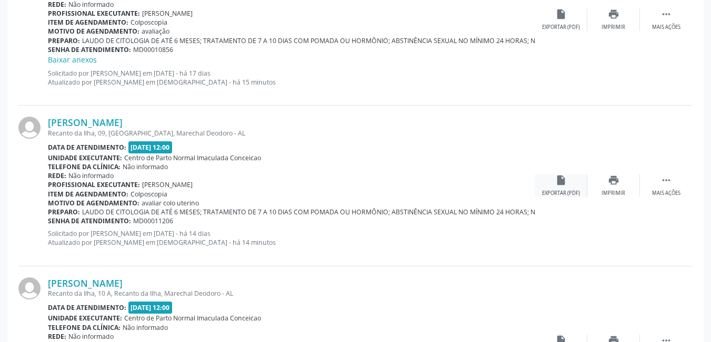
click at [556, 183] on icon "insert_drive_file" at bounding box center [561, 181] width 12 height 12
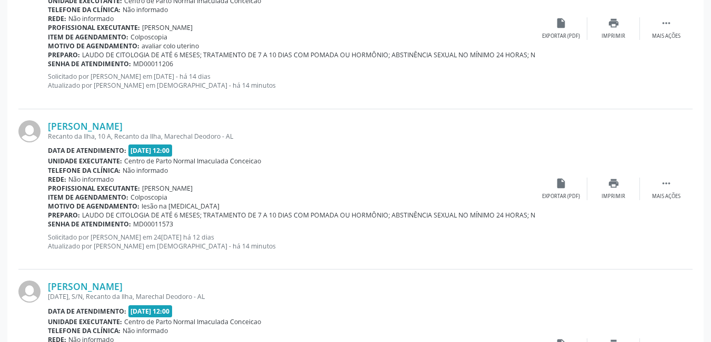
scroll to position [2010, 0]
click at [561, 191] on div "insert_drive_file Exportar (PDF)" at bounding box center [560, 188] width 53 height 23
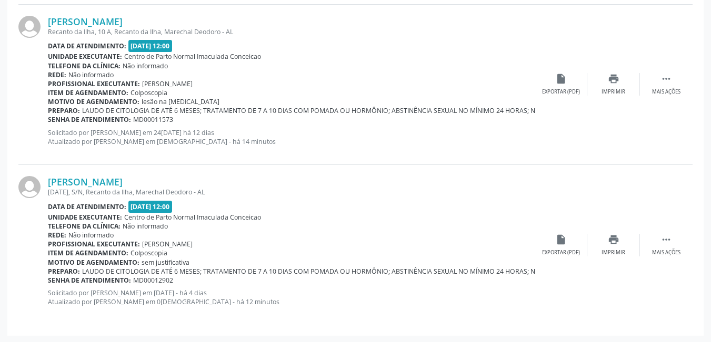
scroll to position [2115, 0]
click at [548, 245] on div "insert_drive_file Exportar (PDF)" at bounding box center [560, 244] width 53 height 23
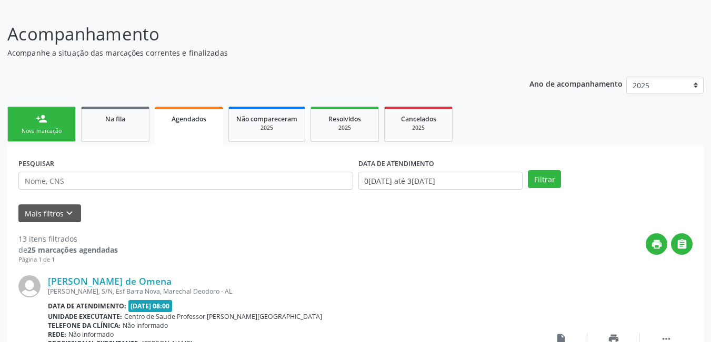
scroll to position [64, 0]
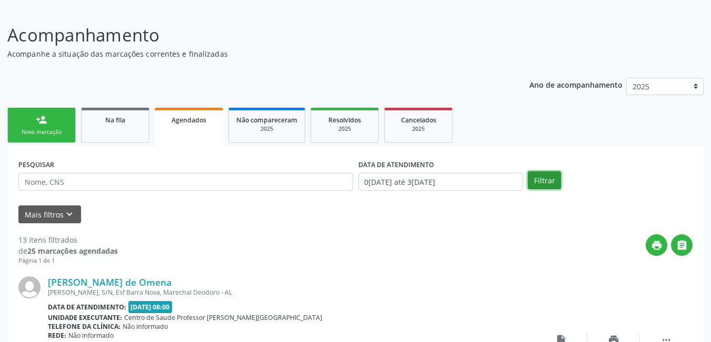
click at [539, 174] on button "Filtrar" at bounding box center [544, 180] width 33 height 18
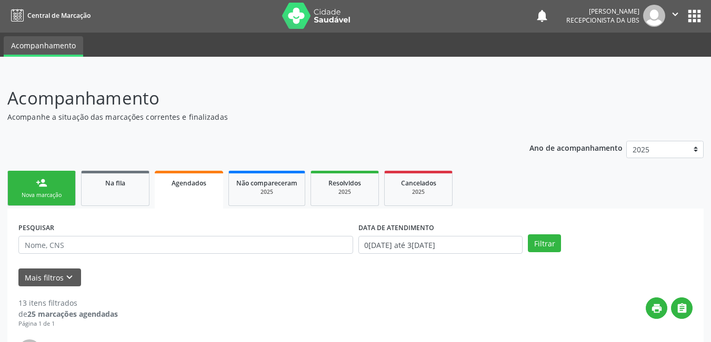
scroll to position [0, 0]
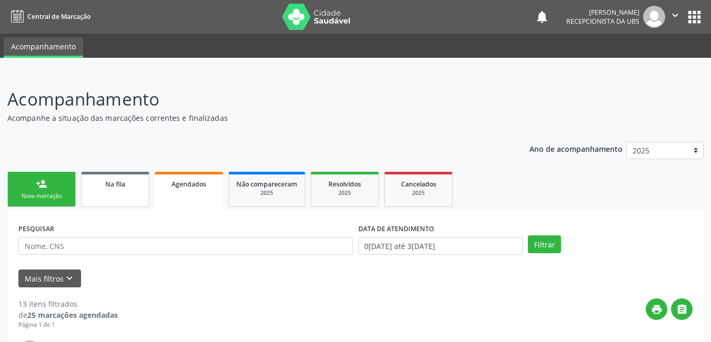
click at [111, 202] on link "Na fila" at bounding box center [115, 189] width 68 height 35
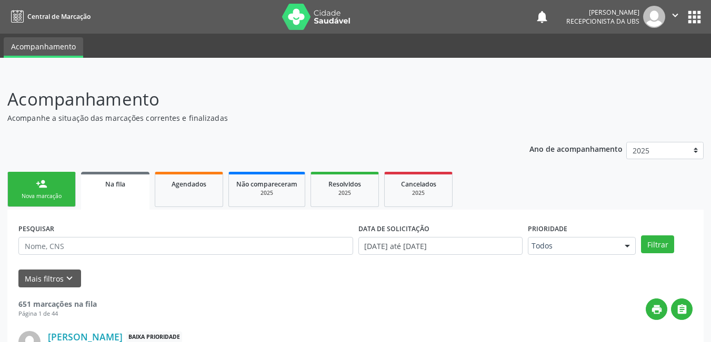
scroll to position [53, 0]
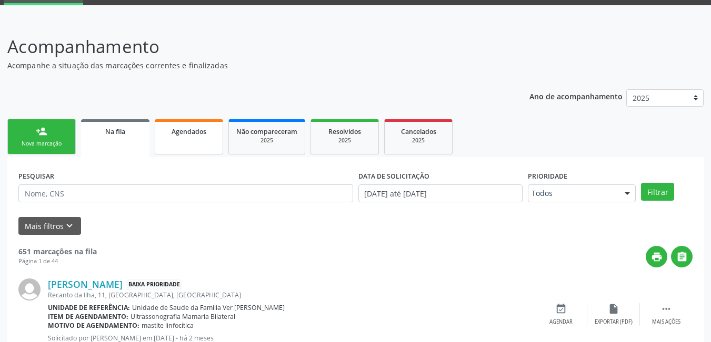
click at [191, 141] on link "Agendados" at bounding box center [189, 136] width 68 height 35
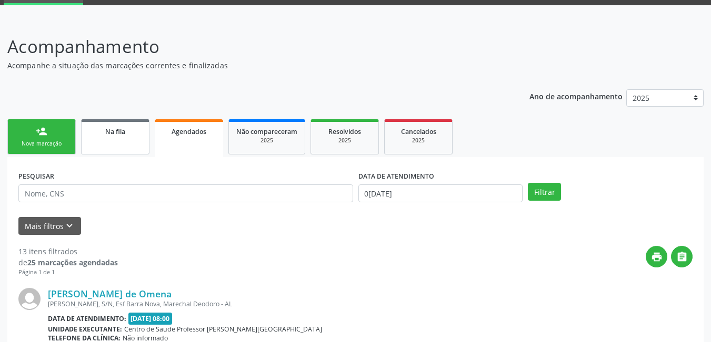
click at [139, 141] on link "Na fila" at bounding box center [115, 136] width 68 height 35
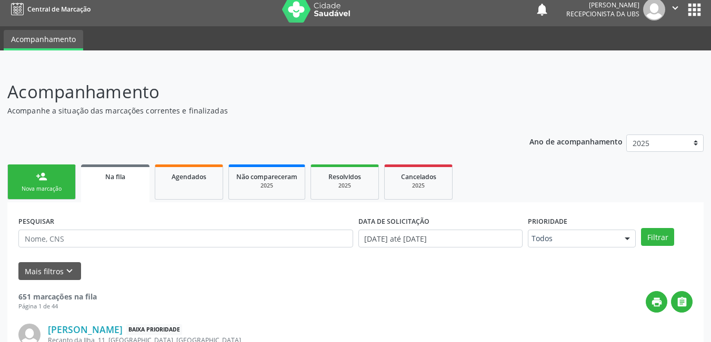
scroll to position [0, 0]
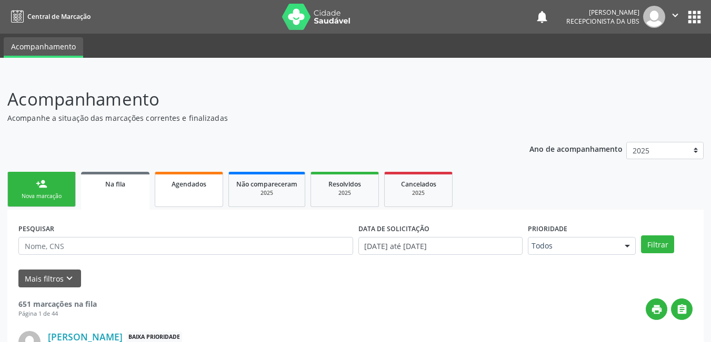
click at [198, 194] on link "Agendados" at bounding box center [189, 189] width 68 height 35
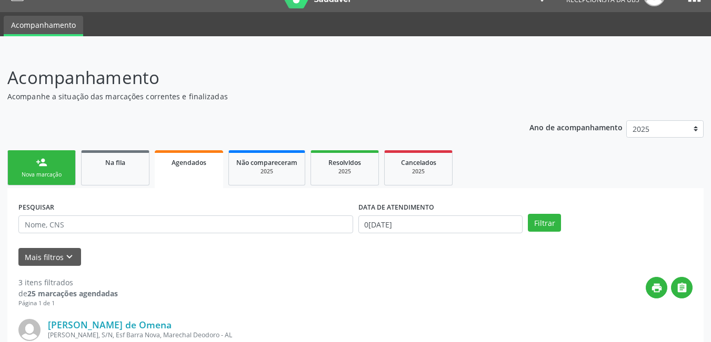
scroll to position [72, 0]
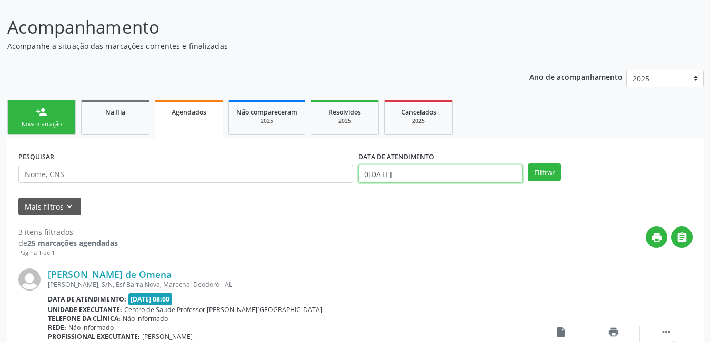
click at [436, 180] on input "[DATE]" at bounding box center [440, 174] width 165 height 18
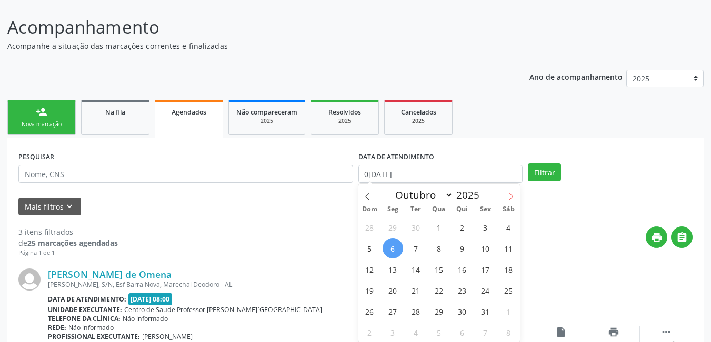
click at [516, 199] on span at bounding box center [511, 193] width 18 height 18
select select "10"
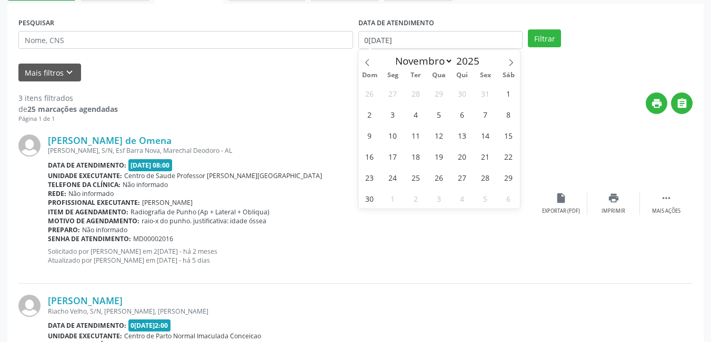
scroll to position [230, 0]
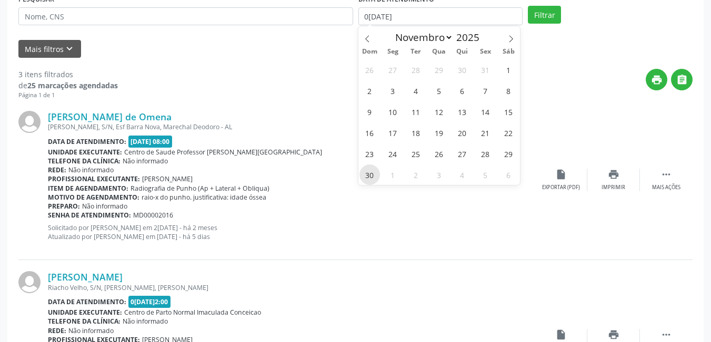
click at [368, 171] on span "30" at bounding box center [369, 175] width 21 height 21
type input "30/11/2025"
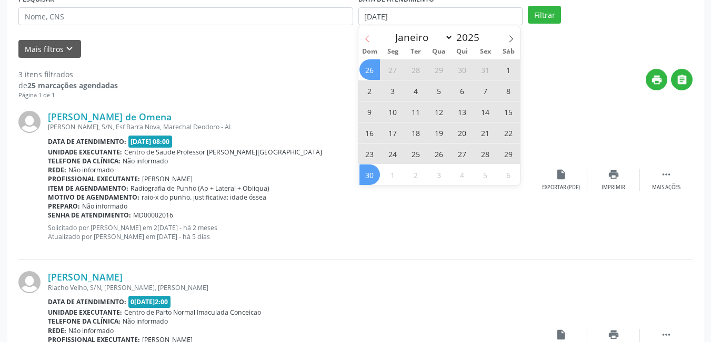
click at [364, 37] on icon at bounding box center [366, 38] width 7 height 7
select select "9"
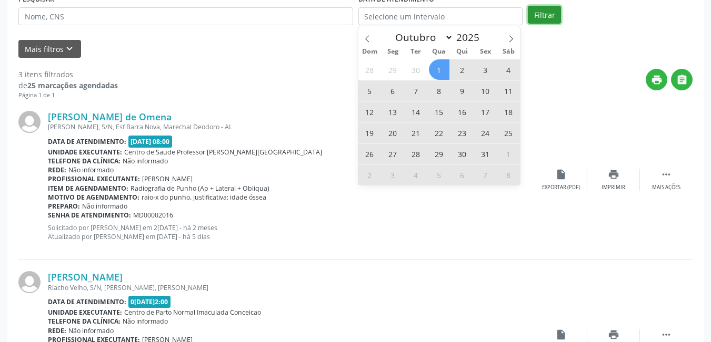
click at [546, 10] on button "Filtrar" at bounding box center [544, 15] width 33 height 18
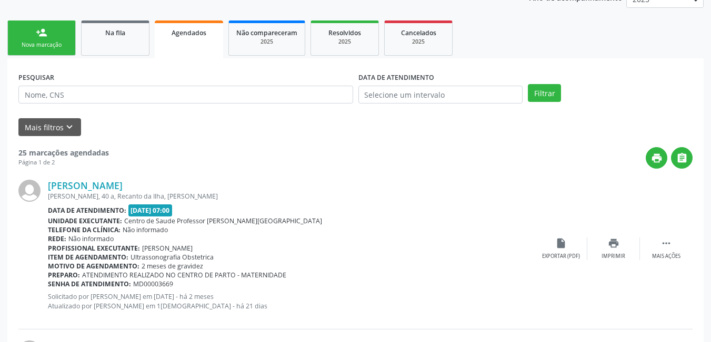
scroll to position [177, 0]
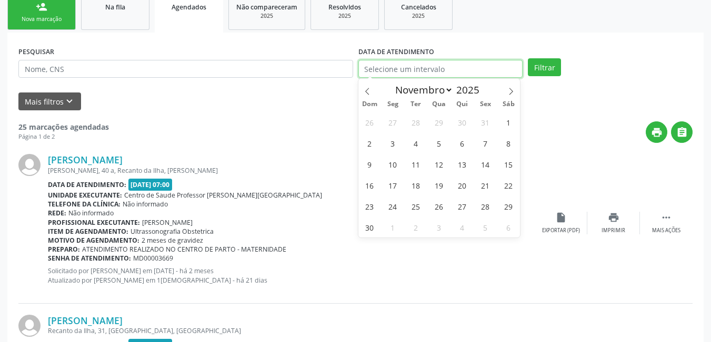
click at [384, 68] on input "text" at bounding box center [440, 69] width 165 height 18
click at [505, 86] on span at bounding box center [511, 88] width 18 height 18
select select "11"
click at [508, 86] on span at bounding box center [511, 88] width 18 height 18
type input "2026"
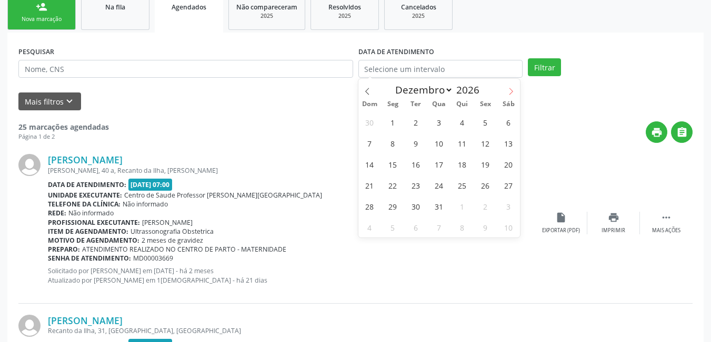
select select "0"
click at [379, 90] on div "Janeiro Fevereiro Março Abril Maio Junho Julho Agosto Setembro Outubro Novembro…" at bounding box center [438, 88] width 121 height 18
click at [369, 88] on icon at bounding box center [366, 91] width 7 height 7
type input "2025"
click at [367, 92] on icon at bounding box center [366, 91] width 7 height 7
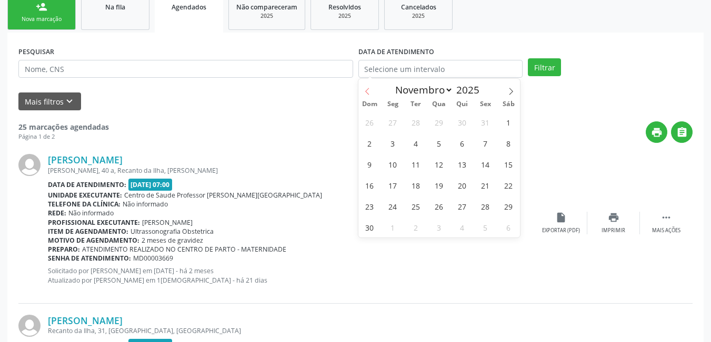
click at [363, 90] on span at bounding box center [367, 88] width 18 height 18
select select "9"
click at [397, 146] on span "6" at bounding box center [392, 143] width 21 height 21
type input "[DATE]"
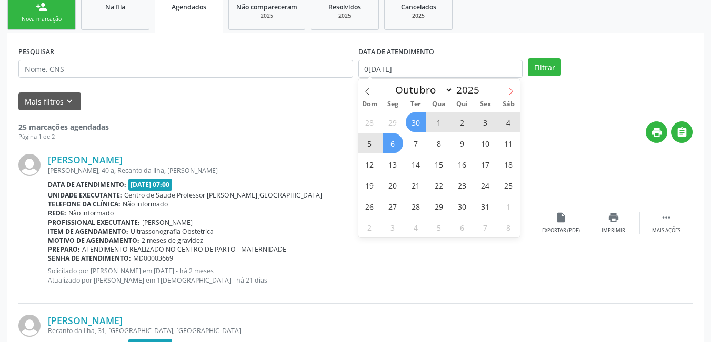
click at [511, 93] on icon at bounding box center [510, 91] width 7 height 7
select select "10"
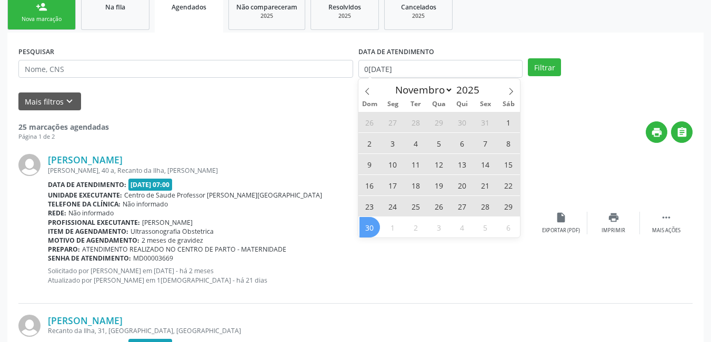
drag, startPoint x: 373, startPoint y: 229, endPoint x: 382, endPoint y: 213, distance: 18.6
click at [376, 222] on span "30" at bounding box center [369, 227] width 21 height 21
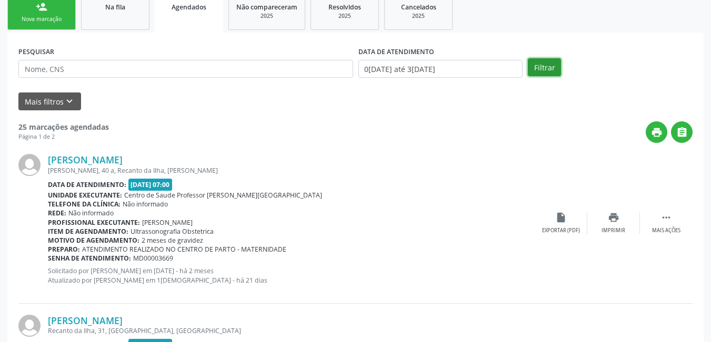
click at [549, 69] on button "Filtrar" at bounding box center [544, 67] width 33 height 18
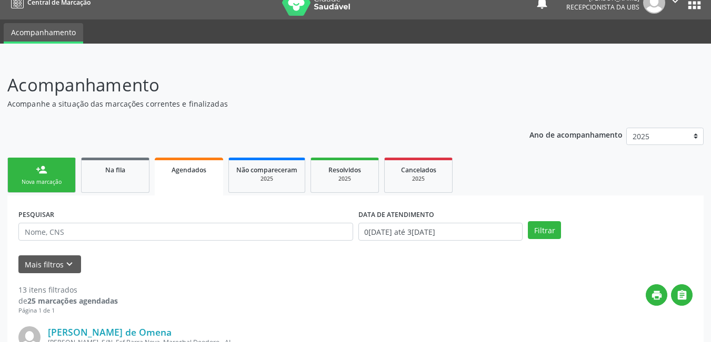
scroll to position [12, 0]
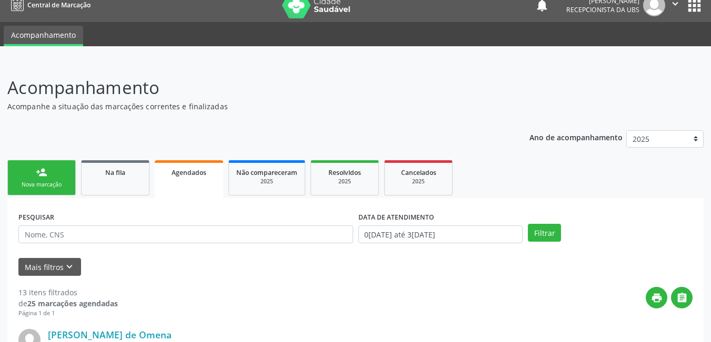
click at [65, 191] on link "person_add Nova marcação" at bounding box center [41, 177] width 68 height 35
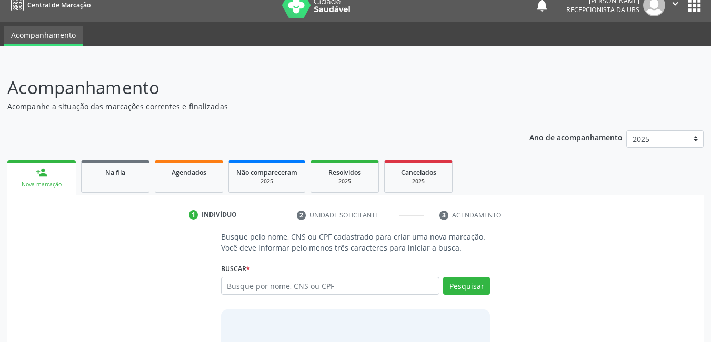
scroll to position [78, 0]
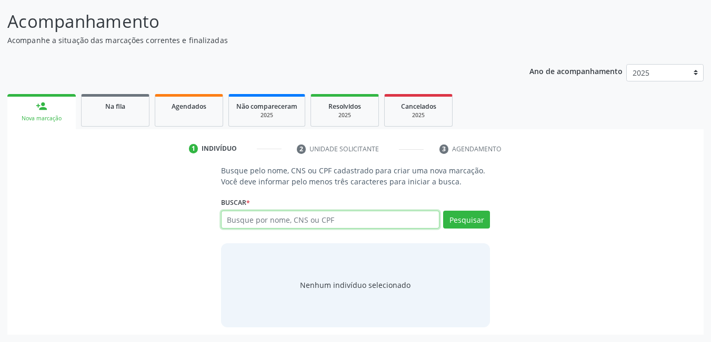
click at [306, 222] on input "text" at bounding box center [330, 220] width 219 height 18
type input "sdeegffrttiomjfj frgfh 145237895424638568888822424242424242442475757578"
drag, startPoint x: 434, startPoint y: 220, endPoint x: 135, endPoint y: 201, distance: 299.8
click at [135, 201] on div "Busque pelo nome, CNS ou CPF cadastrado para criar uma nova marcação. Você deve…" at bounding box center [355, 246] width 681 height 162
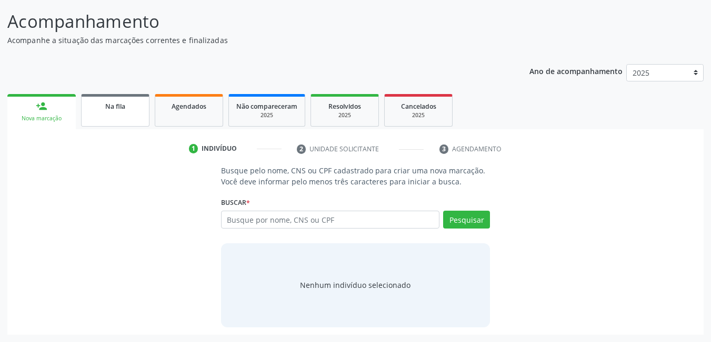
click at [115, 114] on link "Na fila" at bounding box center [115, 110] width 68 height 33
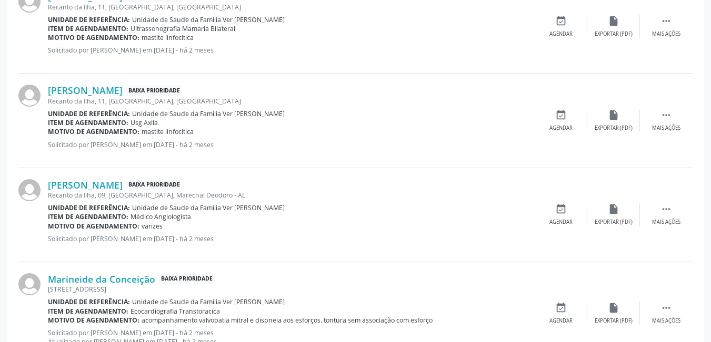
scroll to position [130, 0]
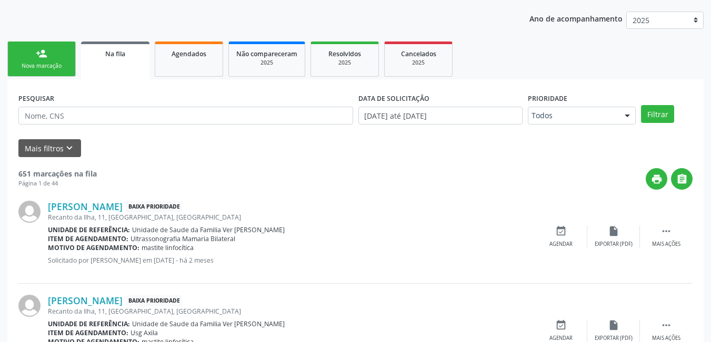
click at [52, 69] on div "Nova marcação" at bounding box center [41, 66] width 53 height 8
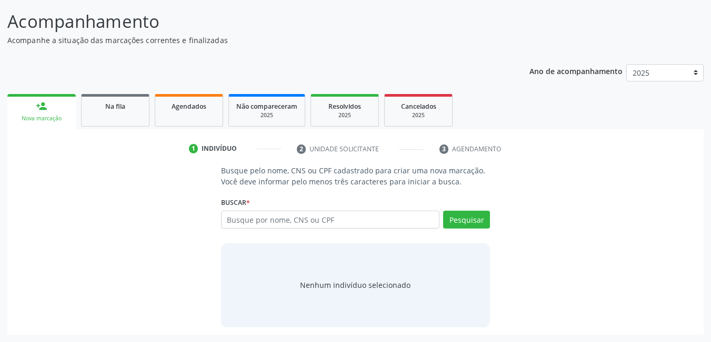
scroll to position [78, 0]
click at [332, 225] on input "text" at bounding box center [330, 220] width 219 height 18
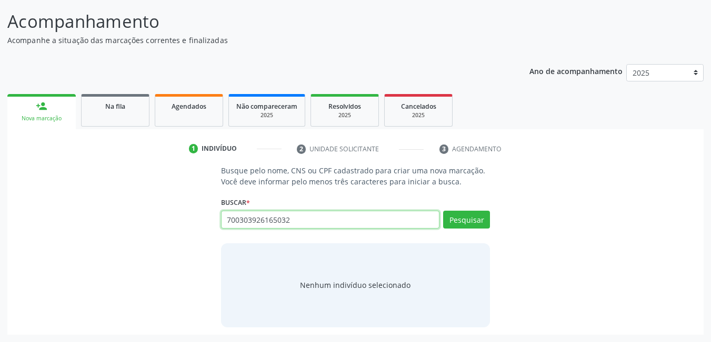
type input "700303926165032"
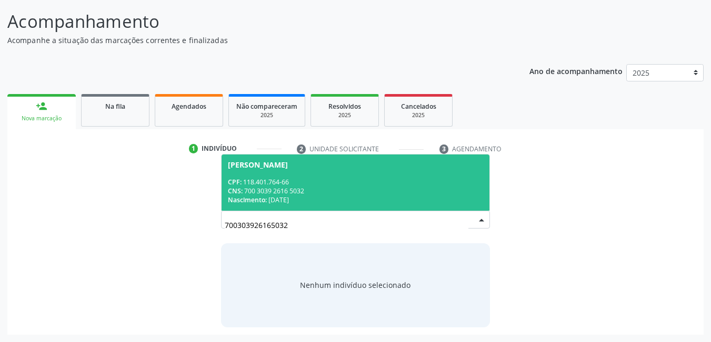
click at [246, 176] on span "Ana Lúcia da Silva Rocha CPF: 118.401.764-66 CNS: 700 3039 2616 5032 Nascimento…" at bounding box center [355, 183] width 268 height 56
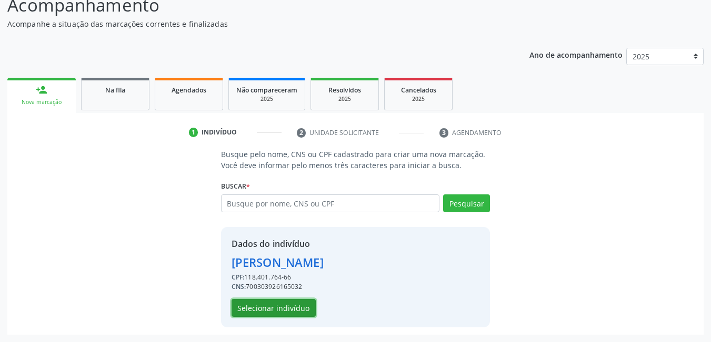
click at [265, 309] on button "Selecionar indivíduo" at bounding box center [273, 308] width 84 height 18
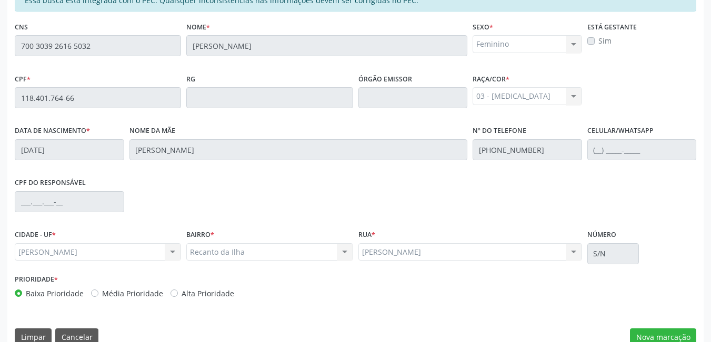
scroll to position [273, 0]
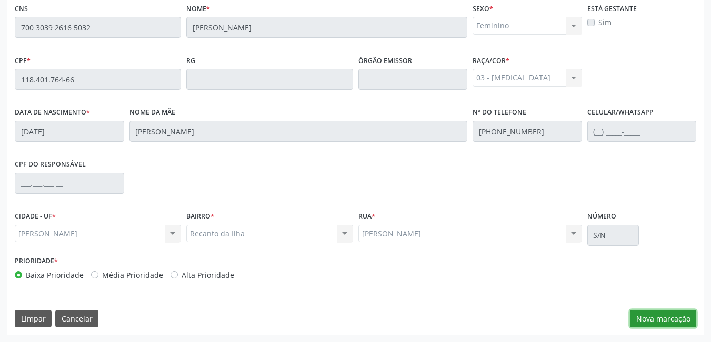
click at [663, 315] on button "Nova marcação" at bounding box center [663, 319] width 66 height 18
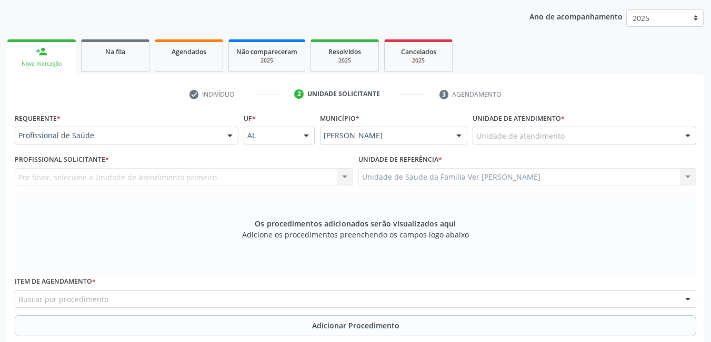
scroll to position [131, 0]
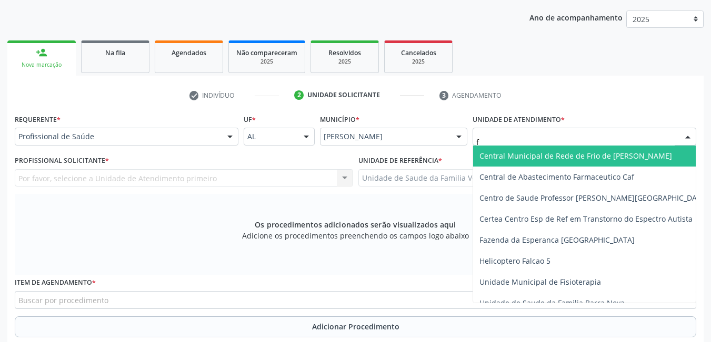
type input "fl"
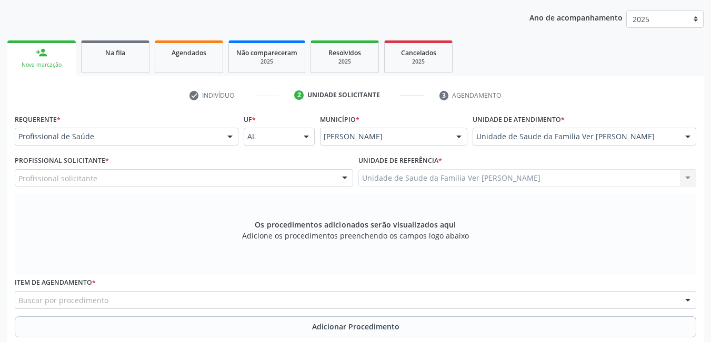
click at [260, 178] on div "Profissional solicitante" at bounding box center [184, 178] width 338 height 18
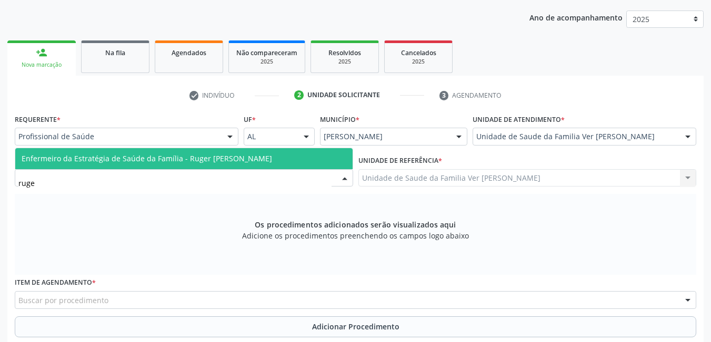
type input "ruger"
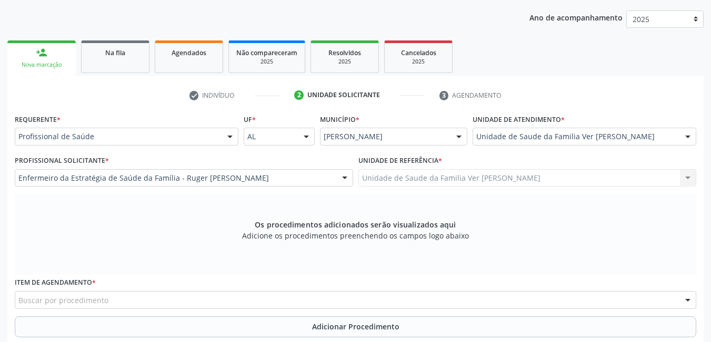
click at [178, 297] on div "Buscar por procedimento" at bounding box center [355, 300] width 681 height 18
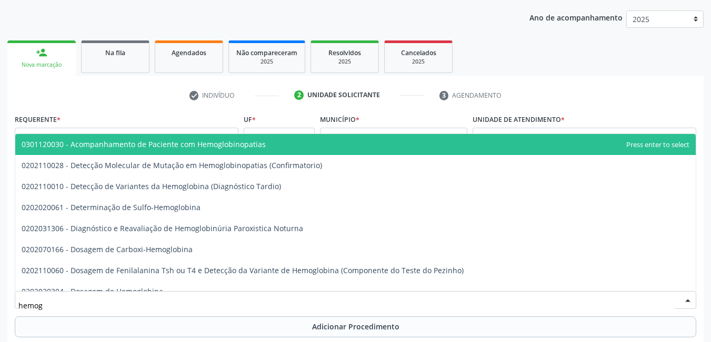
type input "hemogr"
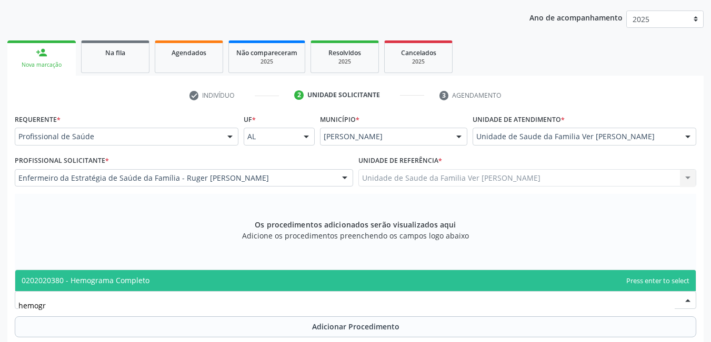
click at [170, 283] on span "0202020380 - Hemograma Completo" at bounding box center [355, 280] width 680 height 21
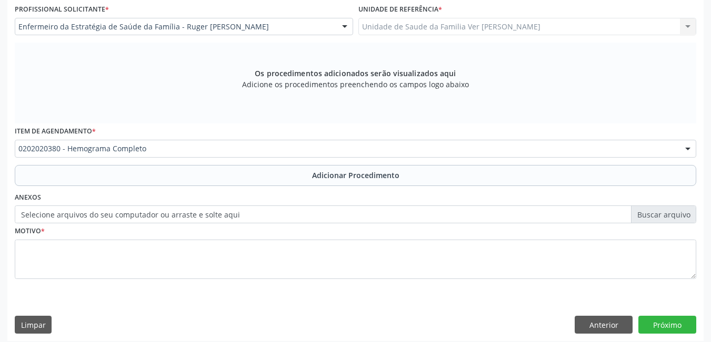
scroll to position [289, 0]
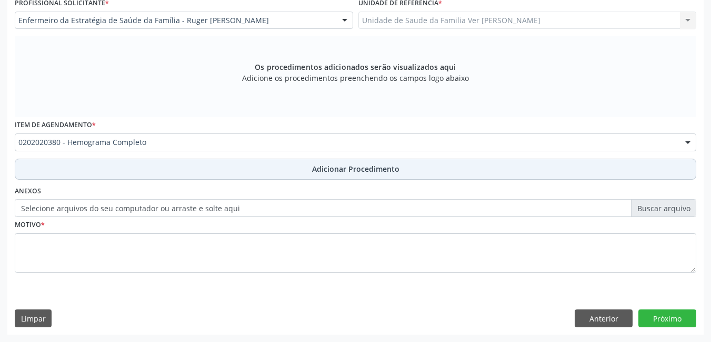
click at [211, 164] on button "Adicionar Procedimento" at bounding box center [355, 169] width 681 height 21
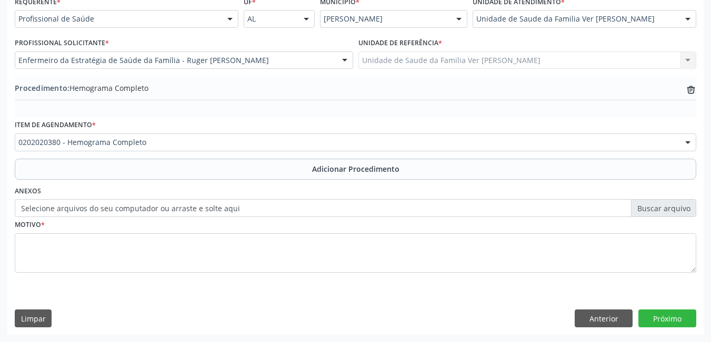
scroll to position [249, 0]
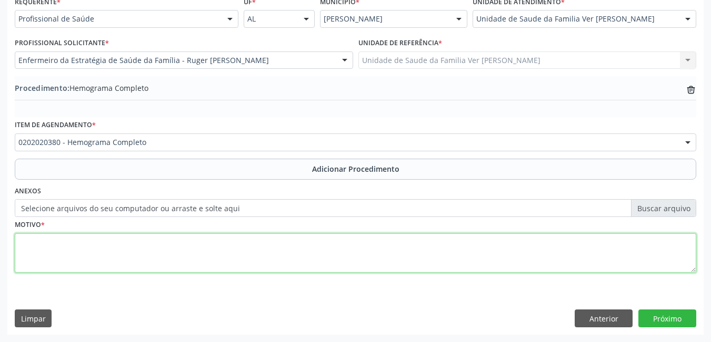
click at [119, 252] on textarea at bounding box center [355, 254] width 681 height 40
type textarea "gravidez"
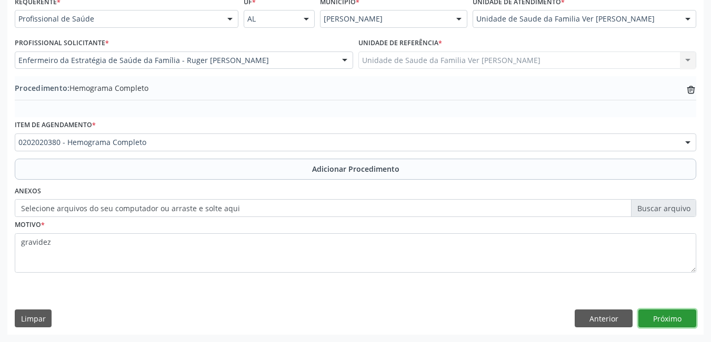
click at [670, 316] on button "Próximo" at bounding box center [667, 319] width 58 height 18
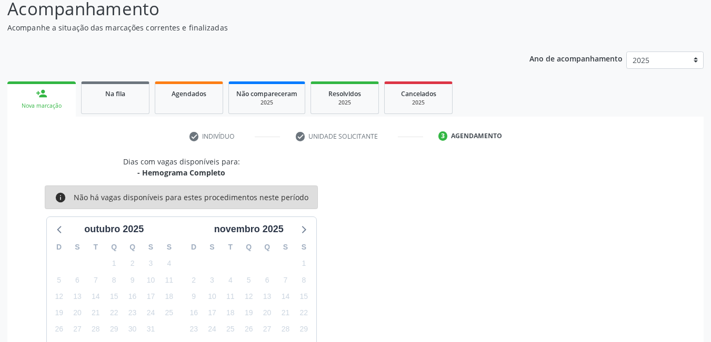
scroll to position [161, 0]
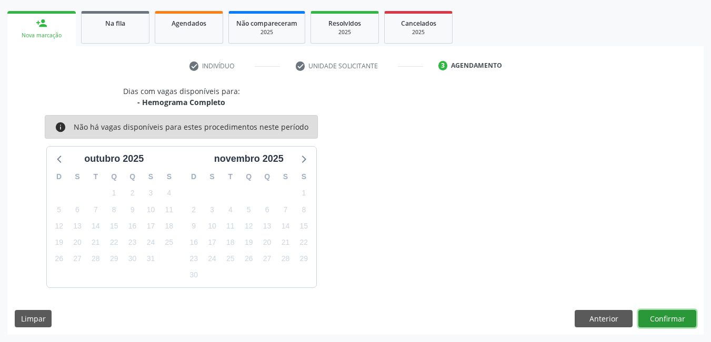
click at [661, 321] on button "Confirmar" at bounding box center [667, 319] width 58 height 18
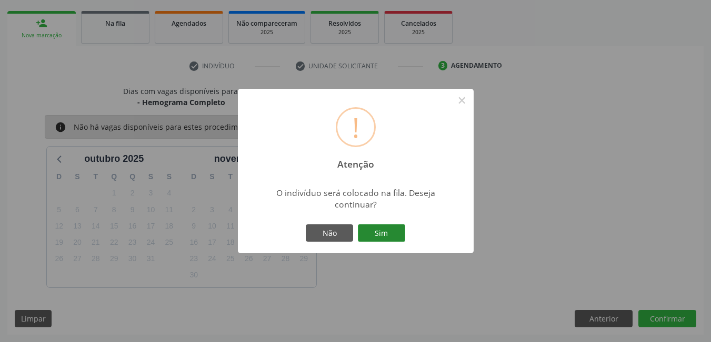
click at [391, 235] on button "Sim" at bounding box center [381, 234] width 47 height 18
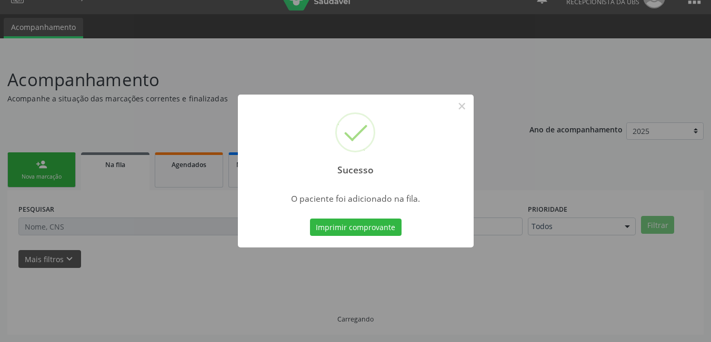
scroll to position [19, 0]
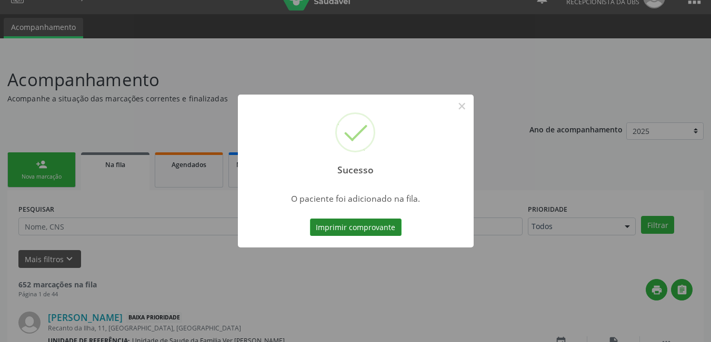
click at [345, 224] on button "Imprimir comprovante" at bounding box center [356, 228] width 92 height 18
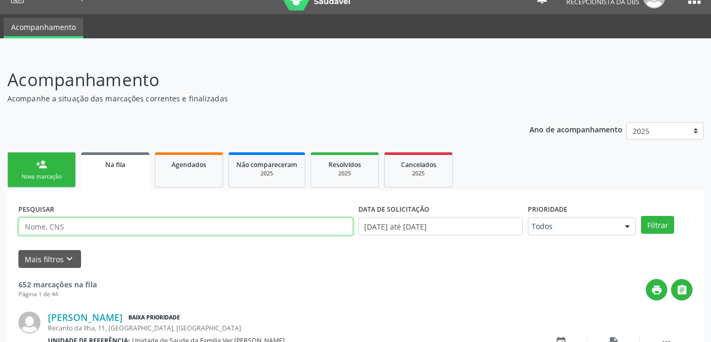
click at [127, 227] on input "text" at bounding box center [185, 227] width 335 height 18
type input "700303926165032"
click at [641, 216] on button "Filtrar" at bounding box center [657, 225] width 33 height 18
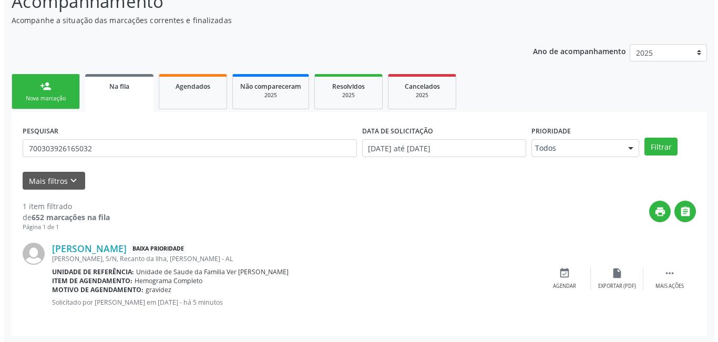
scroll to position [99, 0]
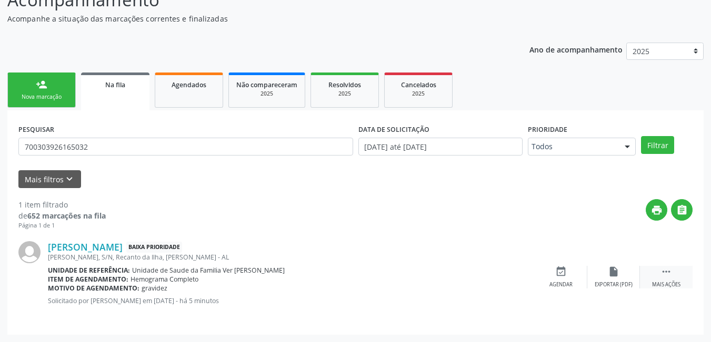
click at [674, 275] on div " Mais ações" at bounding box center [666, 277] width 53 height 23
click at [560, 272] on icon "cancel" at bounding box center [561, 272] width 12 height 12
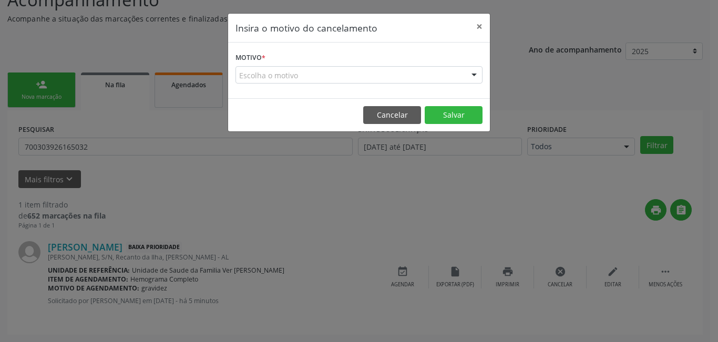
click at [311, 78] on div "Escolha o motivo" at bounding box center [359, 75] width 247 height 18
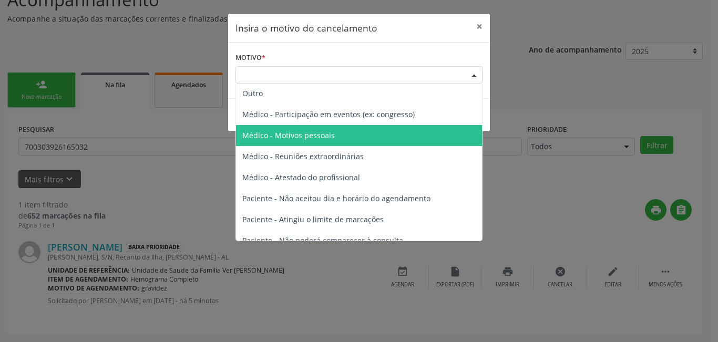
scroll to position [0, 0]
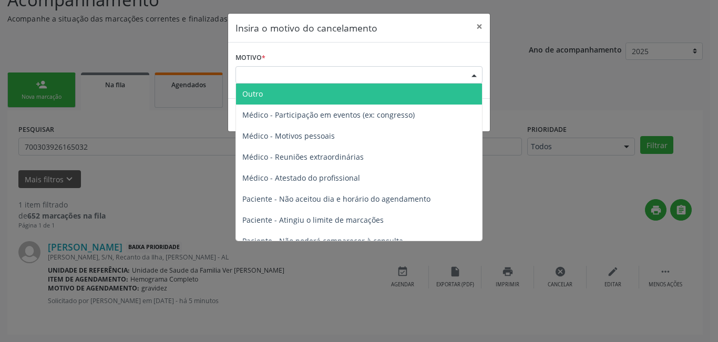
click at [310, 94] on span "Outro" at bounding box center [359, 94] width 246 height 21
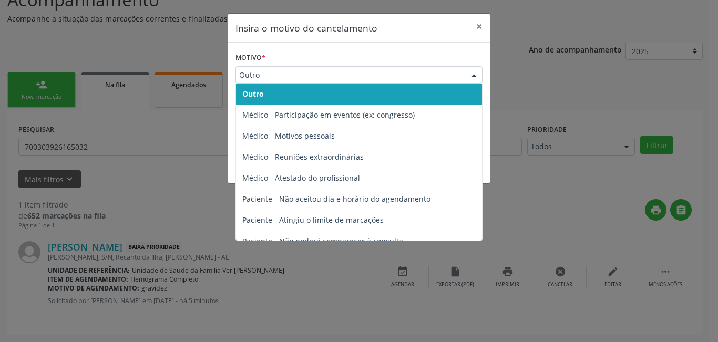
click at [457, 83] on div "Outro" at bounding box center [359, 75] width 247 height 18
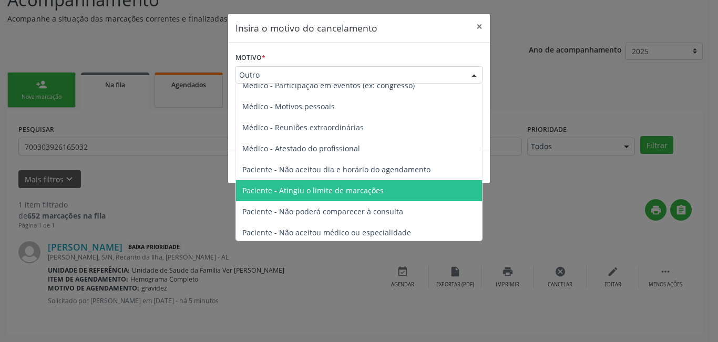
scroll to position [53, 0]
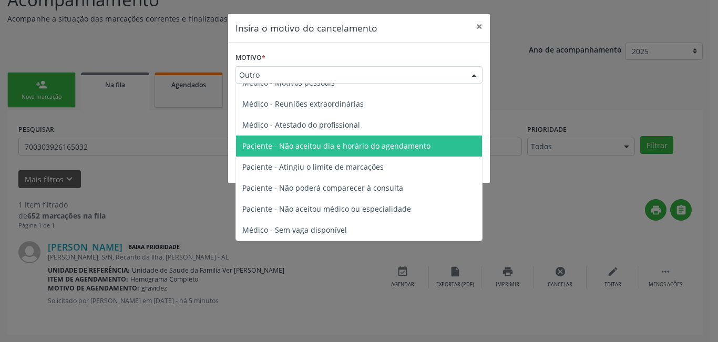
click at [337, 146] on span "Paciente - Não aceitou dia e horário do agendamento" at bounding box center [336, 146] width 188 height 10
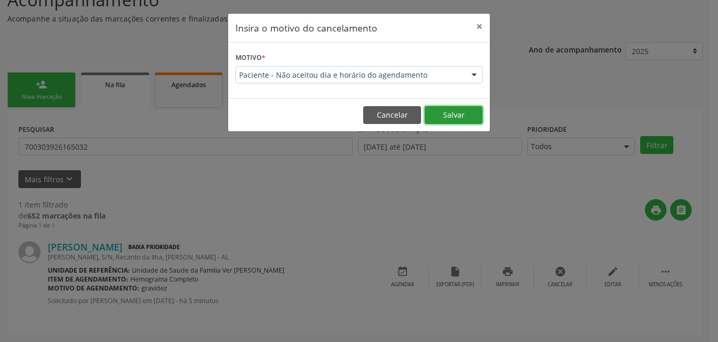
click at [453, 116] on button "Salvar" at bounding box center [454, 115] width 58 height 18
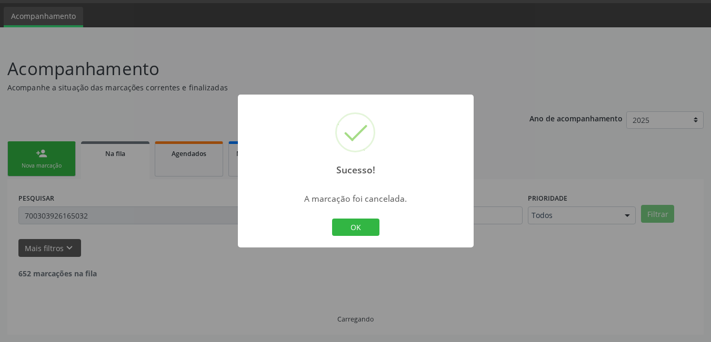
scroll to position [0, 0]
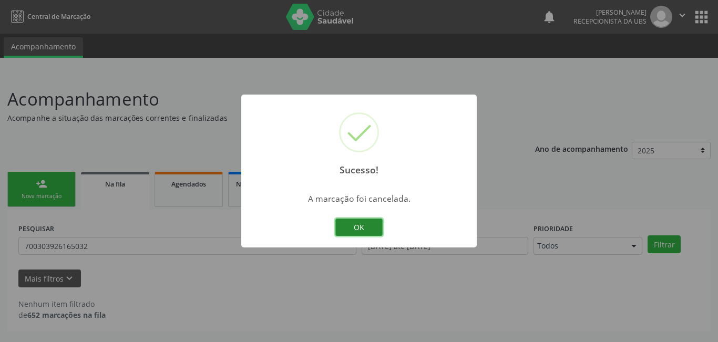
click at [374, 227] on button "OK" at bounding box center [359, 228] width 47 height 18
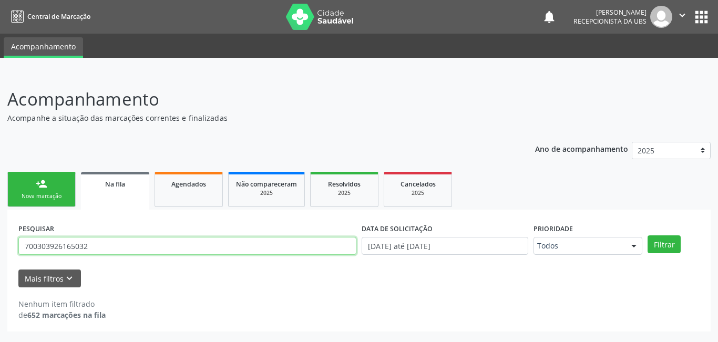
click at [108, 252] on input "700303926165032" at bounding box center [187, 246] width 338 height 18
drag, startPoint x: 89, startPoint y: 247, endPoint x: 17, endPoint y: 242, distance: 72.2
click at [17, 242] on div "PESQUISAR 700303926165032" at bounding box center [187, 241] width 343 height 41
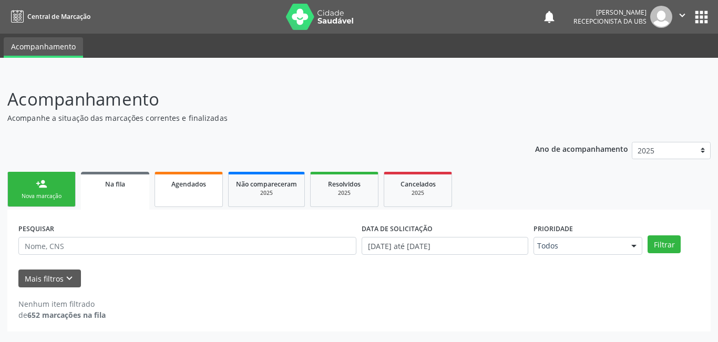
click at [191, 193] on link "Agendados" at bounding box center [189, 189] width 68 height 35
select select "9"
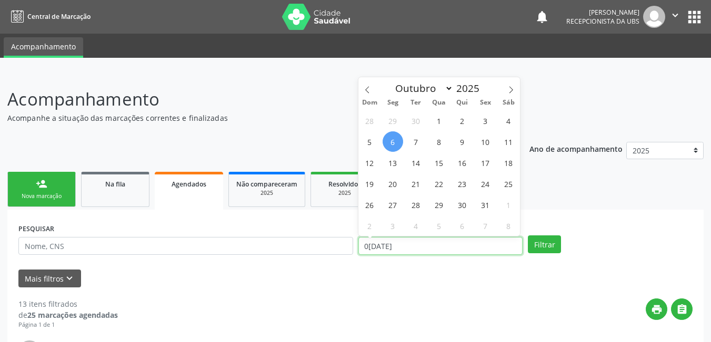
click at [401, 248] on input "[DATE]" at bounding box center [440, 246] width 165 height 18
click at [396, 140] on span "6" at bounding box center [392, 141] width 21 height 21
type input "[DATE]"
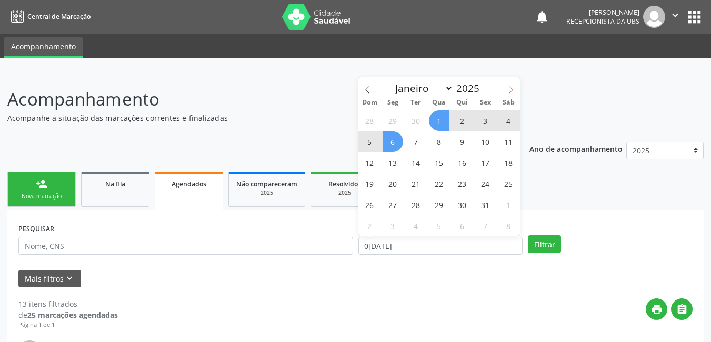
click at [512, 88] on icon at bounding box center [510, 89] width 7 height 7
select select "10"
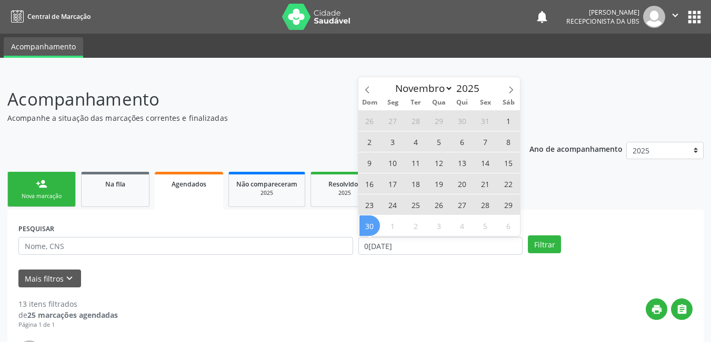
click at [372, 231] on span "30" at bounding box center [369, 226] width 21 height 21
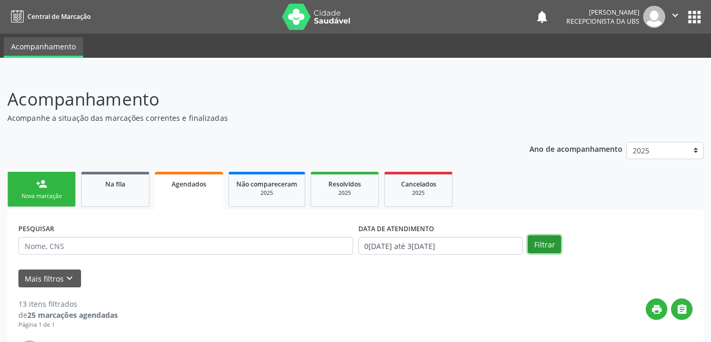
click at [533, 242] on button "Filtrar" at bounding box center [544, 245] width 33 height 18
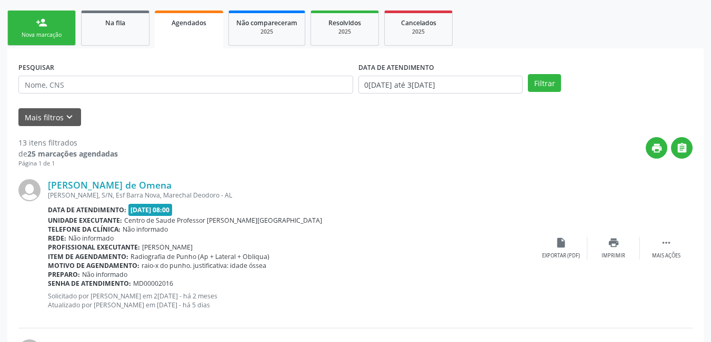
scroll to position [136, 0]
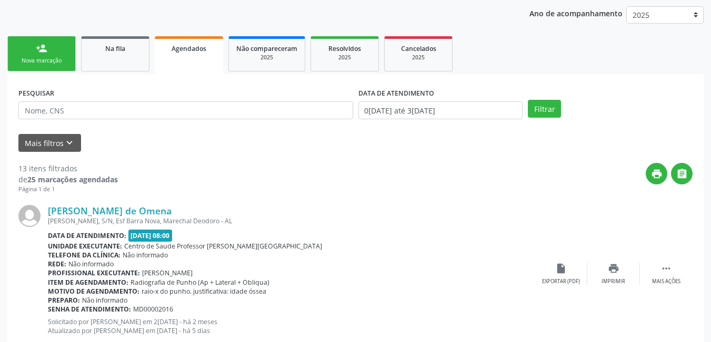
click at [35, 56] on link "person_add Nova marcação" at bounding box center [41, 53] width 68 height 35
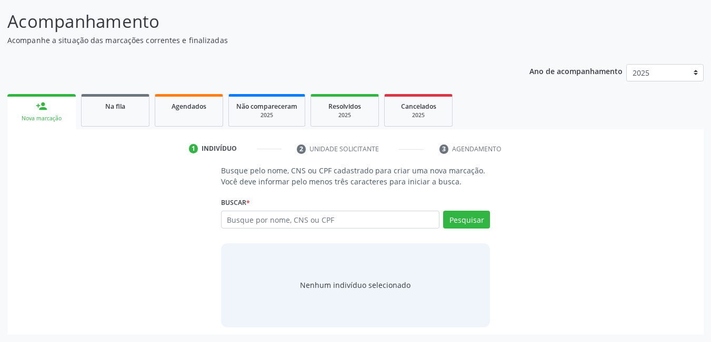
scroll to position [78, 0]
click at [316, 215] on input "text" at bounding box center [330, 220] width 219 height 18
type input "14151683429"
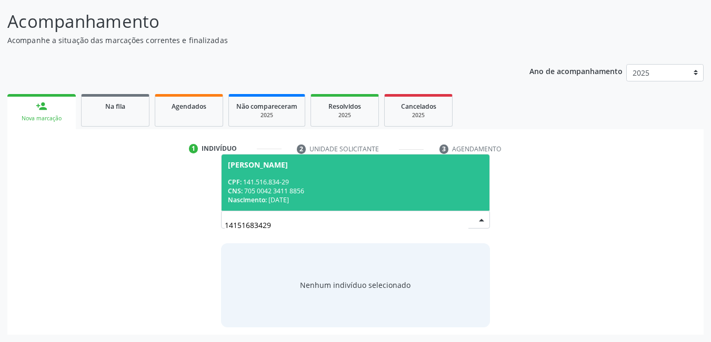
click at [330, 190] on div "CNS: 705 0042 3411 8856" at bounding box center [356, 191] width 256 height 9
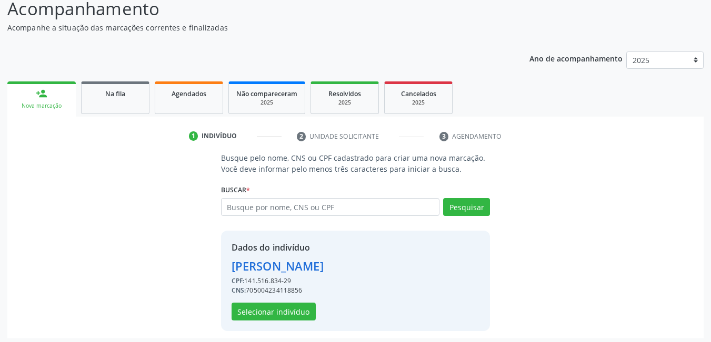
scroll to position [94, 0]
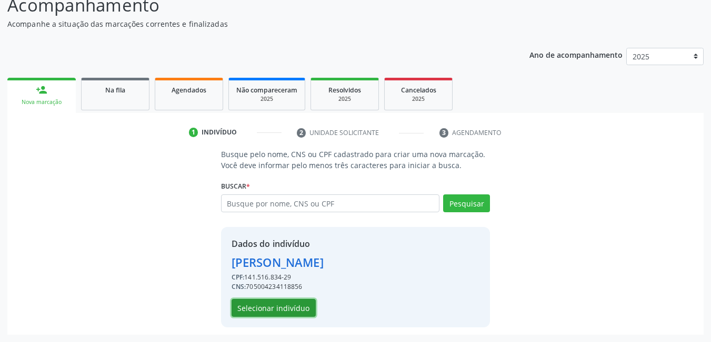
click at [282, 310] on button "Selecionar indivíduo" at bounding box center [273, 308] width 84 height 18
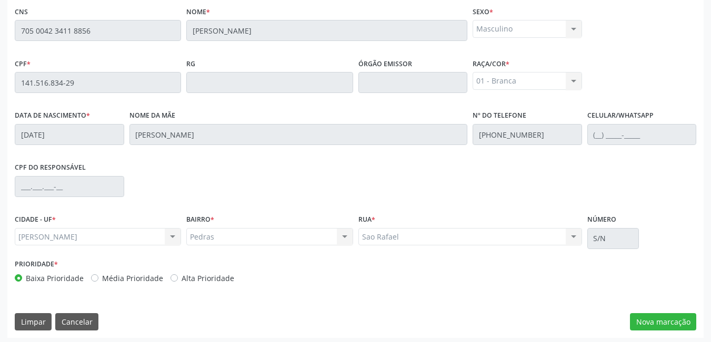
scroll to position [273, 0]
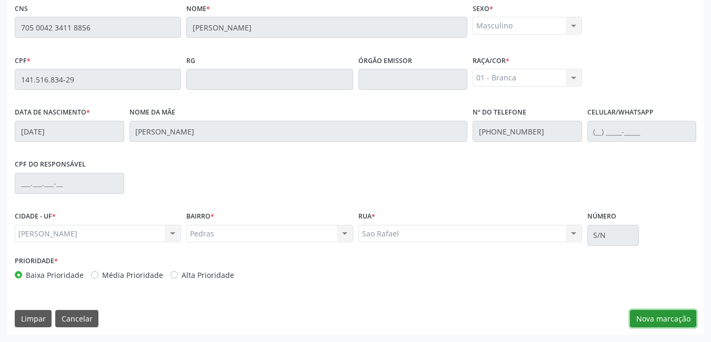
click at [667, 320] on button "Nova marcação" at bounding box center [663, 319] width 66 height 18
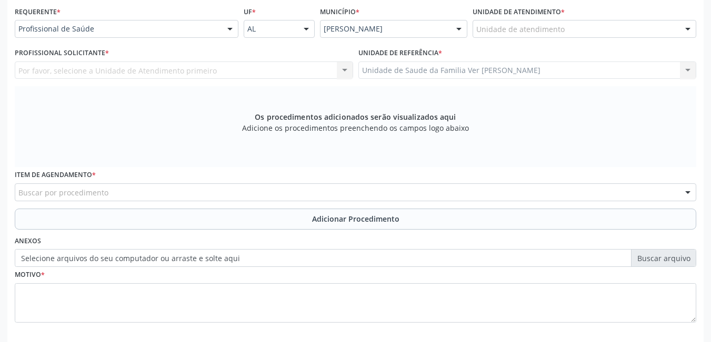
scroll to position [220, 0]
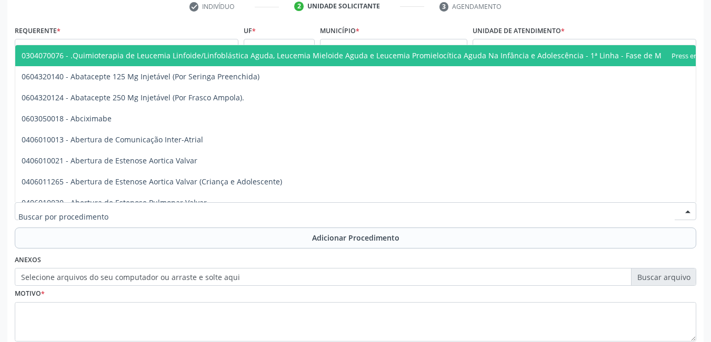
click at [170, 212] on div at bounding box center [355, 211] width 681 height 18
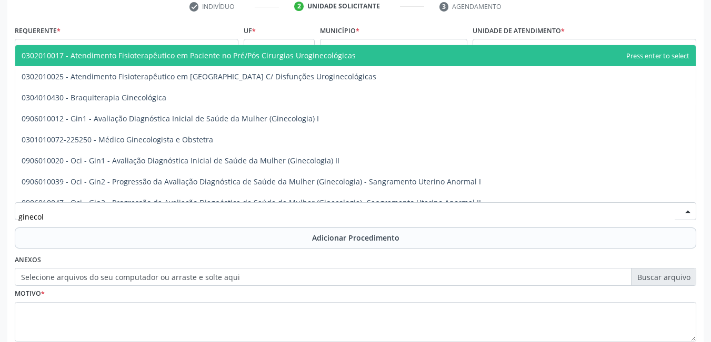
type input "ginecolo"
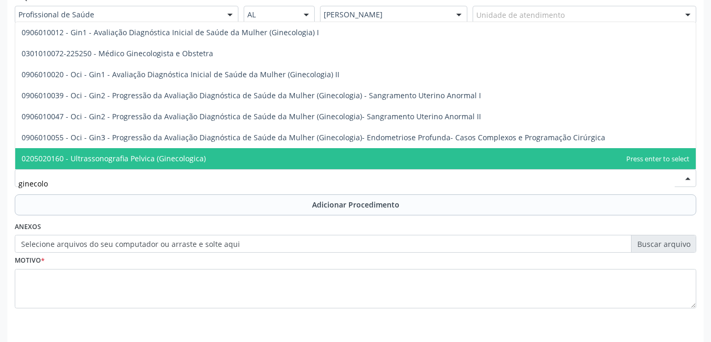
scroll to position [289, 0]
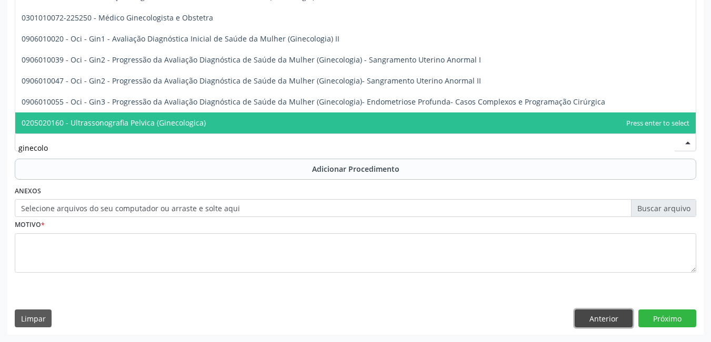
click at [613, 323] on button "Anterior" at bounding box center [603, 319] width 58 height 18
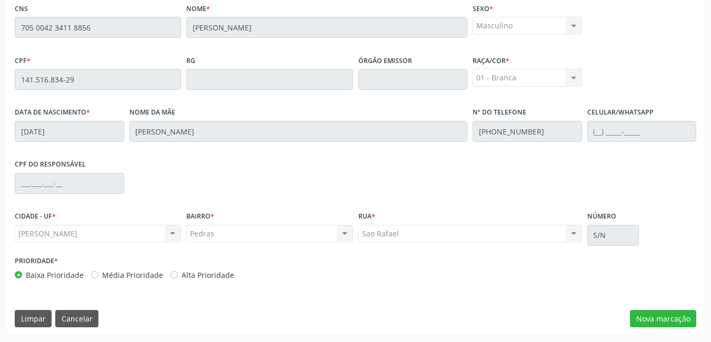
scroll to position [273, 0]
click at [74, 319] on button "Cancelar" at bounding box center [76, 319] width 43 height 18
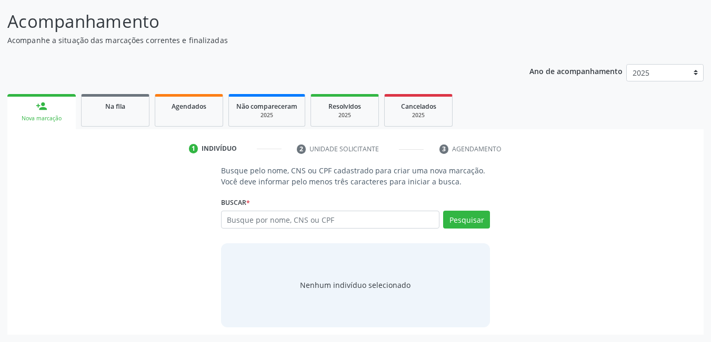
scroll to position [78, 0]
click at [368, 221] on input "text" at bounding box center [330, 220] width 219 height 18
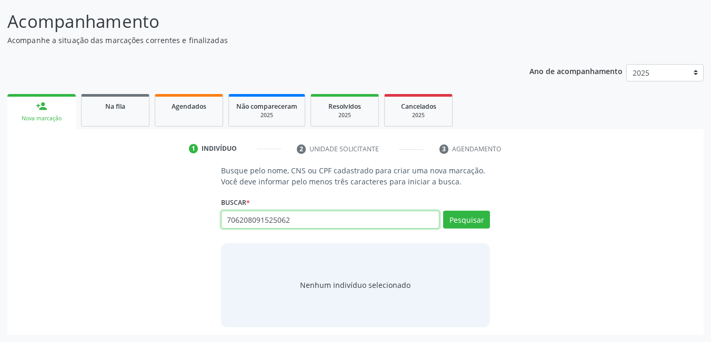
type input "706208091525062"
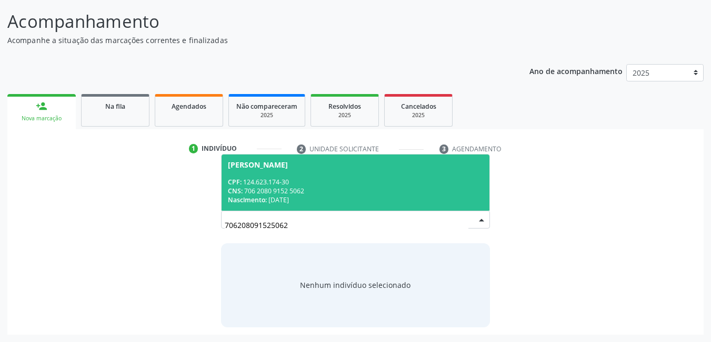
click at [335, 169] on span "Maria Vitória dos Santos Alves CPF: 124.623.174-30 CNS: 706 2080 9152 5062 Nasc…" at bounding box center [355, 183] width 268 height 56
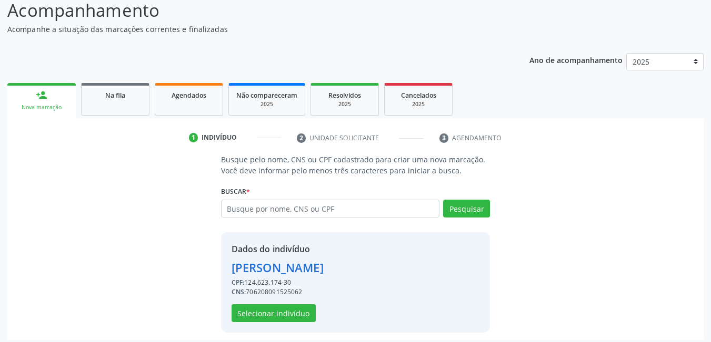
scroll to position [94, 0]
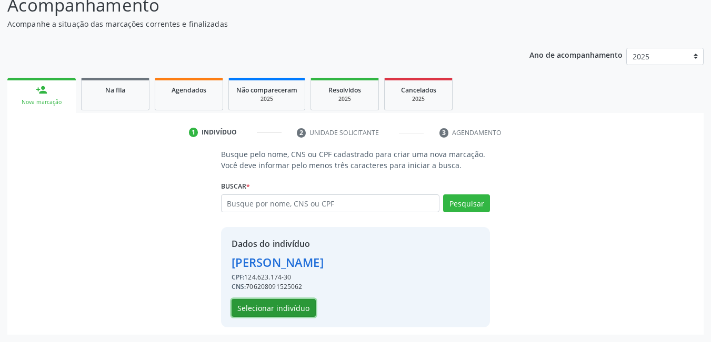
click at [276, 311] on button "Selecionar indivíduo" at bounding box center [273, 308] width 84 height 18
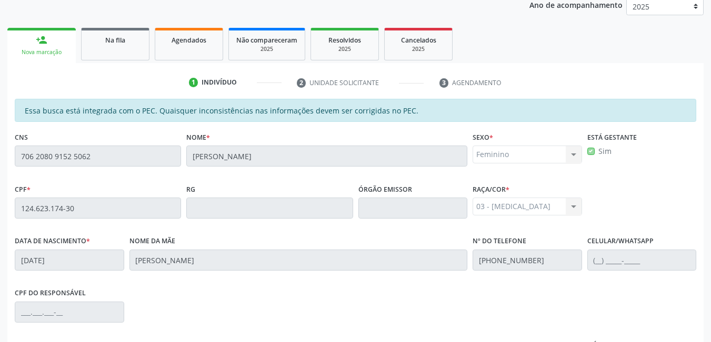
scroll to position [273, 0]
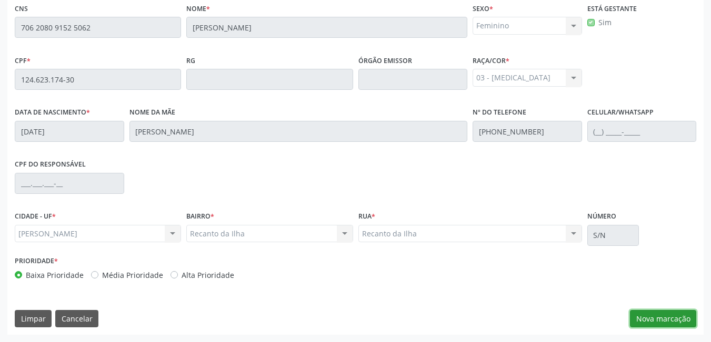
click at [635, 321] on button "Nova marcação" at bounding box center [663, 319] width 66 height 18
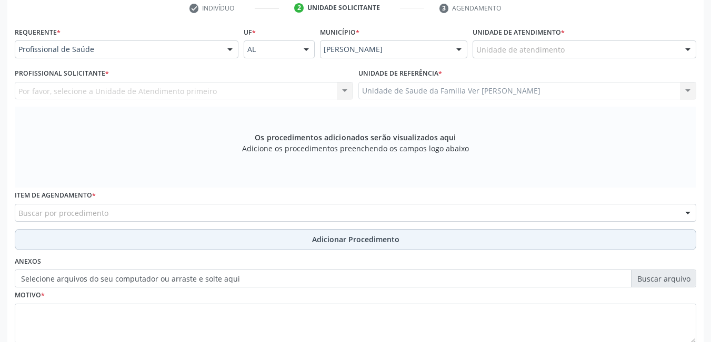
scroll to position [168, 0]
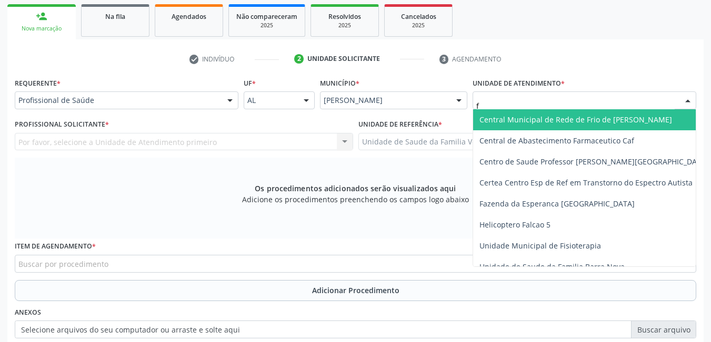
type input "fl"
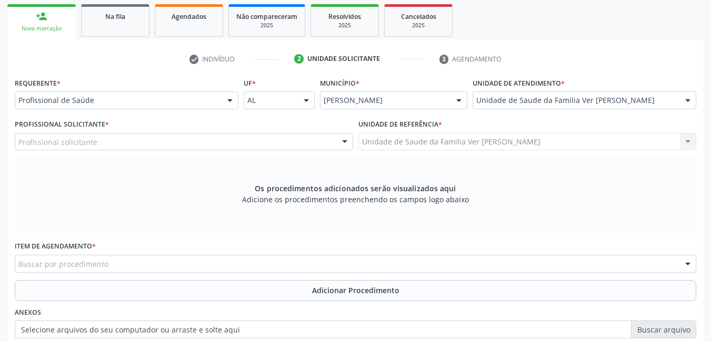
click at [245, 139] on div "Profissional solicitante" at bounding box center [184, 142] width 338 height 18
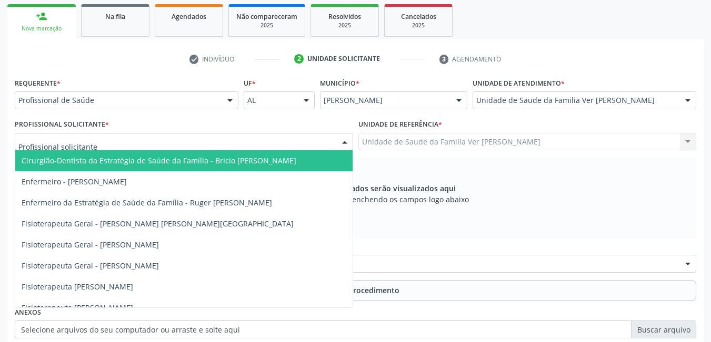
type input "t"
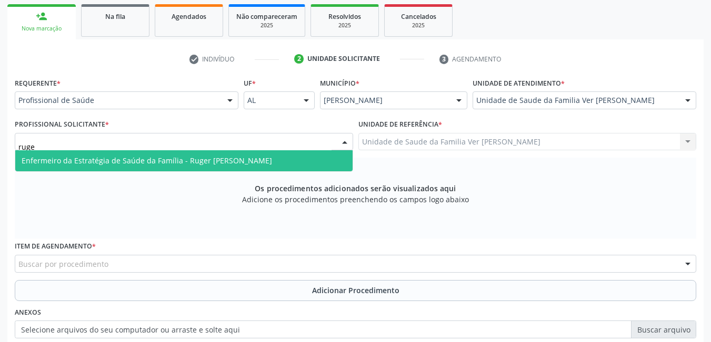
type input "ruger"
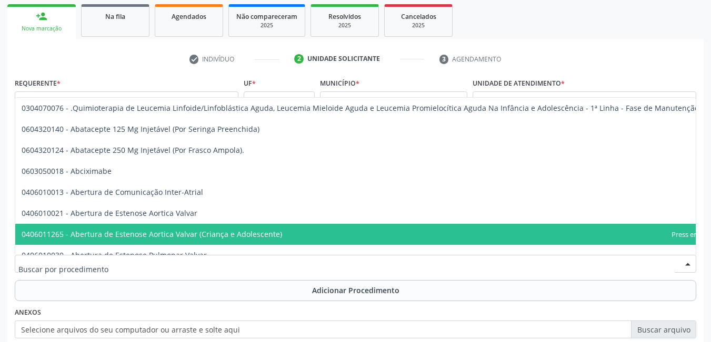
click at [238, 262] on div at bounding box center [355, 264] width 681 height 18
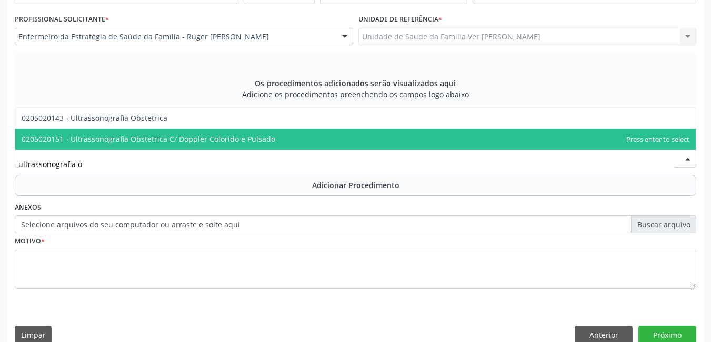
scroll to position [0, 0]
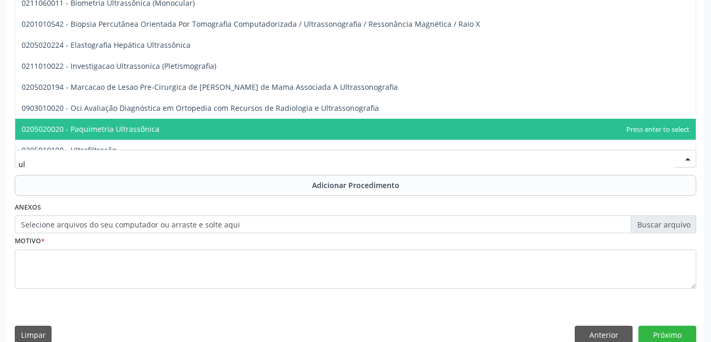
type input "u"
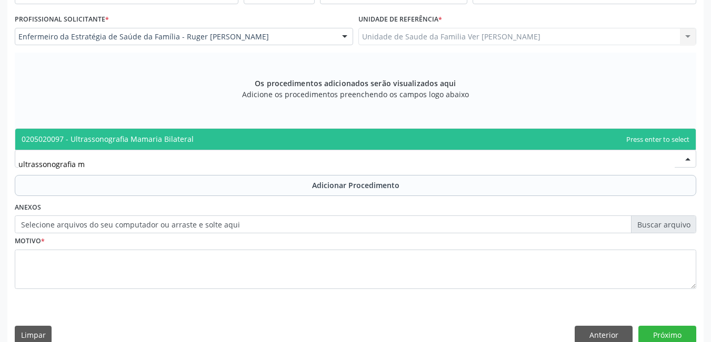
type input "ultrassonografia"
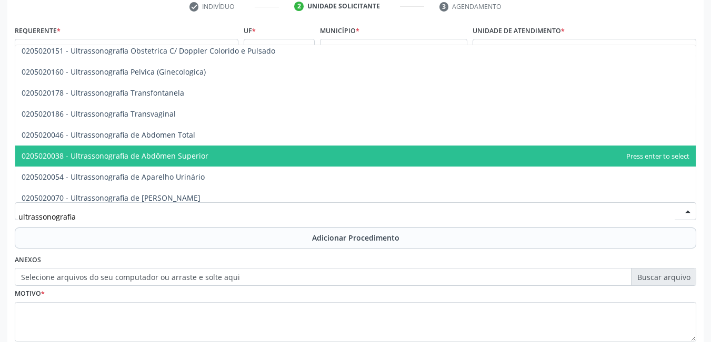
scroll to position [127, 0]
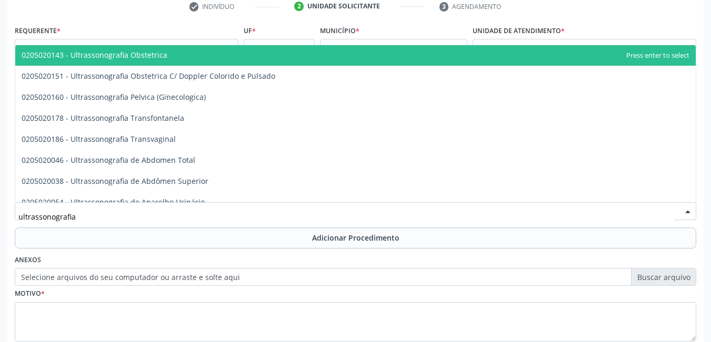
drag, startPoint x: 264, startPoint y: 58, endPoint x: 257, endPoint y: 70, distance: 13.6
click at [264, 57] on span "0205020143 - Ultrassonografia Obstetrica" at bounding box center [355, 55] width 680 height 21
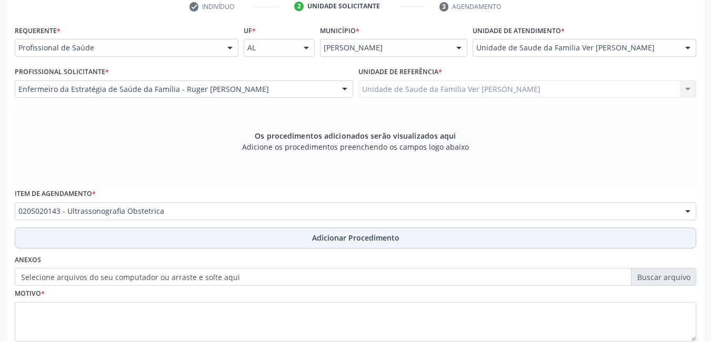
click at [185, 242] on button "Adicionar Procedimento" at bounding box center [355, 238] width 681 height 21
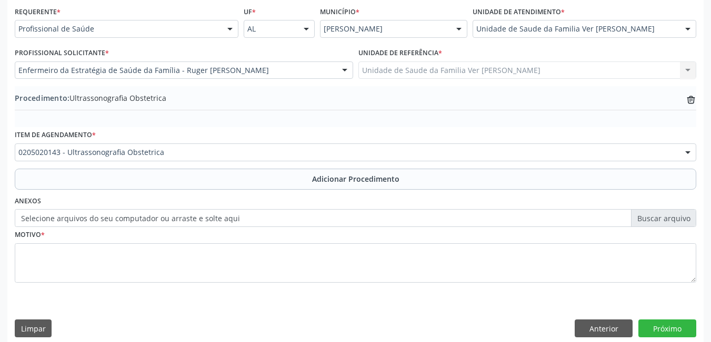
scroll to position [249, 0]
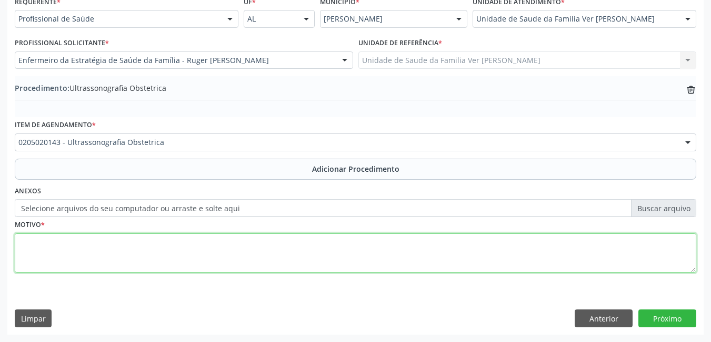
click at [184, 255] on textarea at bounding box center [355, 254] width 681 height 40
type textarea "não consigo entender a justificativa"
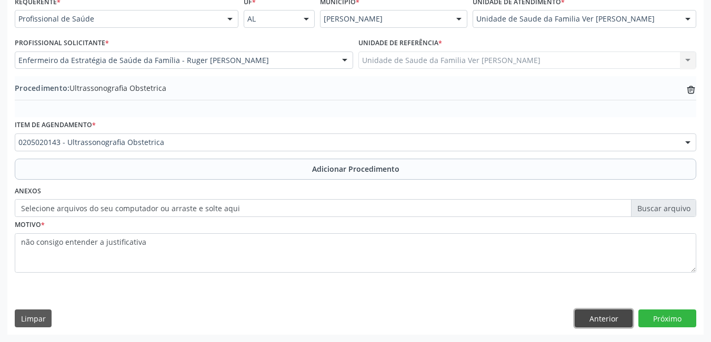
click at [617, 319] on button "Anterior" at bounding box center [603, 319] width 58 height 18
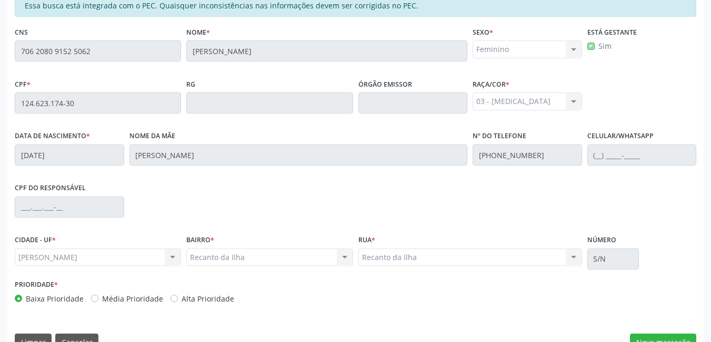
scroll to position [273, 0]
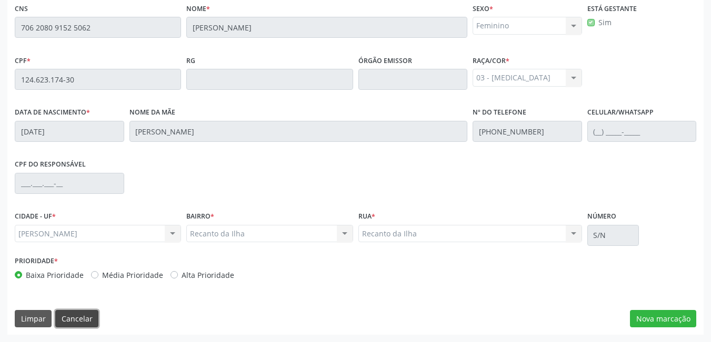
click at [87, 325] on button "Cancelar" at bounding box center [76, 319] width 43 height 18
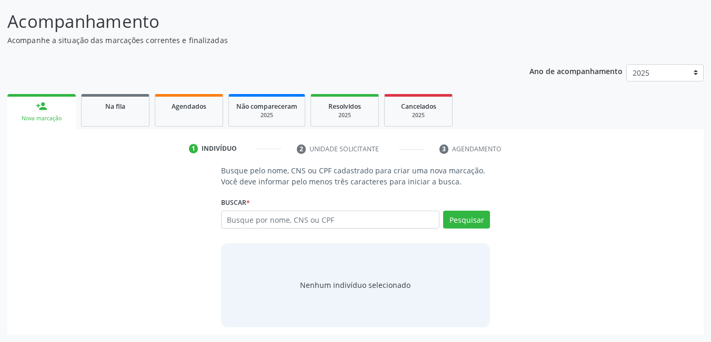
scroll to position [78, 0]
